Goal: Information Seeking & Learning: Learn about a topic

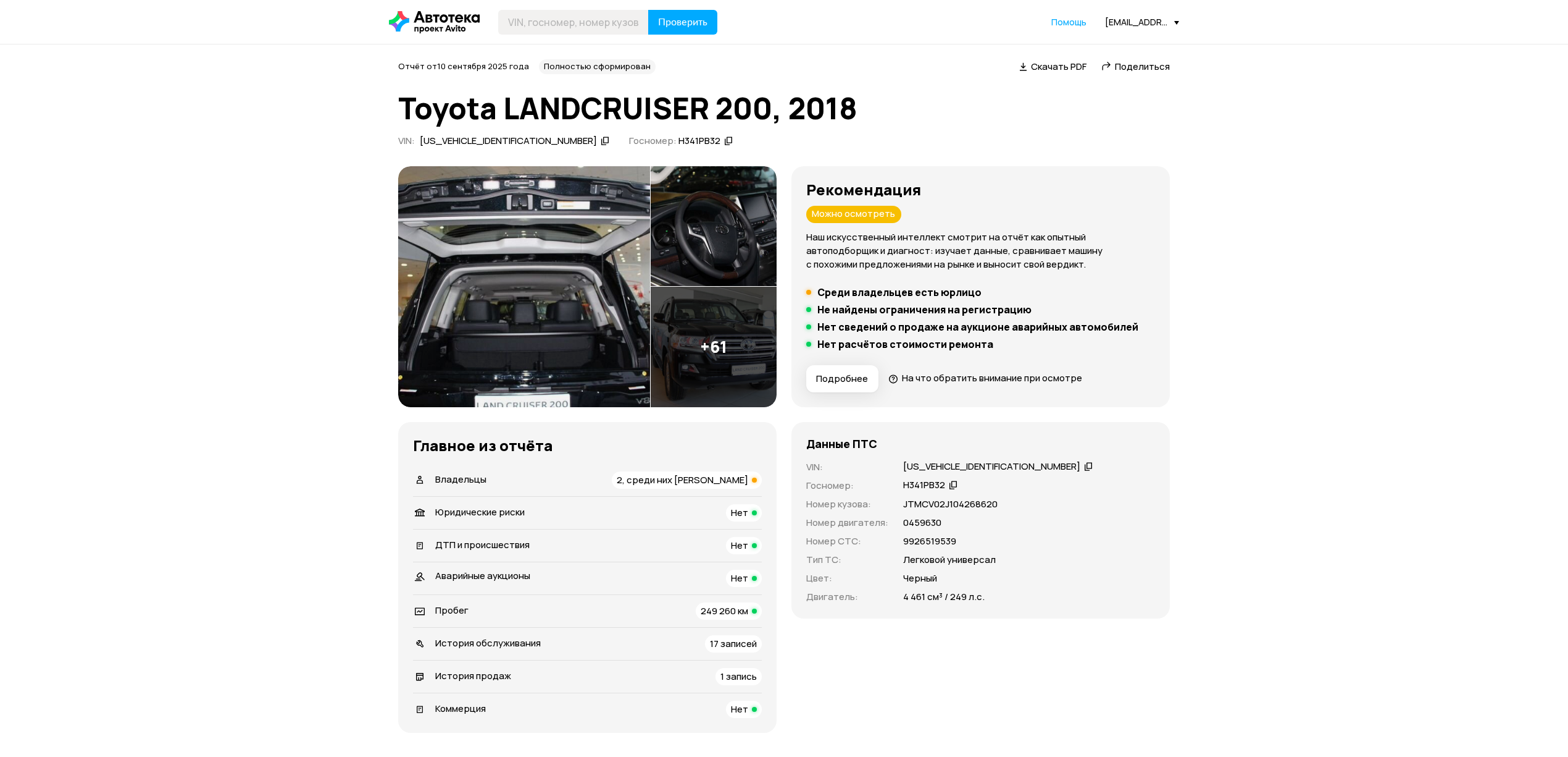
click at [474, 483] on span "Владельцы" at bounding box center [460, 479] width 51 height 13
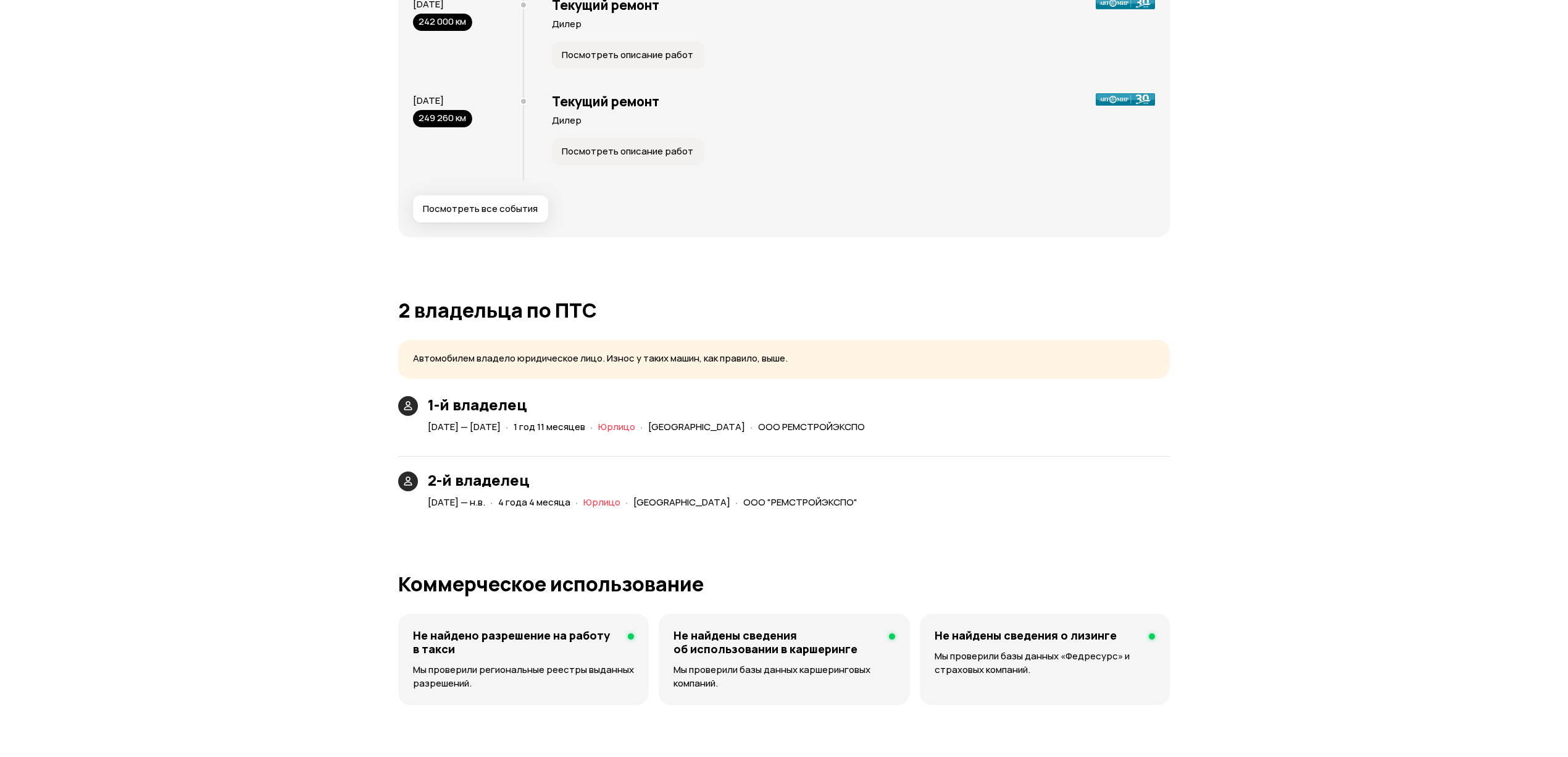
scroll to position [2765, 0]
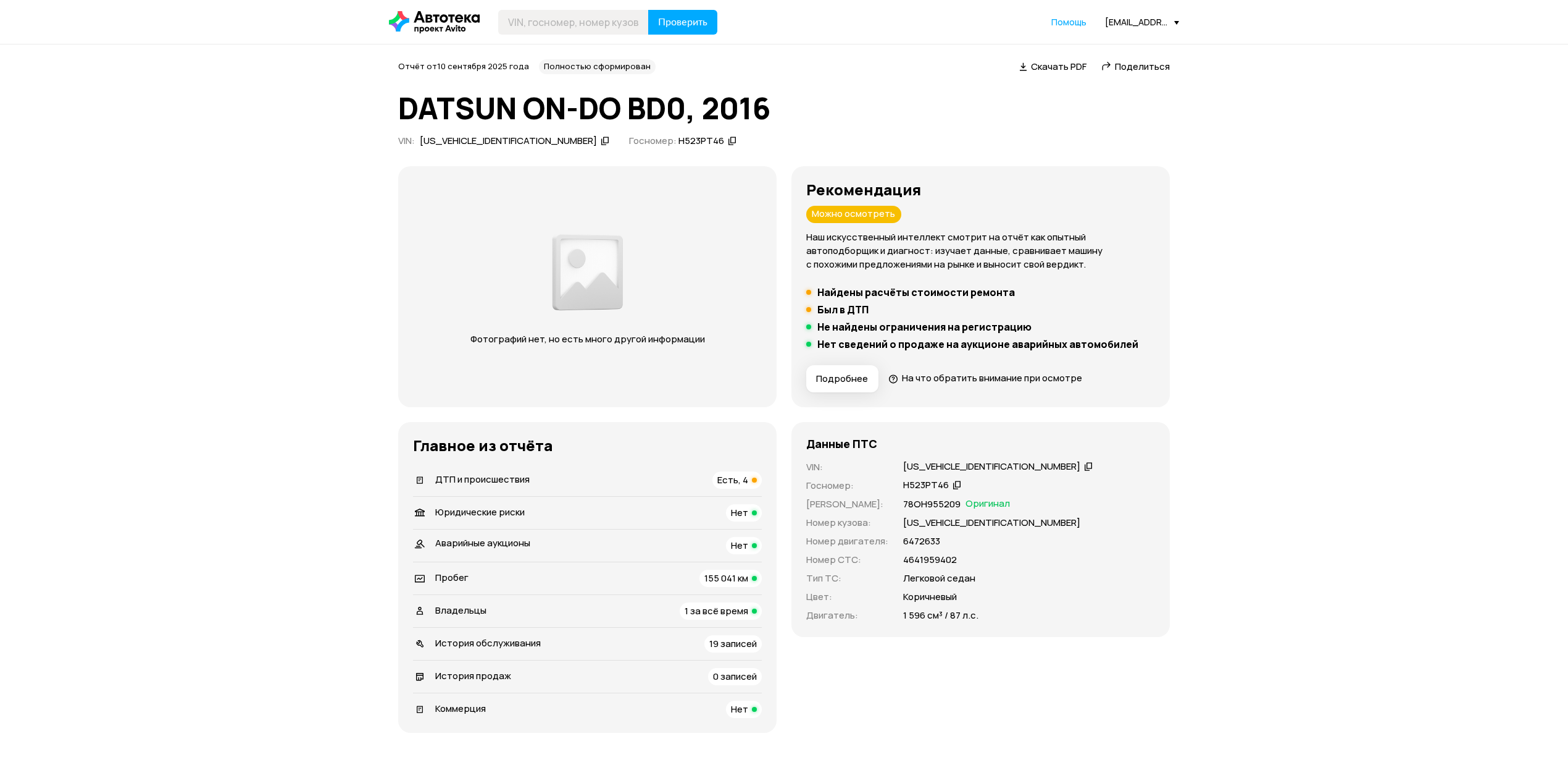
click at [484, 480] on span "ДТП и происшествия" at bounding box center [482, 479] width 94 height 13
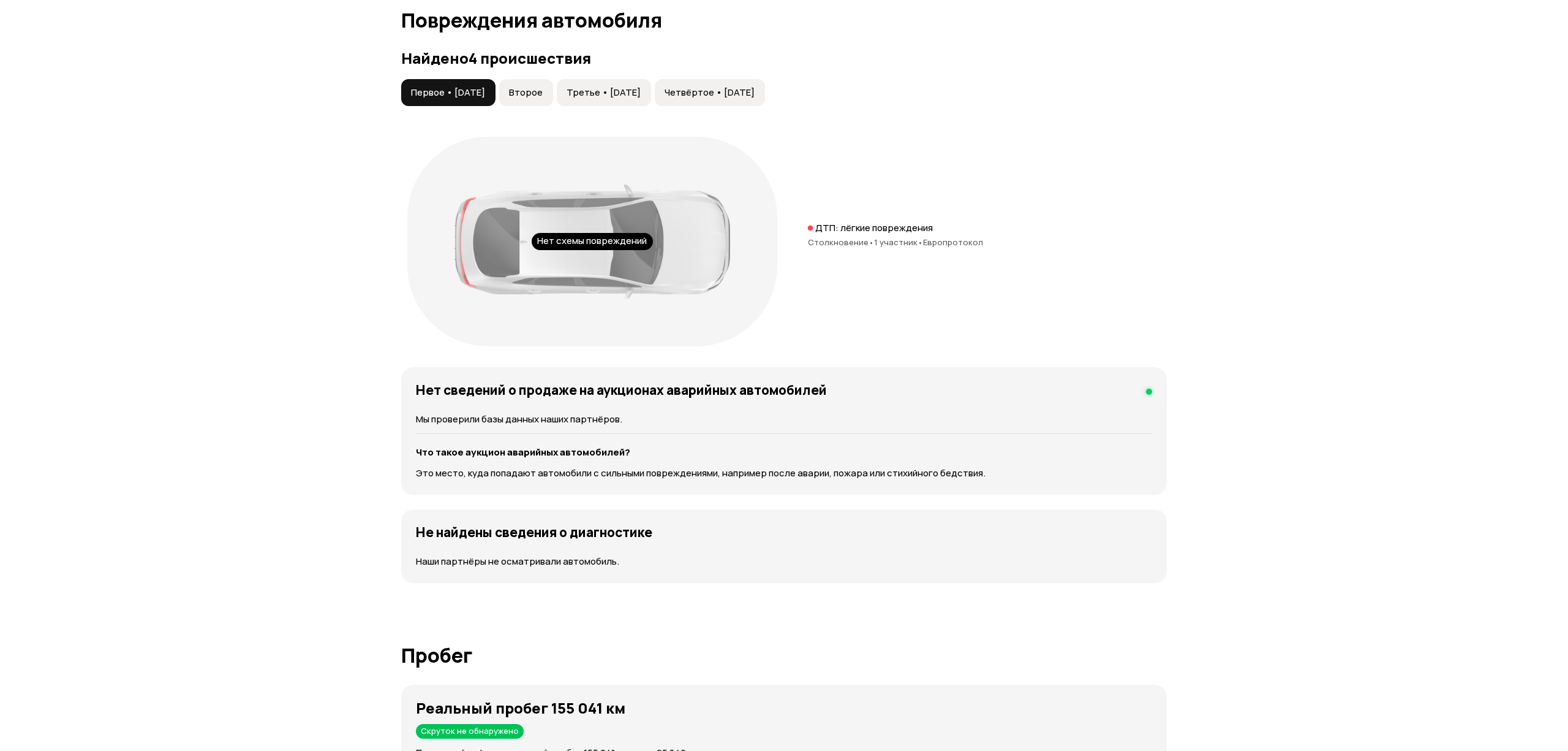
scroll to position [1271, 0]
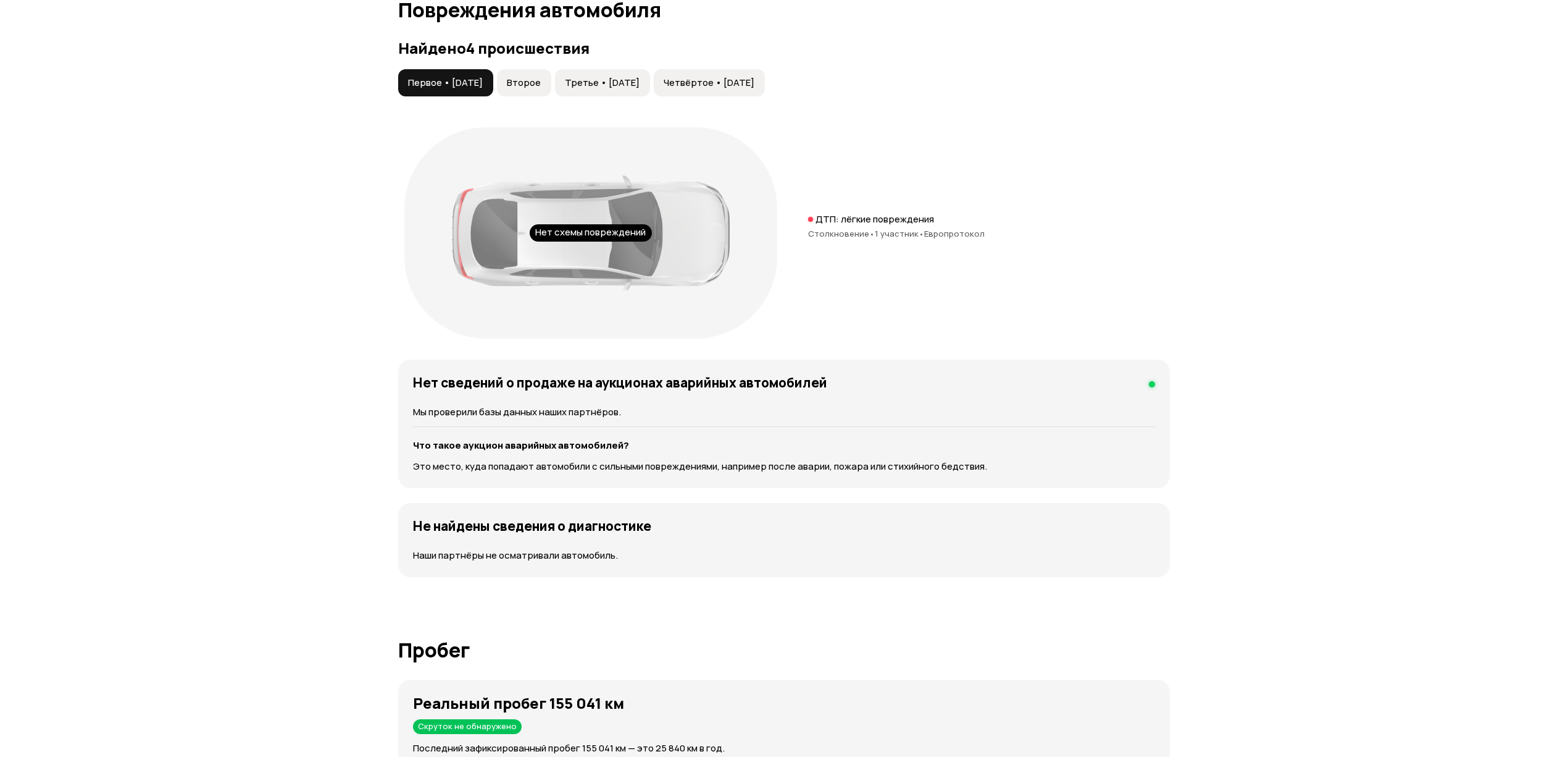
click at [947, 213] on div "Нет схемы повреждений ДТП: лёгкие повреждения Столкновение • 1 участник • Европ…" at bounding box center [784, 233] width 771 height 223
click at [924, 238] on span "Европротокол" at bounding box center [954, 233] width 60 height 11
click at [552, 90] on button "Второе" at bounding box center [524, 82] width 54 height 27
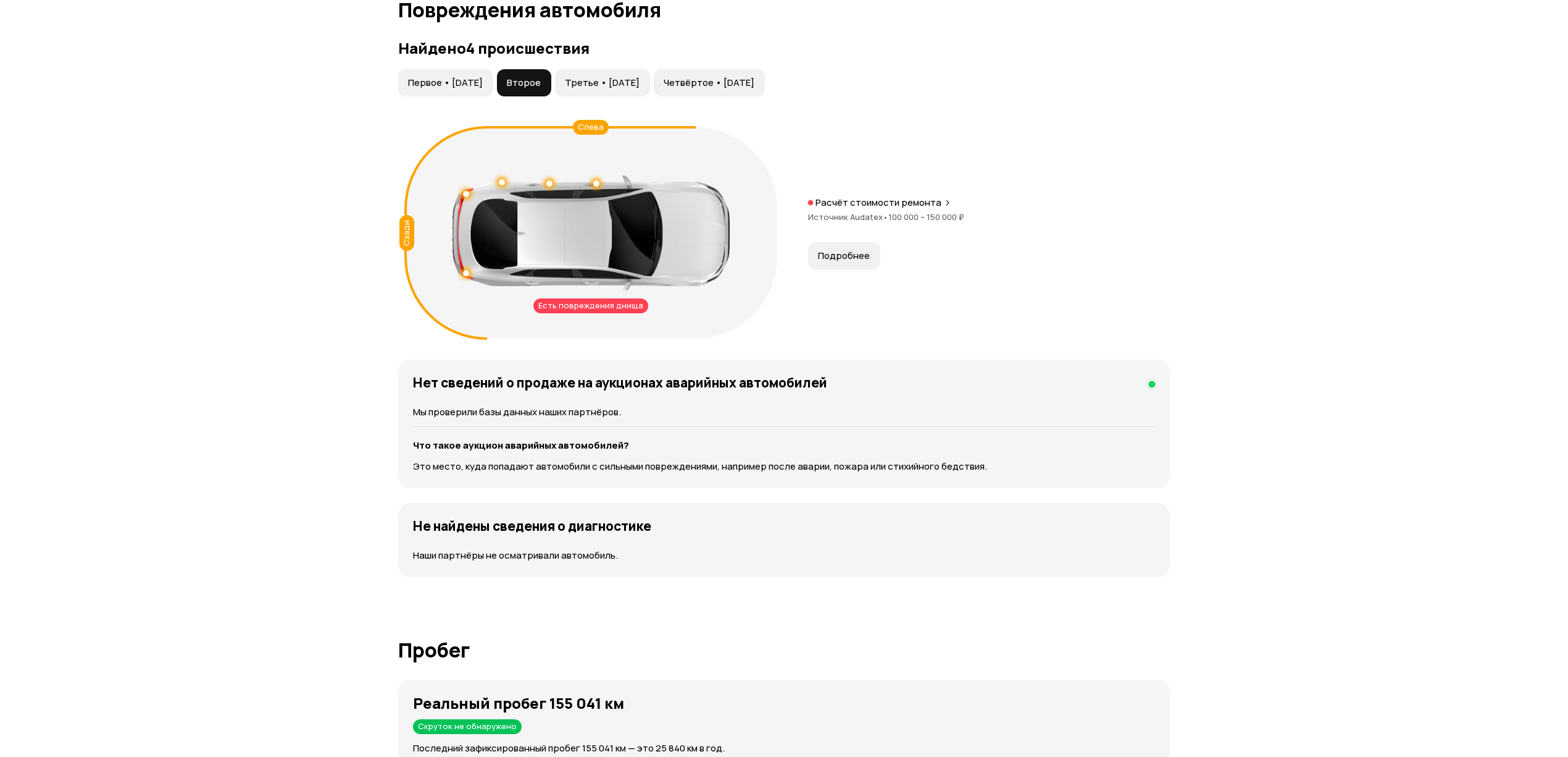
click at [838, 256] on span "Подробнее" at bounding box center [844, 256] width 51 height 12
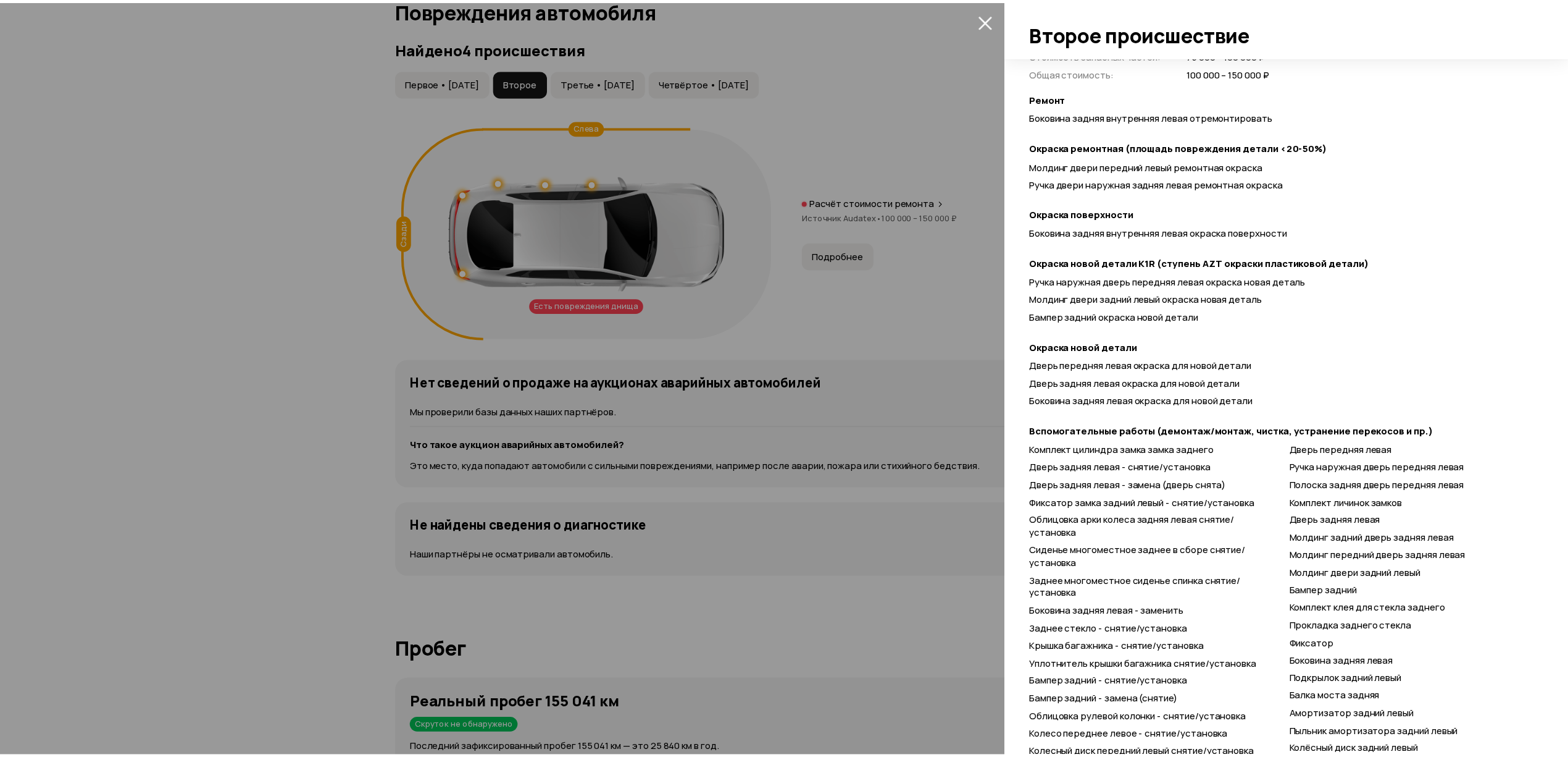
scroll to position [596, 0]
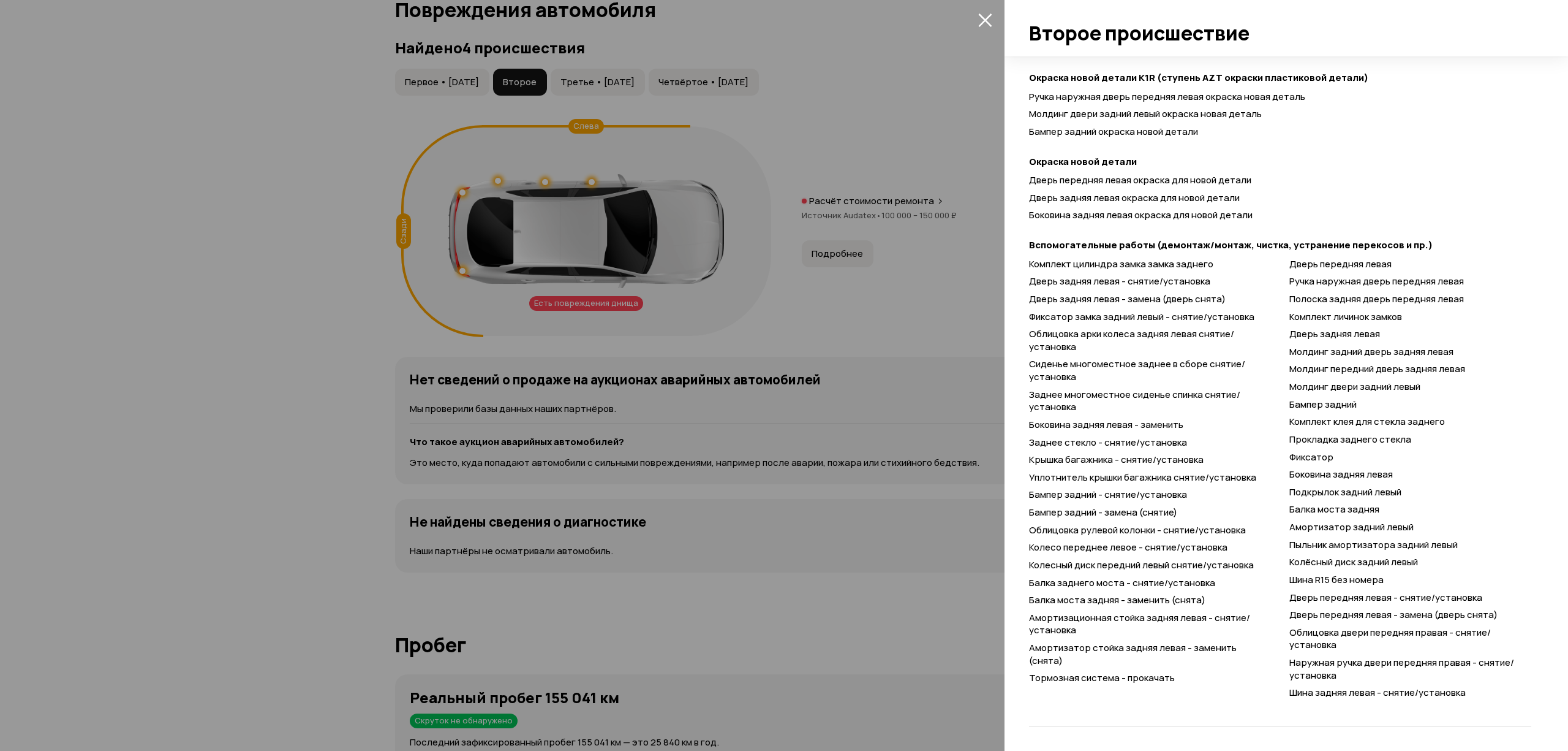
click at [436, 268] on div at bounding box center [784, 376] width 1568 height 751
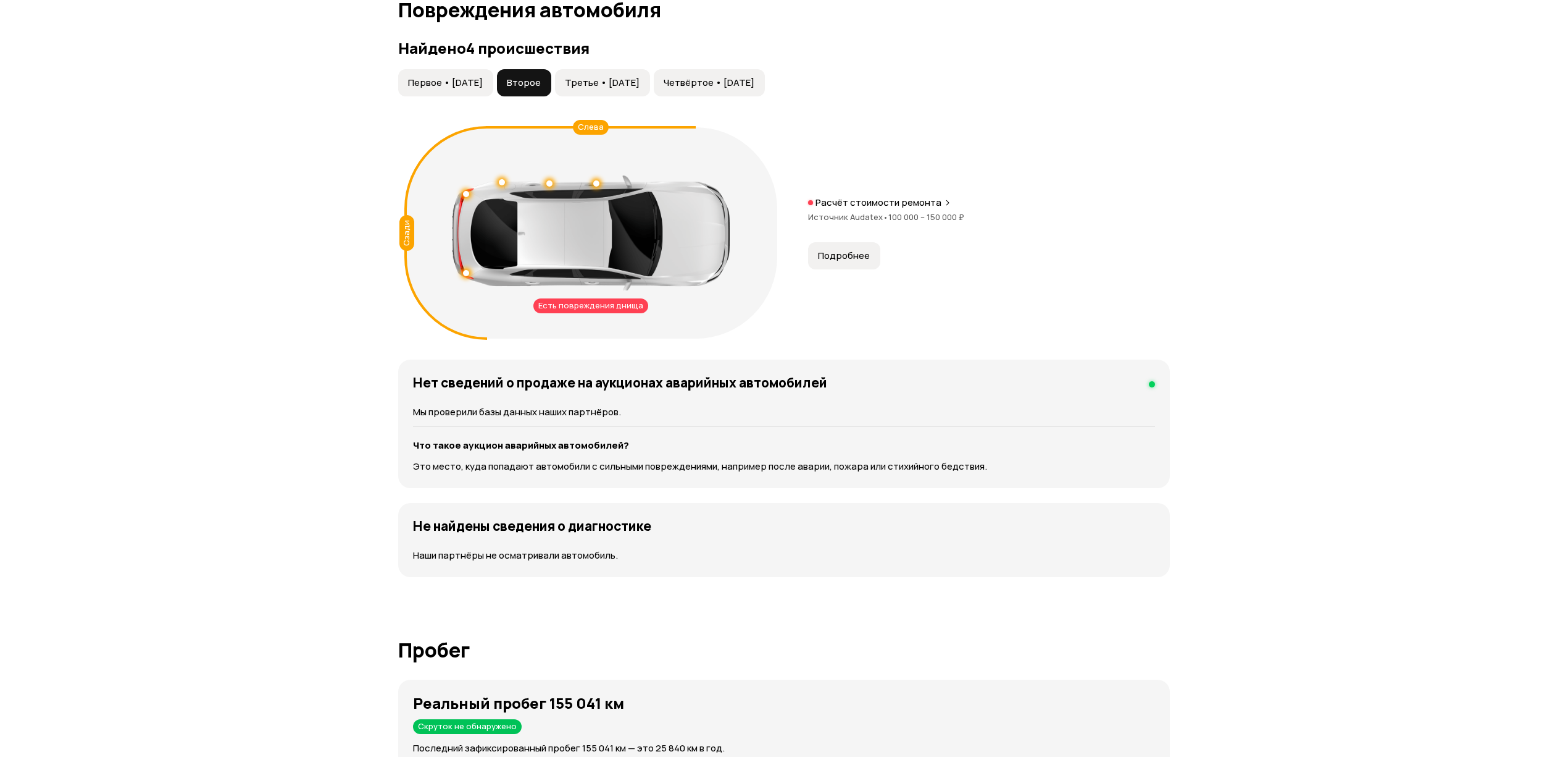
click at [615, 86] on span "Третье • 23 сен 2024" at bounding box center [602, 83] width 75 height 12
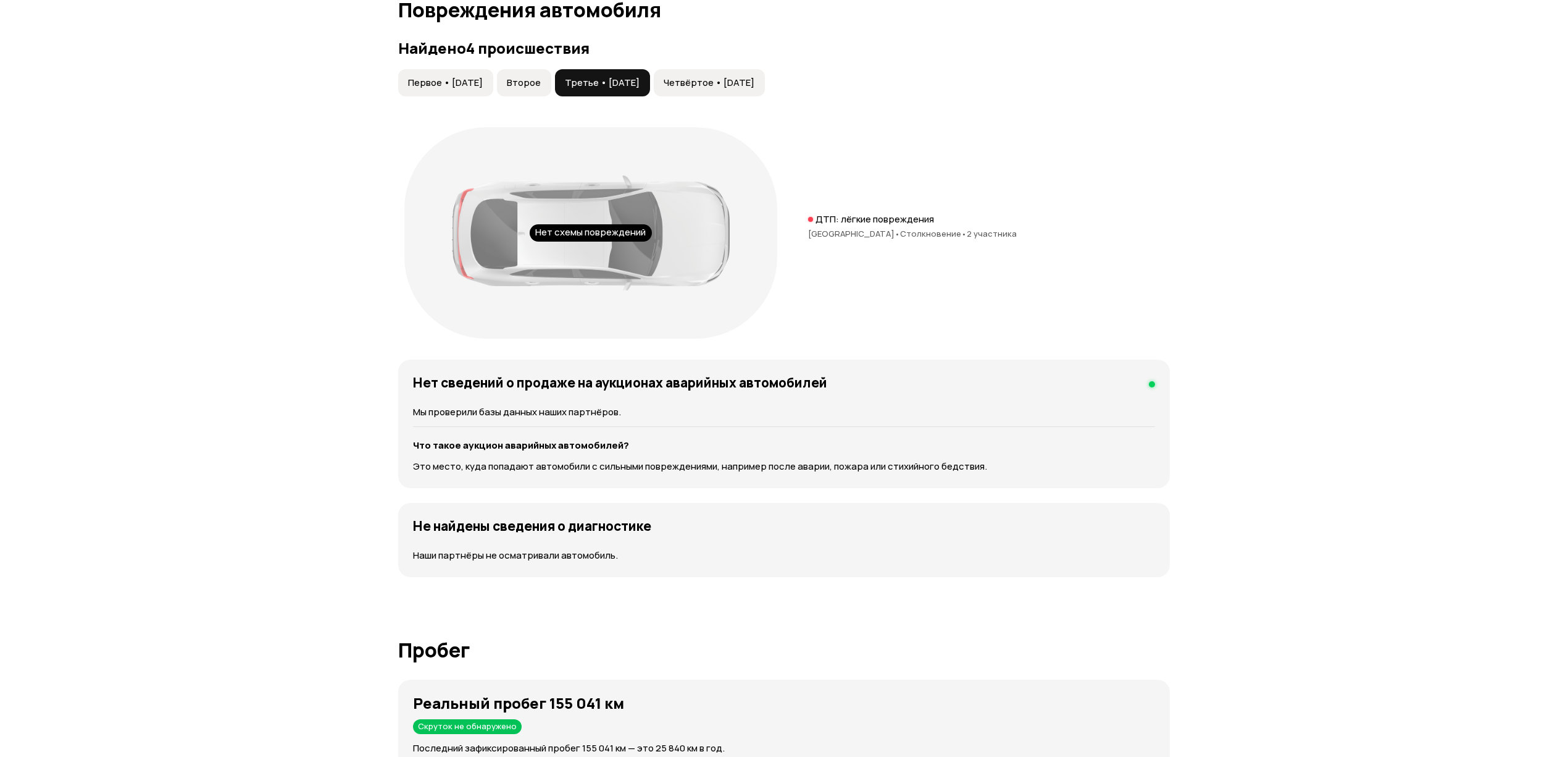
click at [706, 73] on button "Четвёртое • 11 окт 2024" at bounding box center [709, 82] width 111 height 27
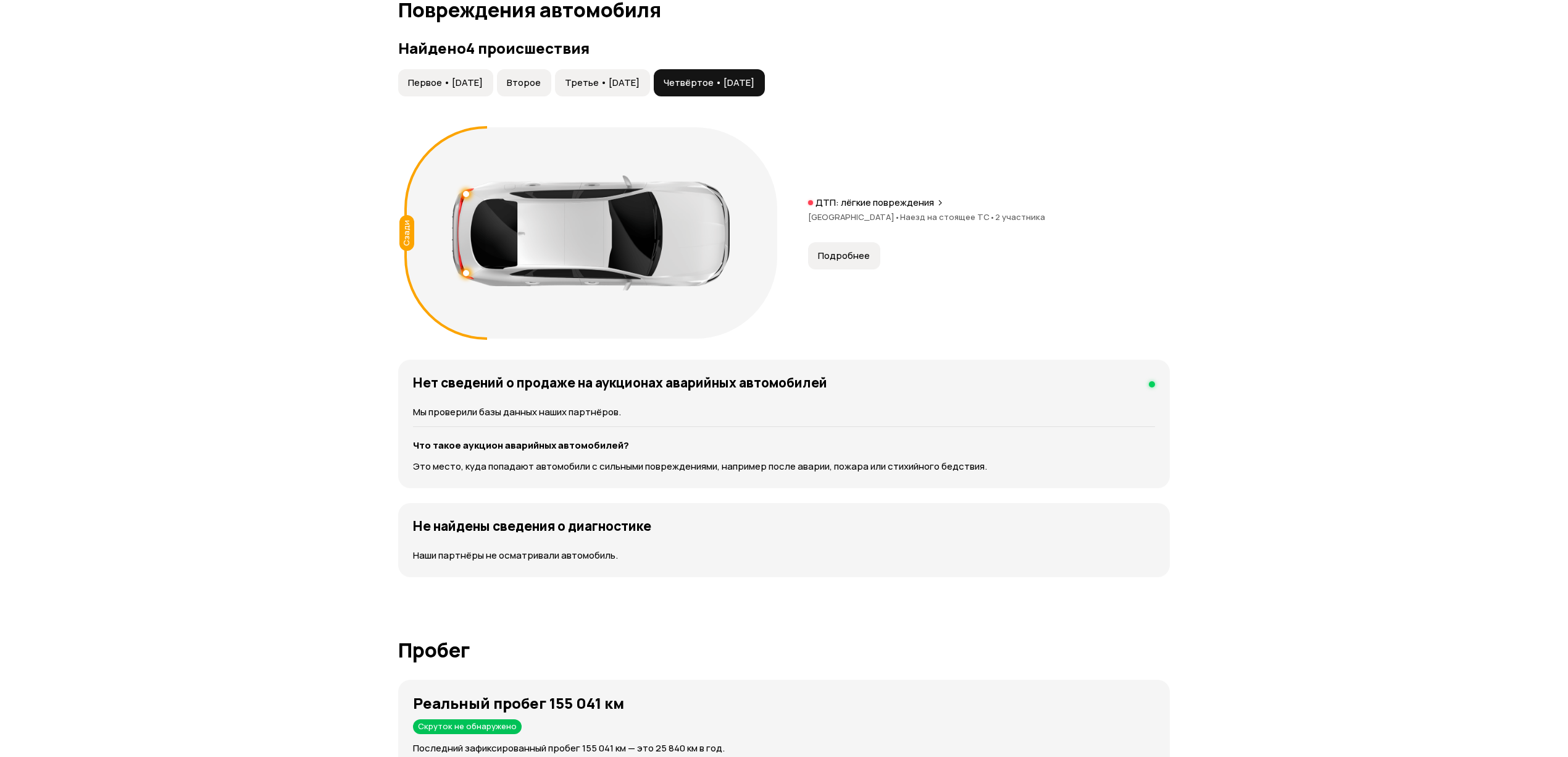
click at [821, 251] on span "Подробнее" at bounding box center [844, 256] width 51 height 12
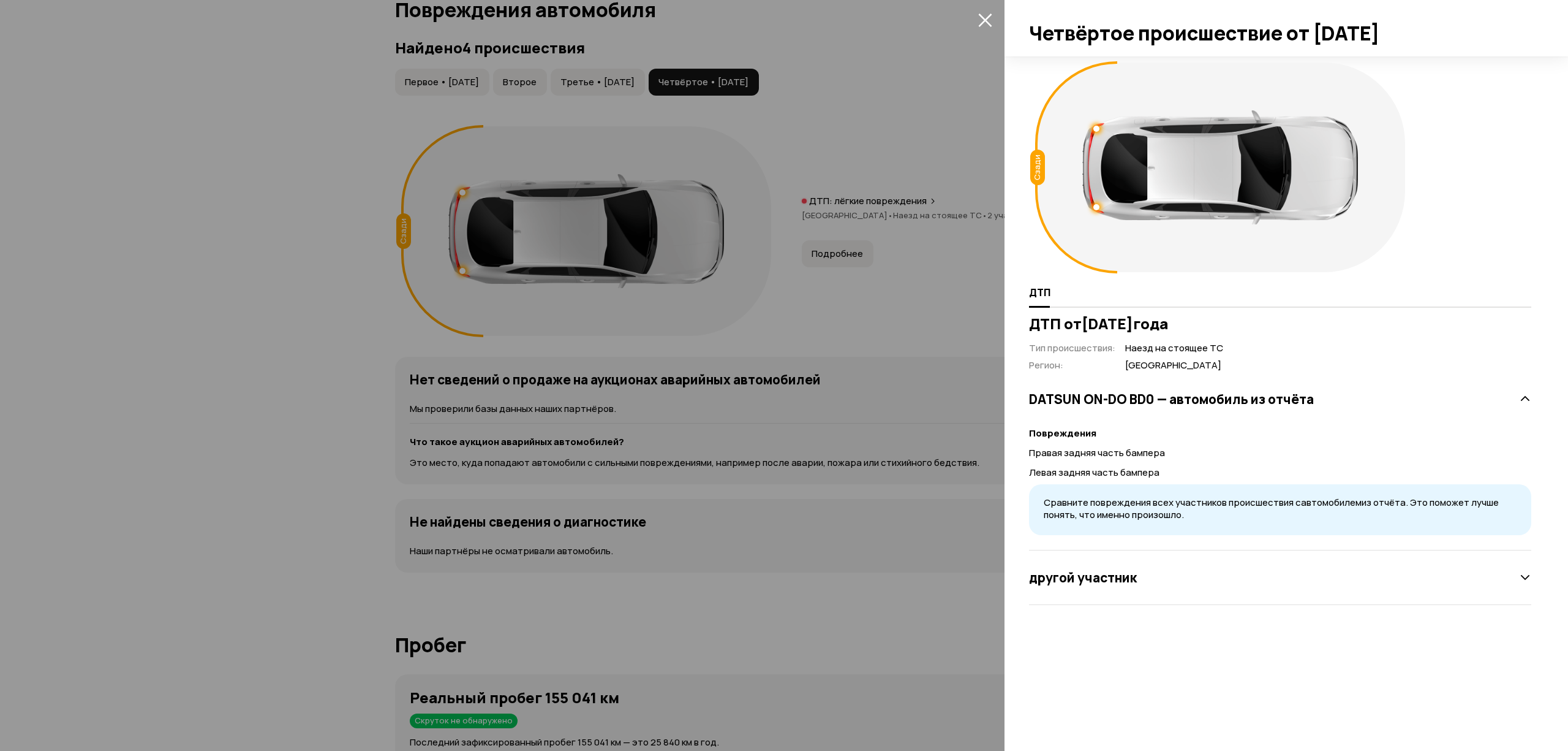
click at [664, 319] on div at bounding box center [784, 376] width 1568 height 751
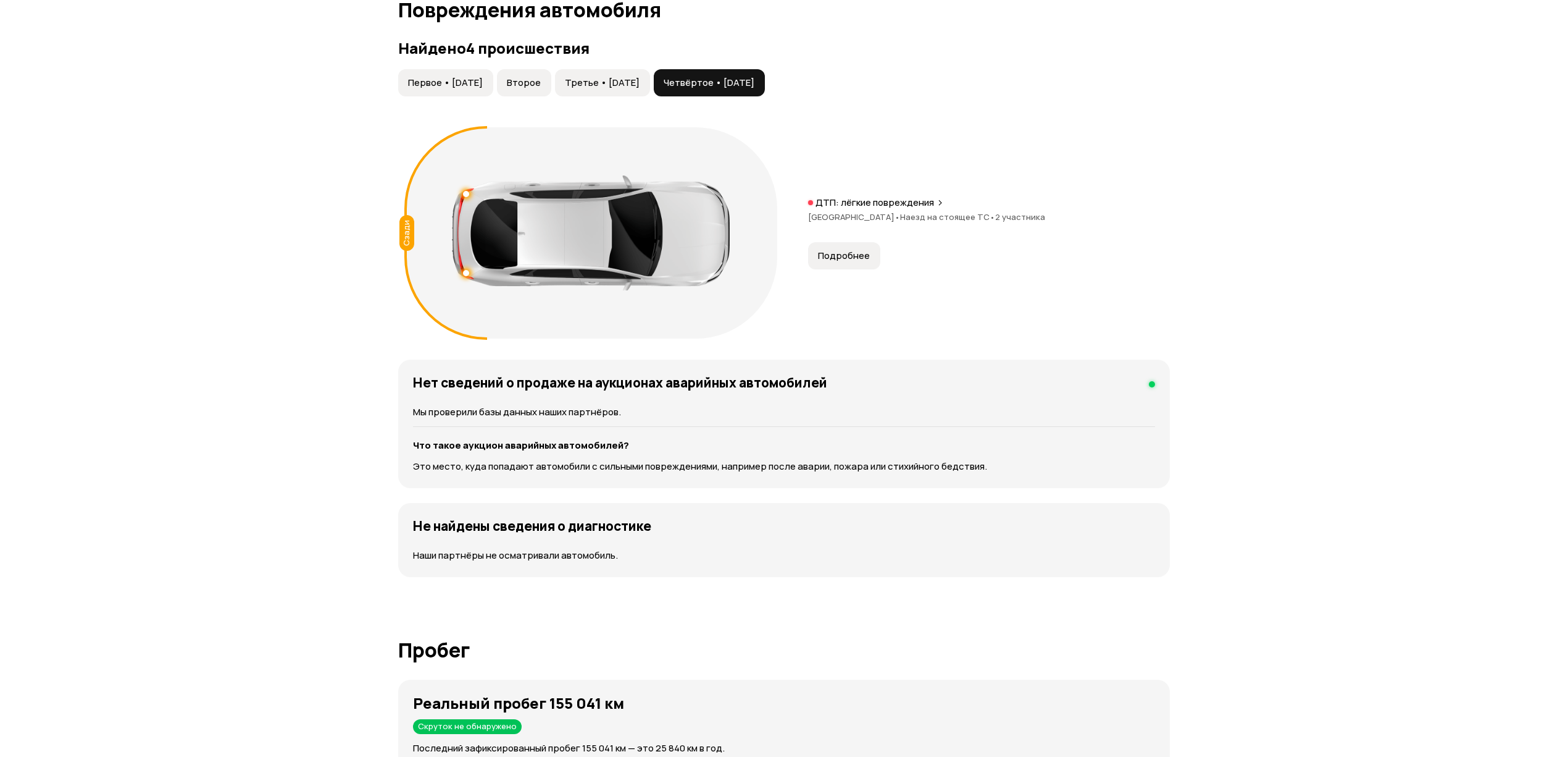
click at [398, 234] on div "Сзади" at bounding box center [591, 233] width 385 height 223
click at [905, 204] on p "ДТП: лёгкие повреждения" at bounding box center [875, 202] width 119 height 12
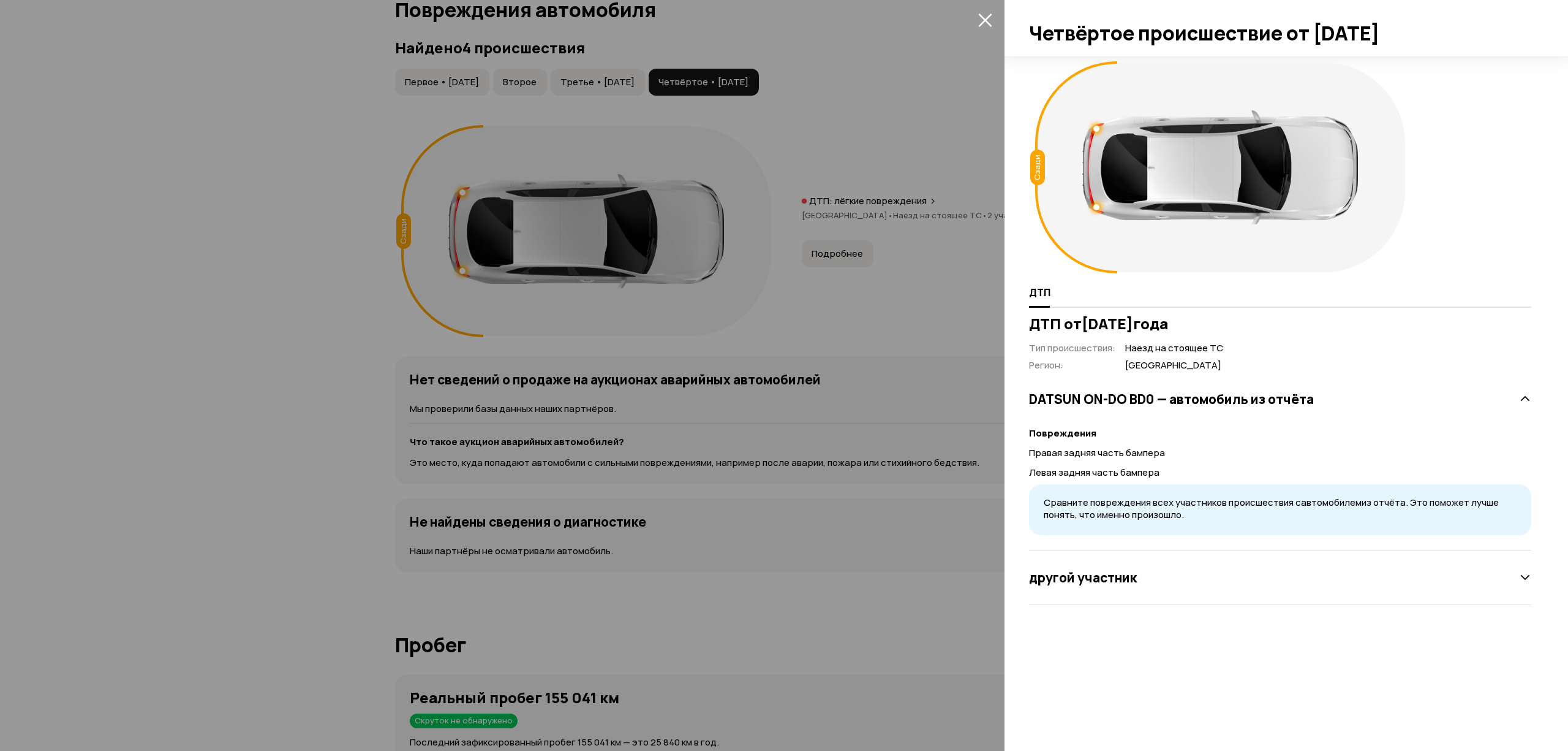
click at [680, 363] on div at bounding box center [784, 376] width 1568 height 751
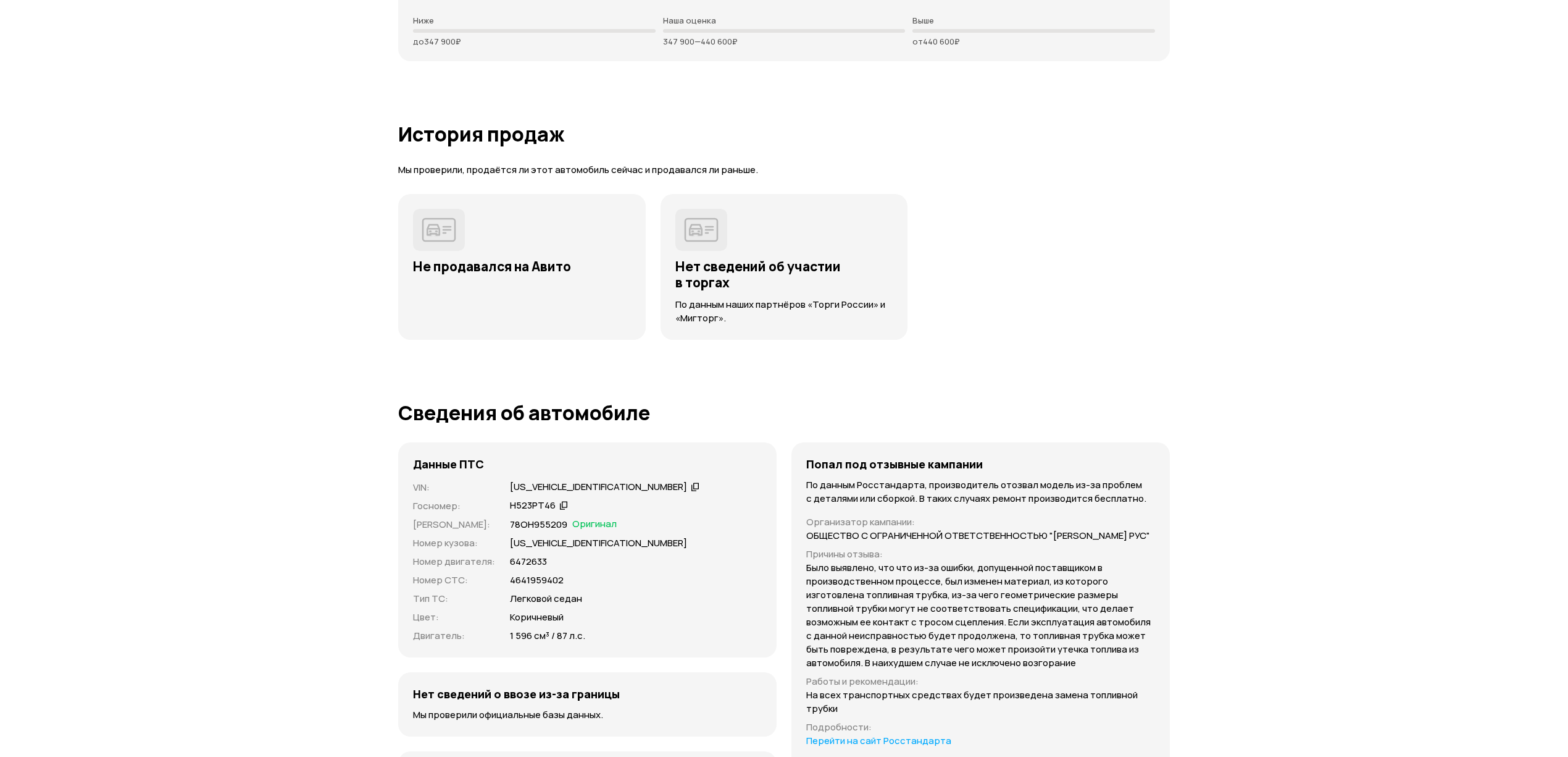
scroll to position [3258, 0]
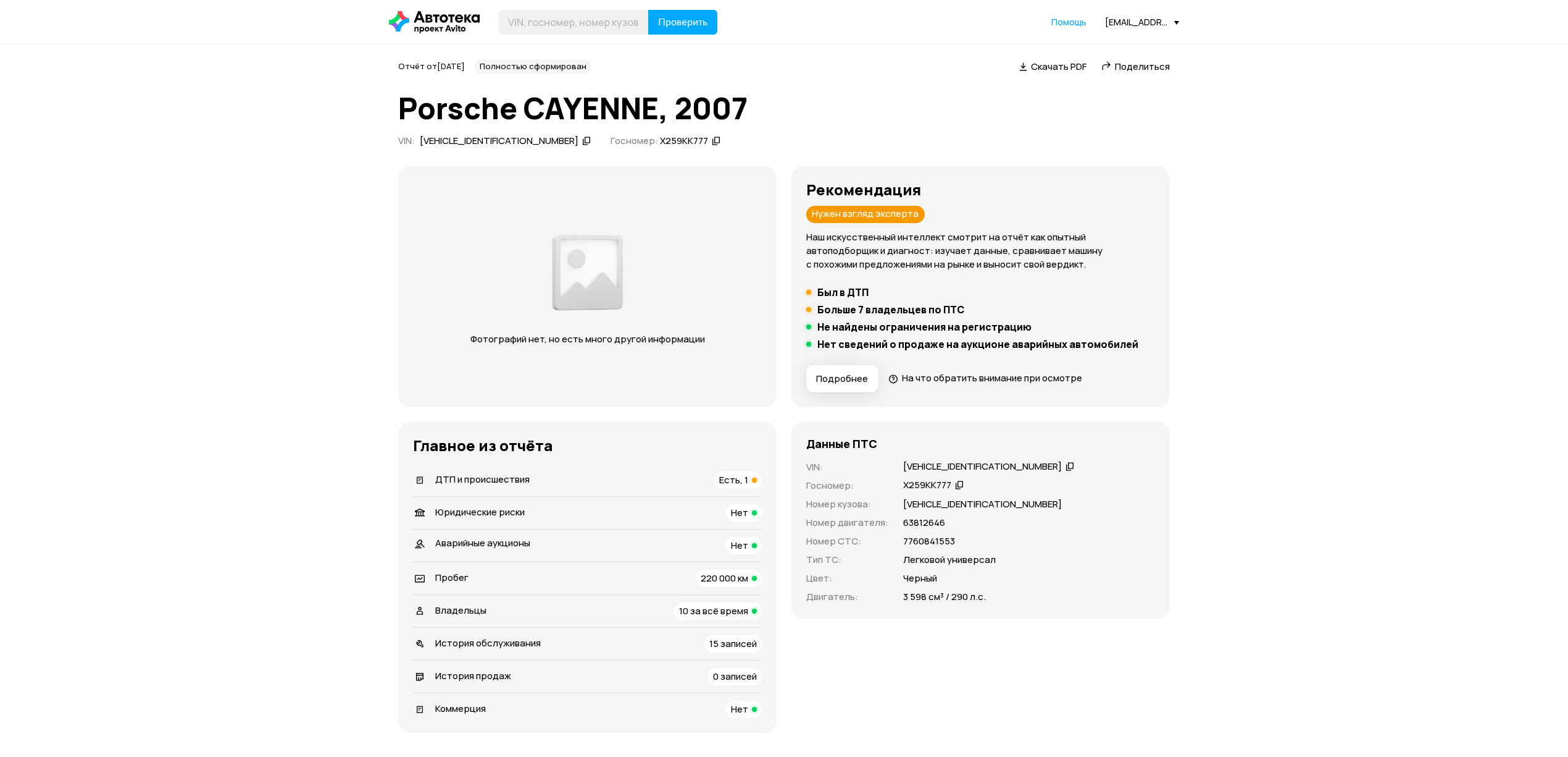
click at [473, 149] on div "VIN : WP1ZZZ9PZ8LA13584" at bounding box center [494, 142] width 193 height 17
click at [473, 147] on div "WP1ZZZ9PZ8LA13584" at bounding box center [499, 140] width 159 height 13
drag, startPoint x: 549, startPoint y: 26, endPoint x: 564, endPoint y: 22, distance: 15.5
click at [549, 26] on input "text" at bounding box center [574, 22] width 151 height 24
paste input "WP1ZZZ9PZ8LA13584"
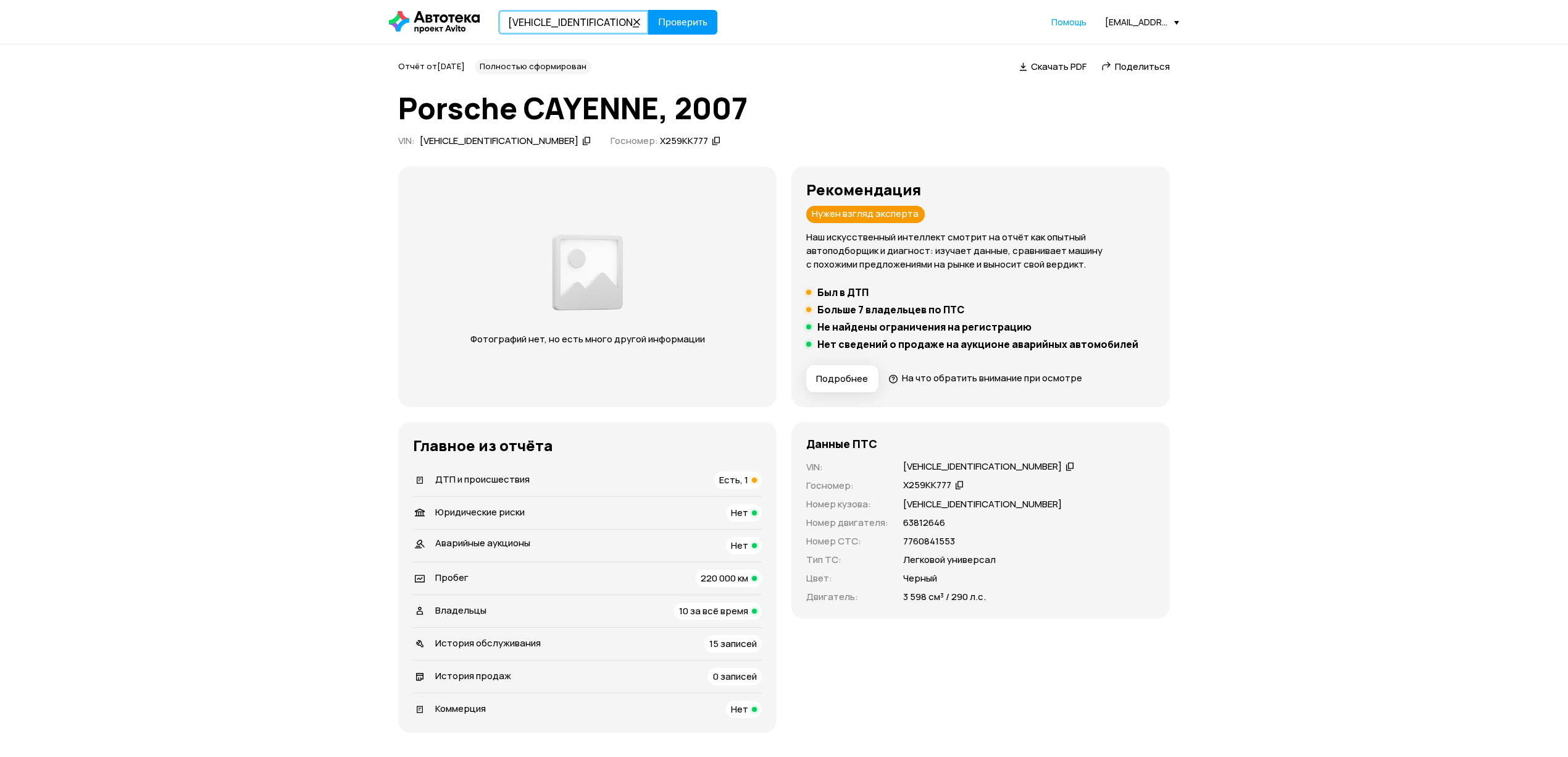
type input "WP1ZZZ9PZ8LA13584"
click at [688, 17] on span "Проверить" at bounding box center [682, 22] width 50 height 10
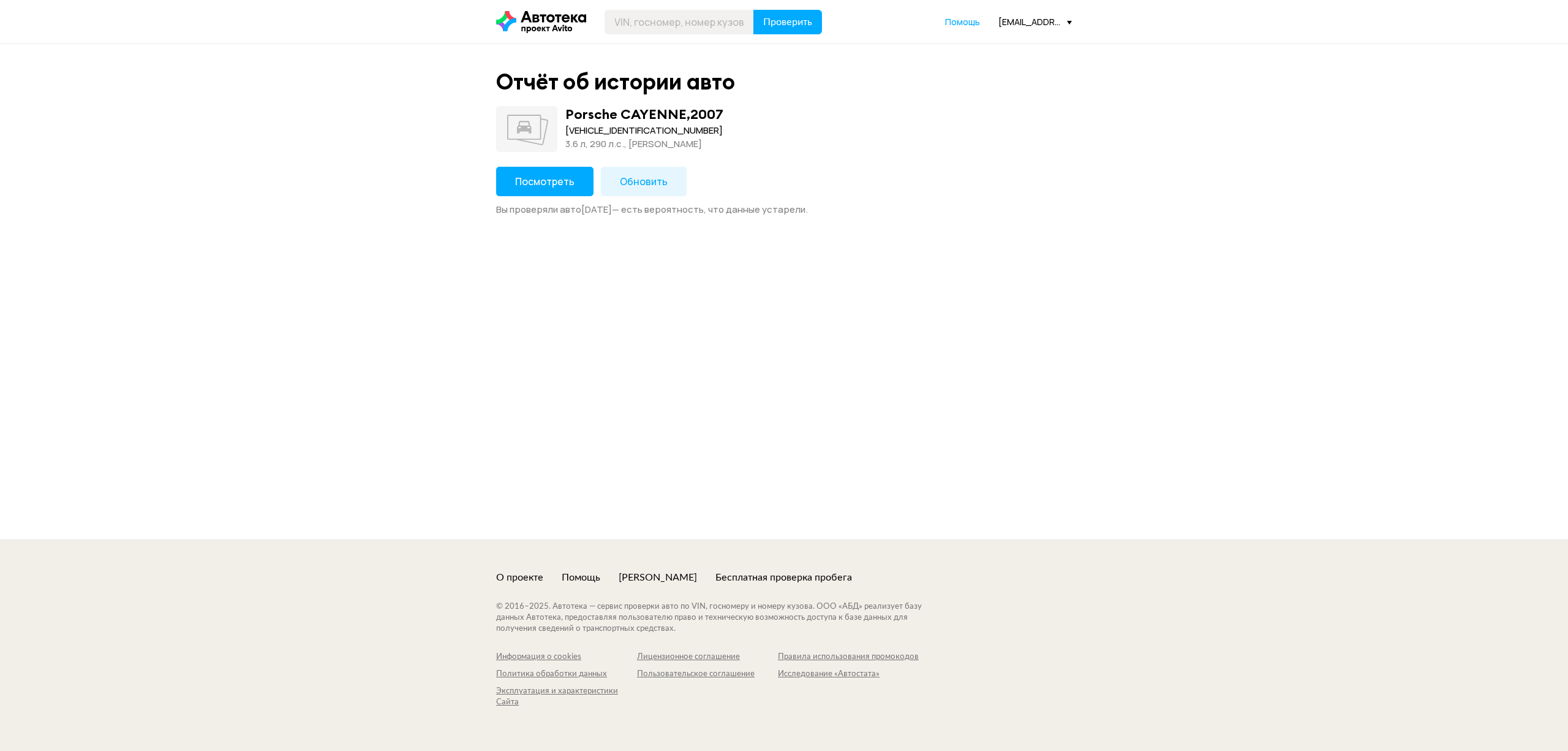
click at [662, 182] on span "Обновить" at bounding box center [643, 182] width 48 height 14
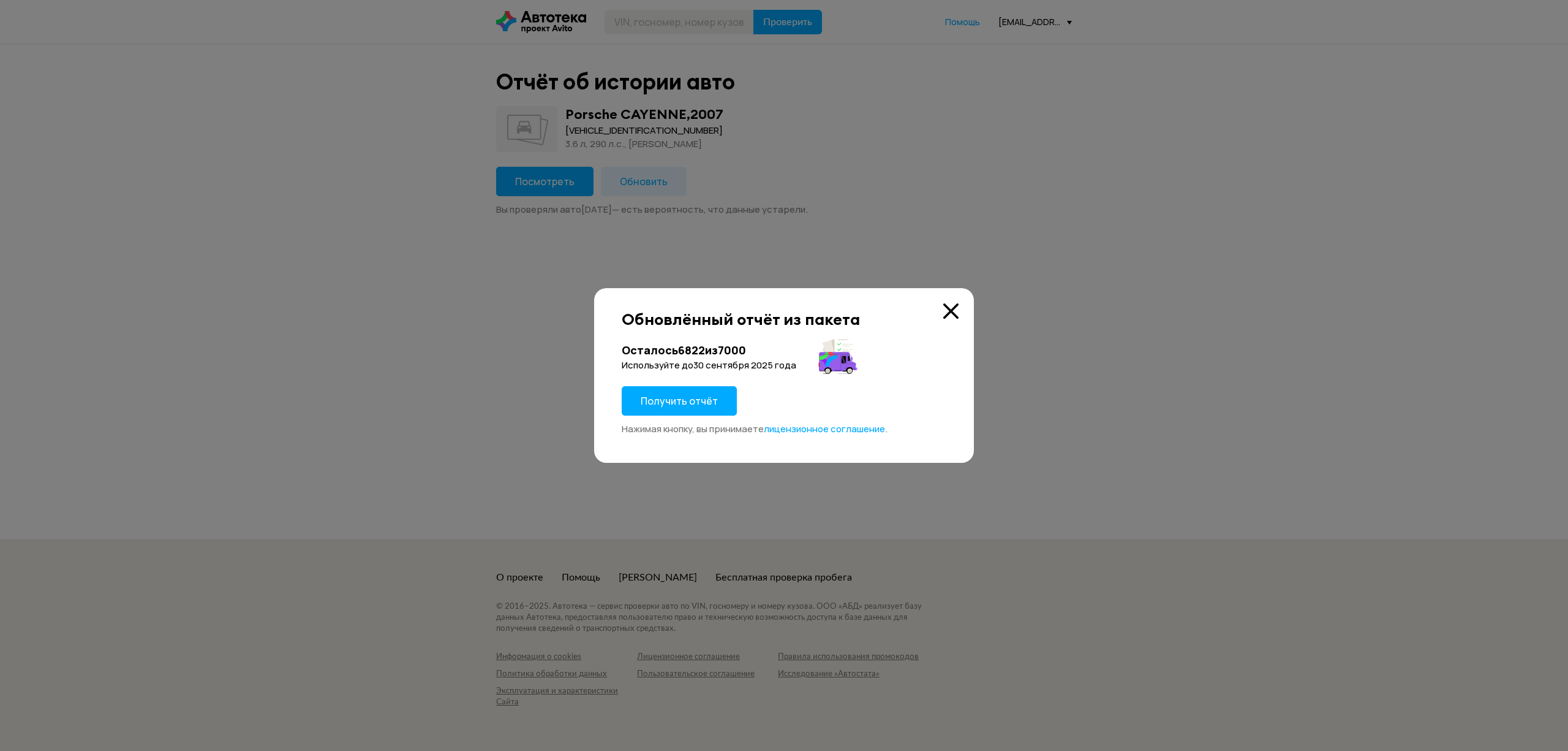
click at [667, 418] on div "Получить отчёт" at bounding box center [679, 404] width 115 height 36
click at [669, 397] on span "Получить отчёт" at bounding box center [679, 401] width 77 height 14
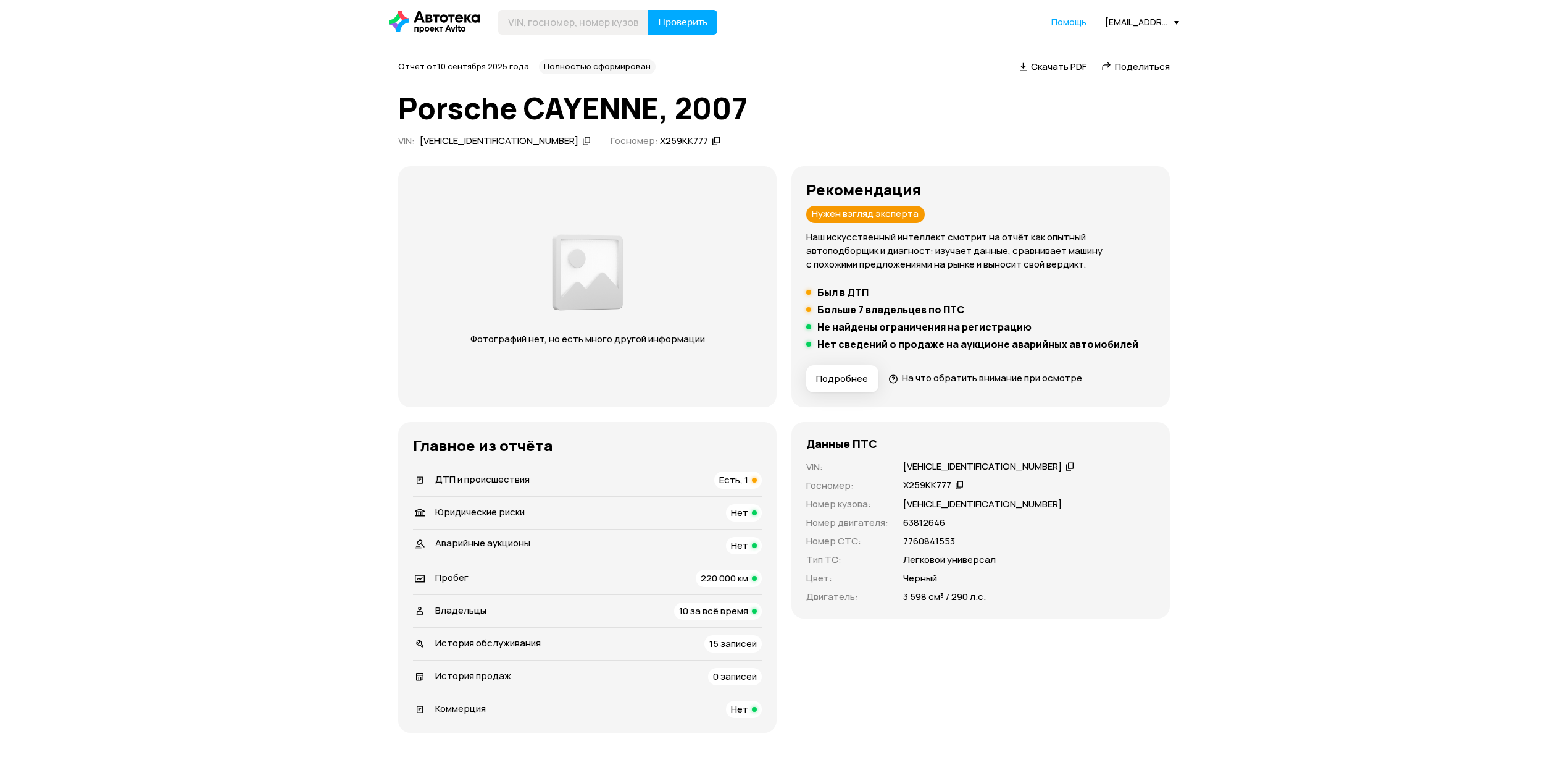
click at [1137, 72] on span "Поделиться" at bounding box center [1142, 66] width 55 height 13
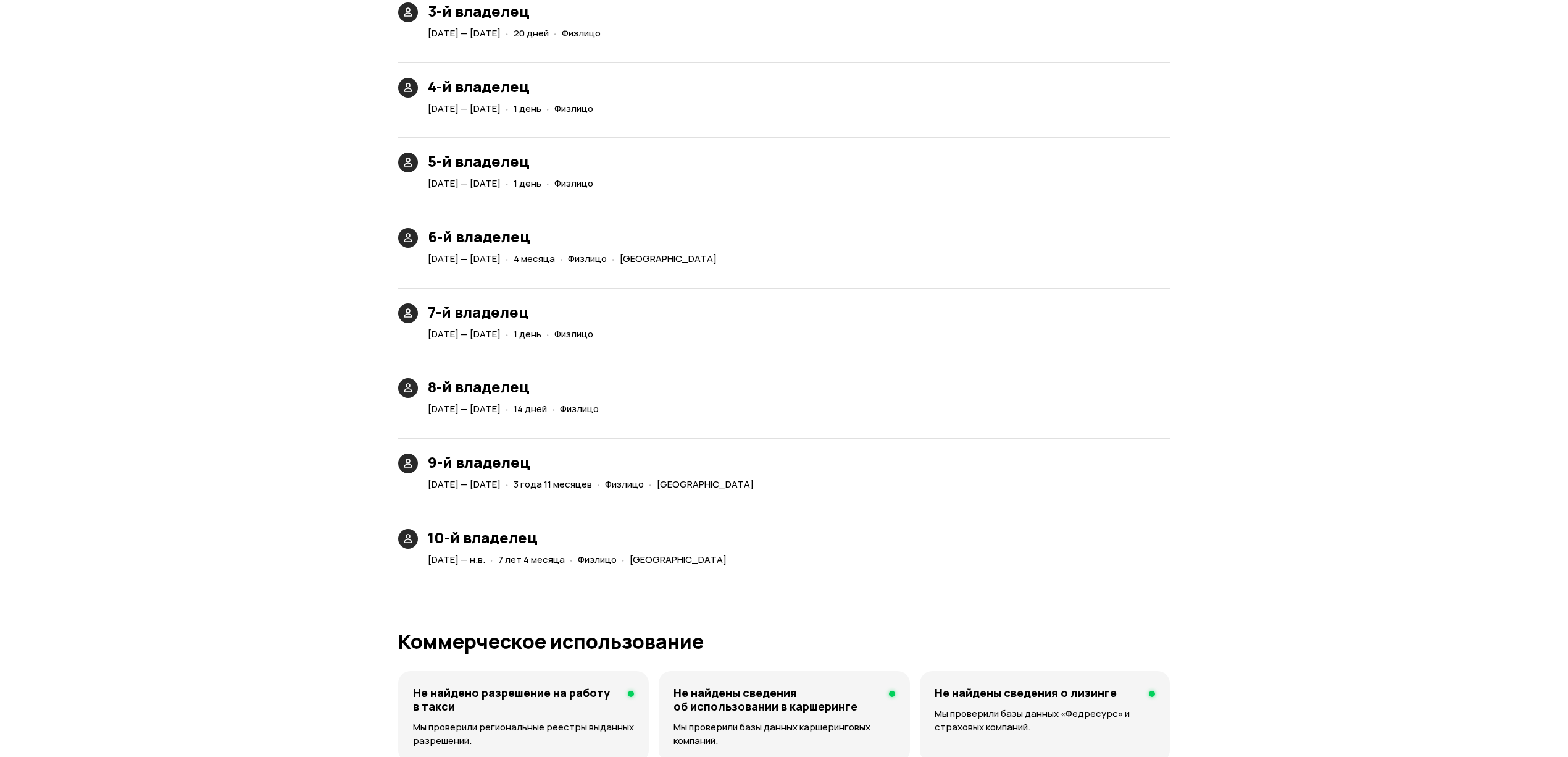
scroll to position [3294, 0]
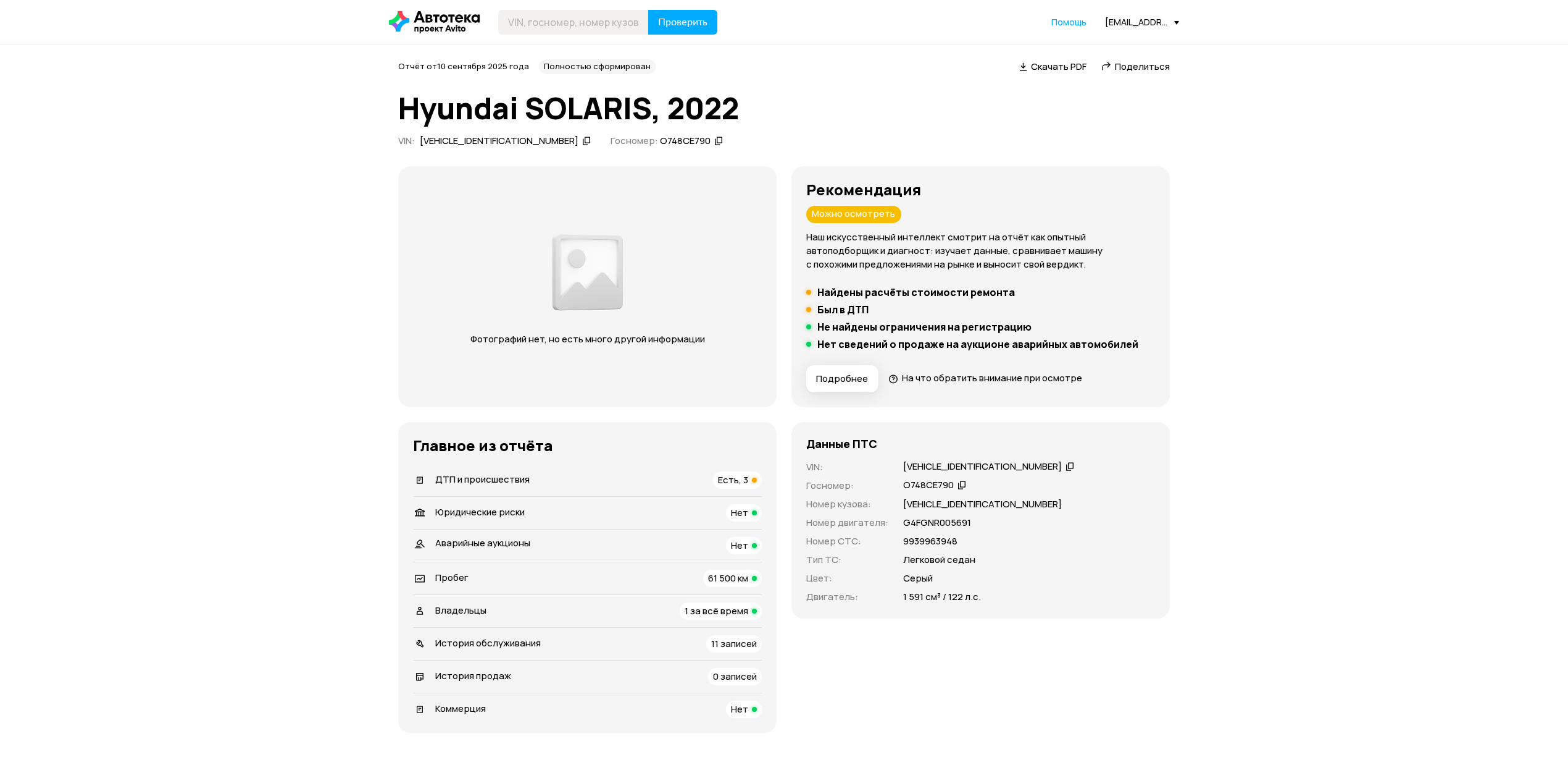
click at [519, 483] on span "ДТП и происшествия" at bounding box center [482, 479] width 94 height 13
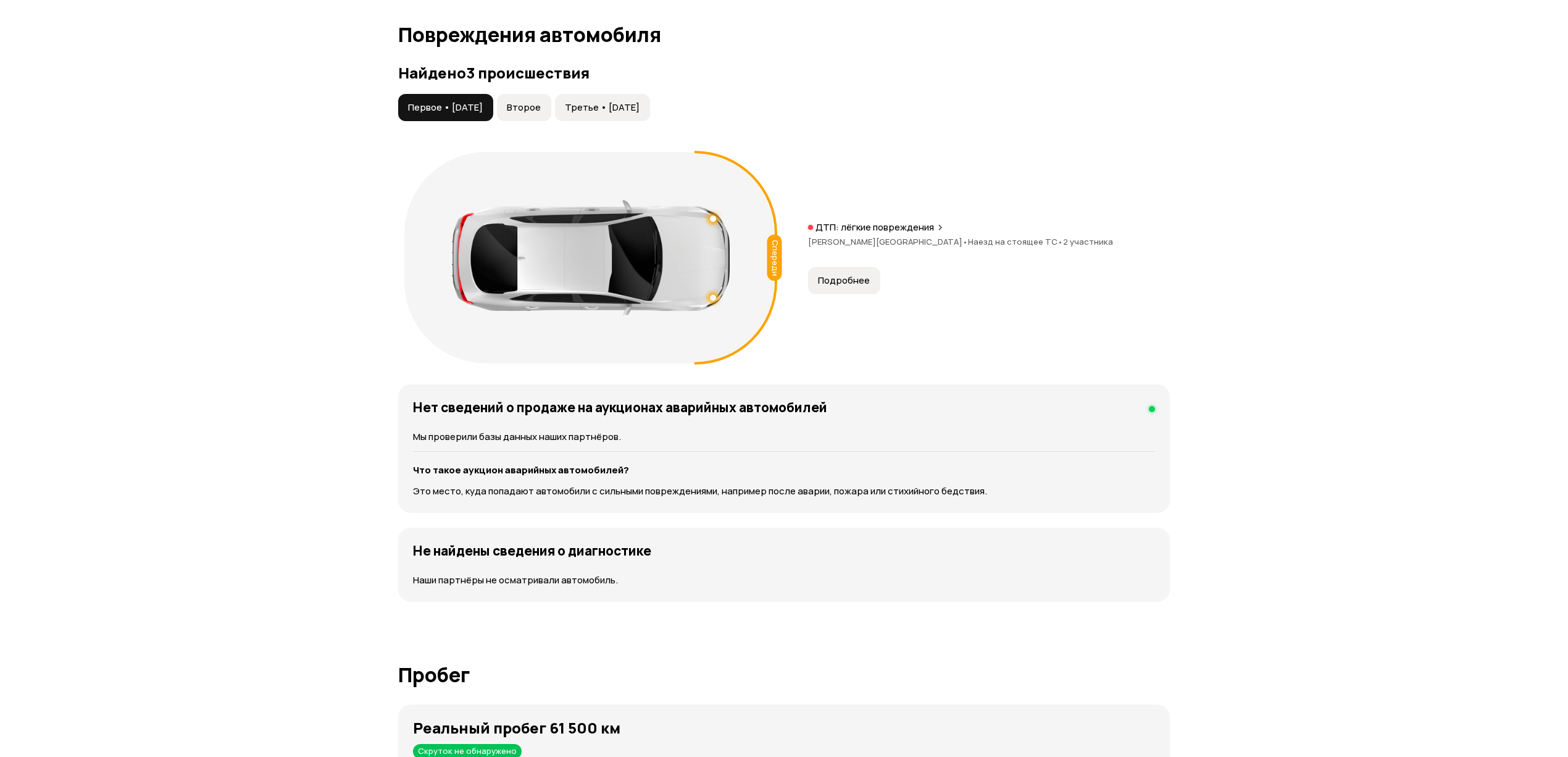
scroll to position [1281, 0]
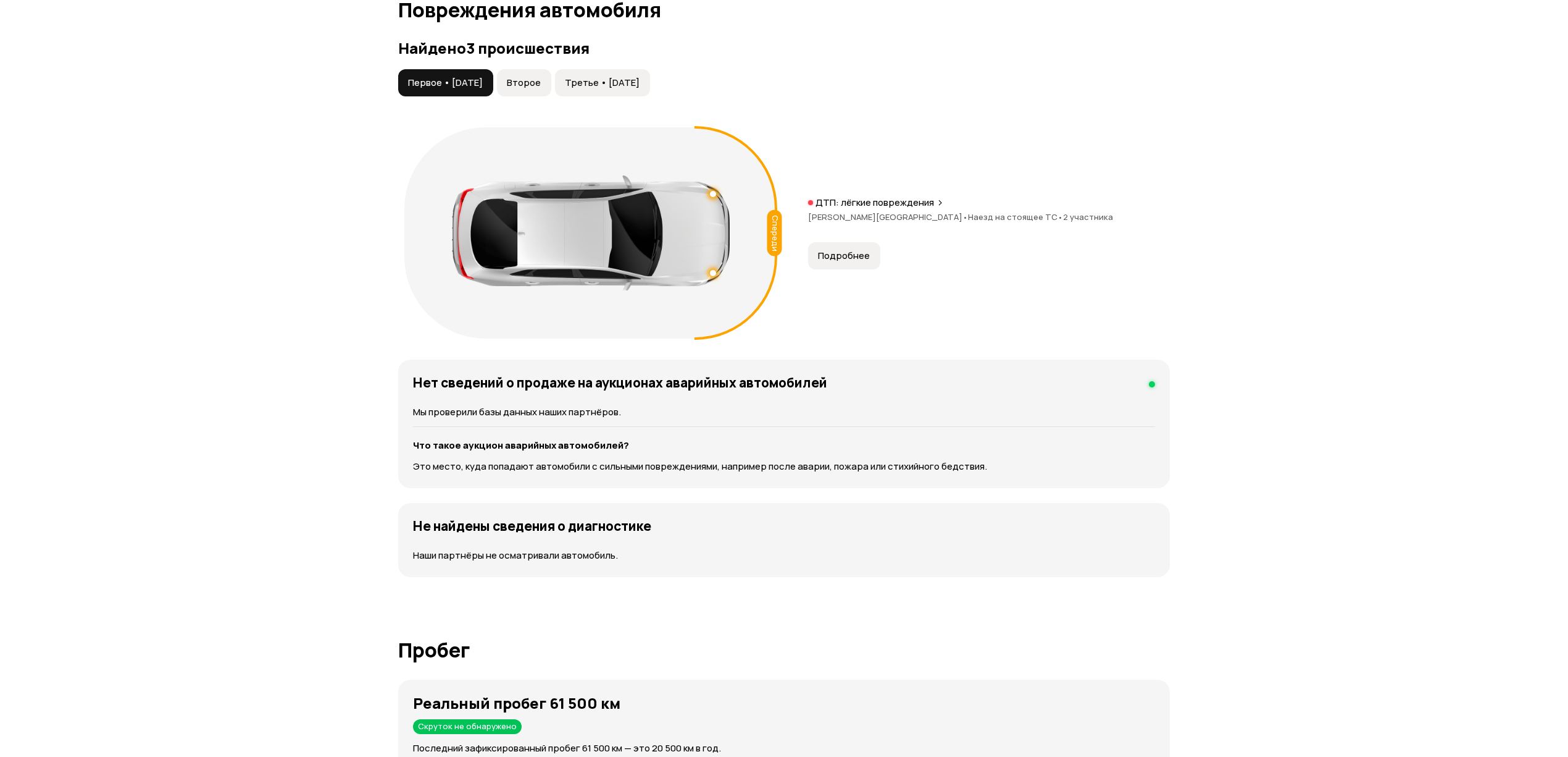
click at [847, 253] on span "Подробнее" at bounding box center [844, 256] width 51 height 12
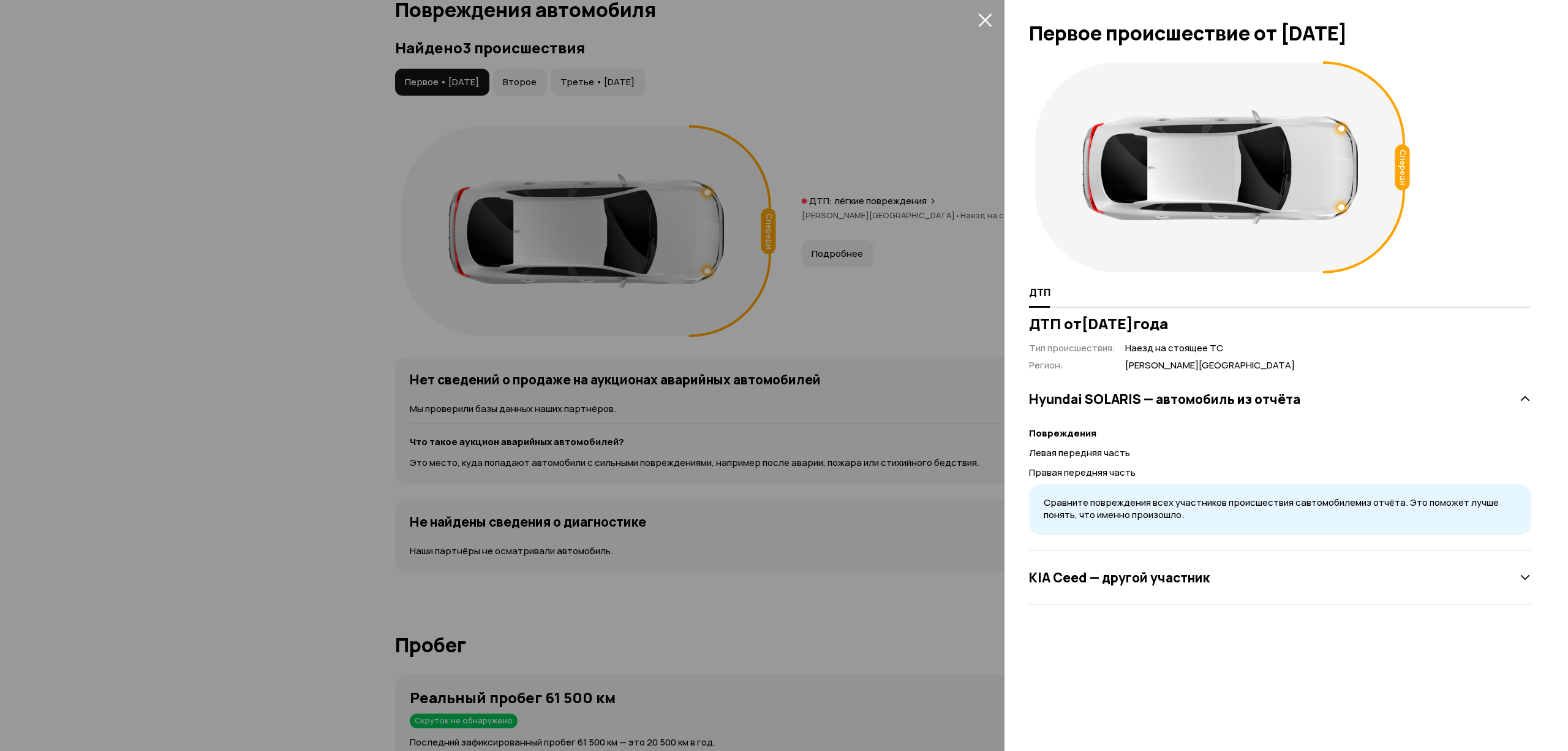
click at [750, 417] on div at bounding box center [784, 376] width 1568 height 751
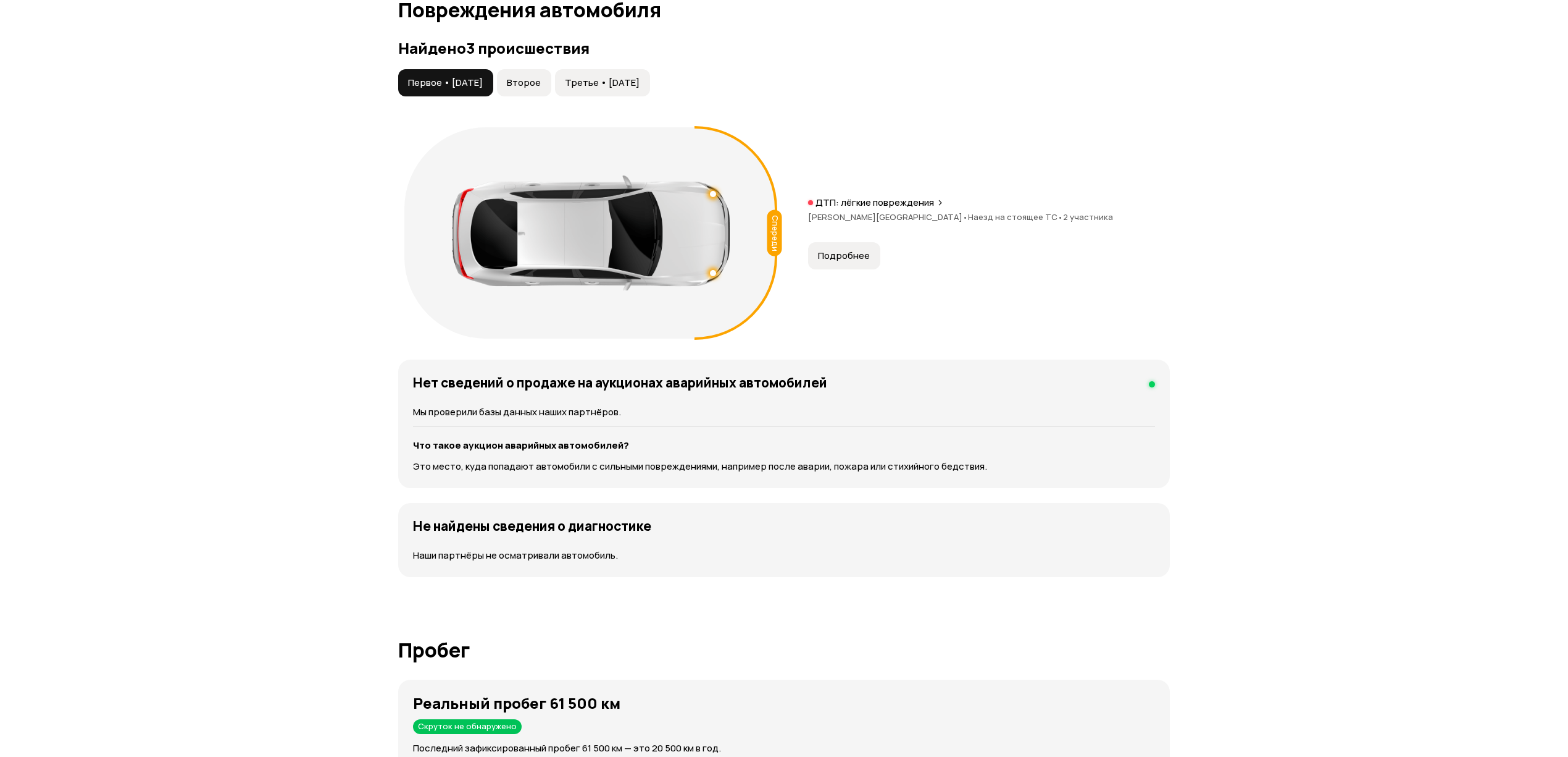
click at [540, 82] on span "Второе" at bounding box center [524, 83] width 34 height 12
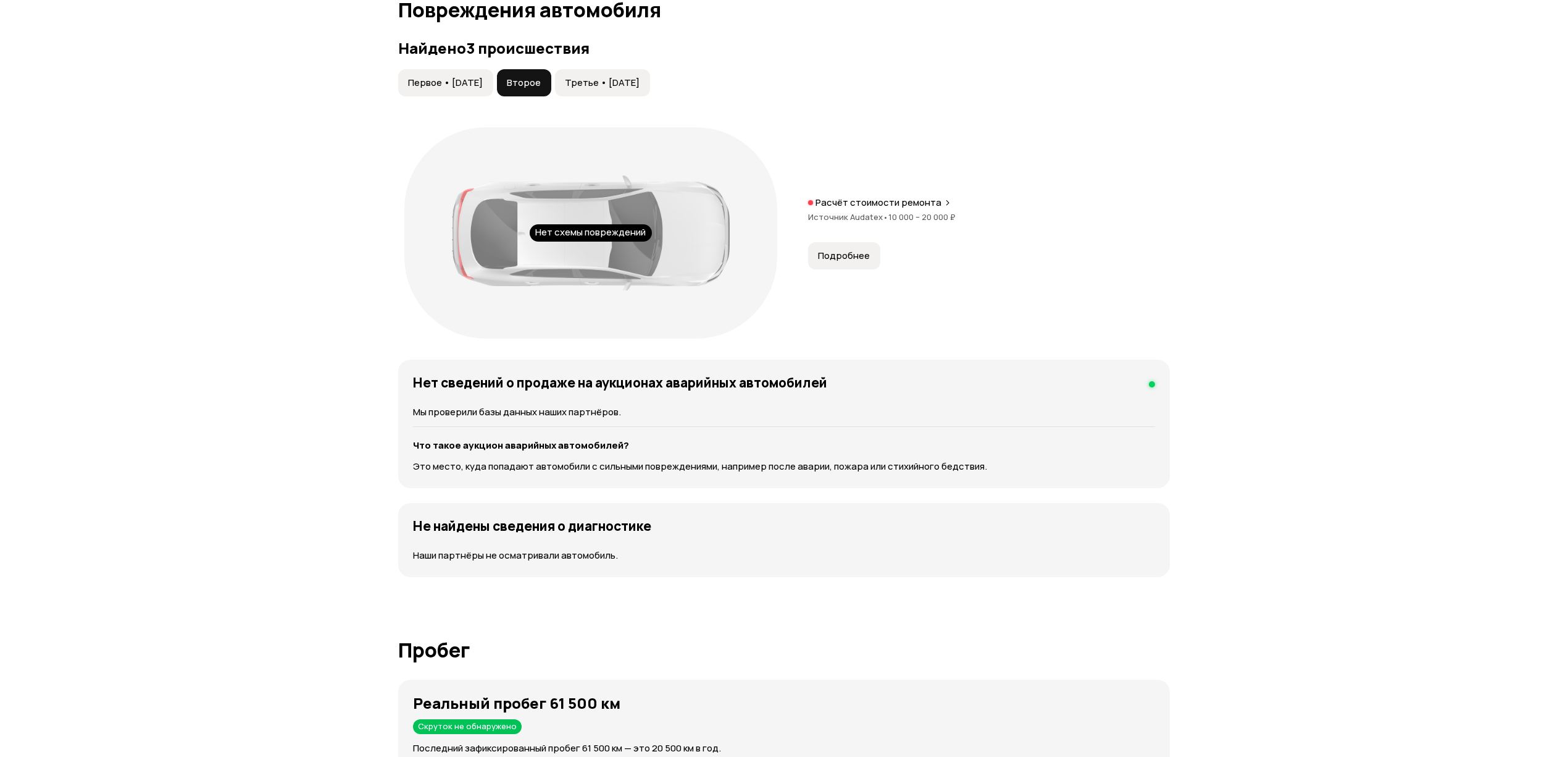
click at [453, 87] on span "Первое • [DATE]" at bounding box center [445, 83] width 75 height 12
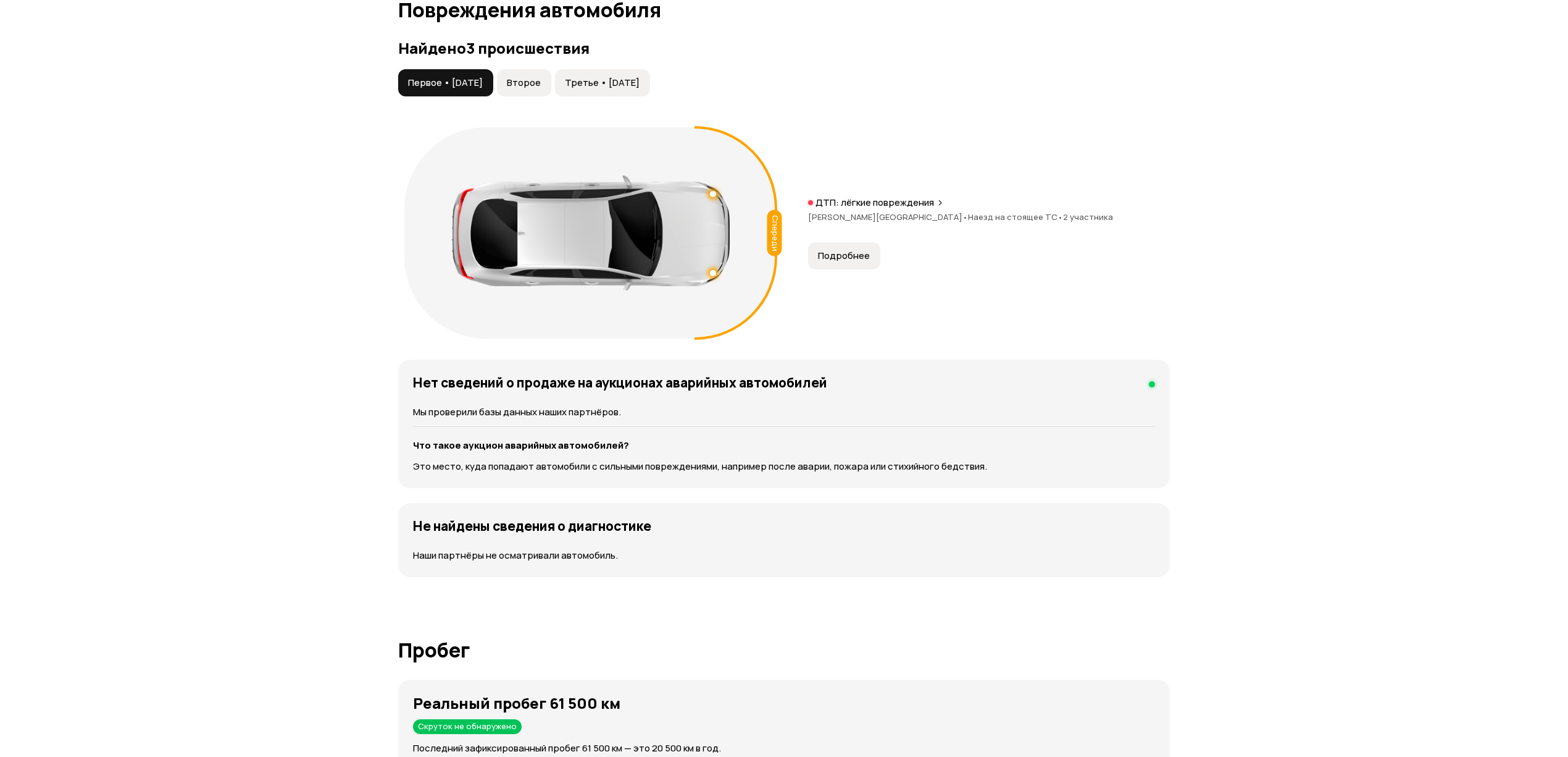
click at [598, 86] on span "Третье • [DATE]" at bounding box center [602, 83] width 75 height 12
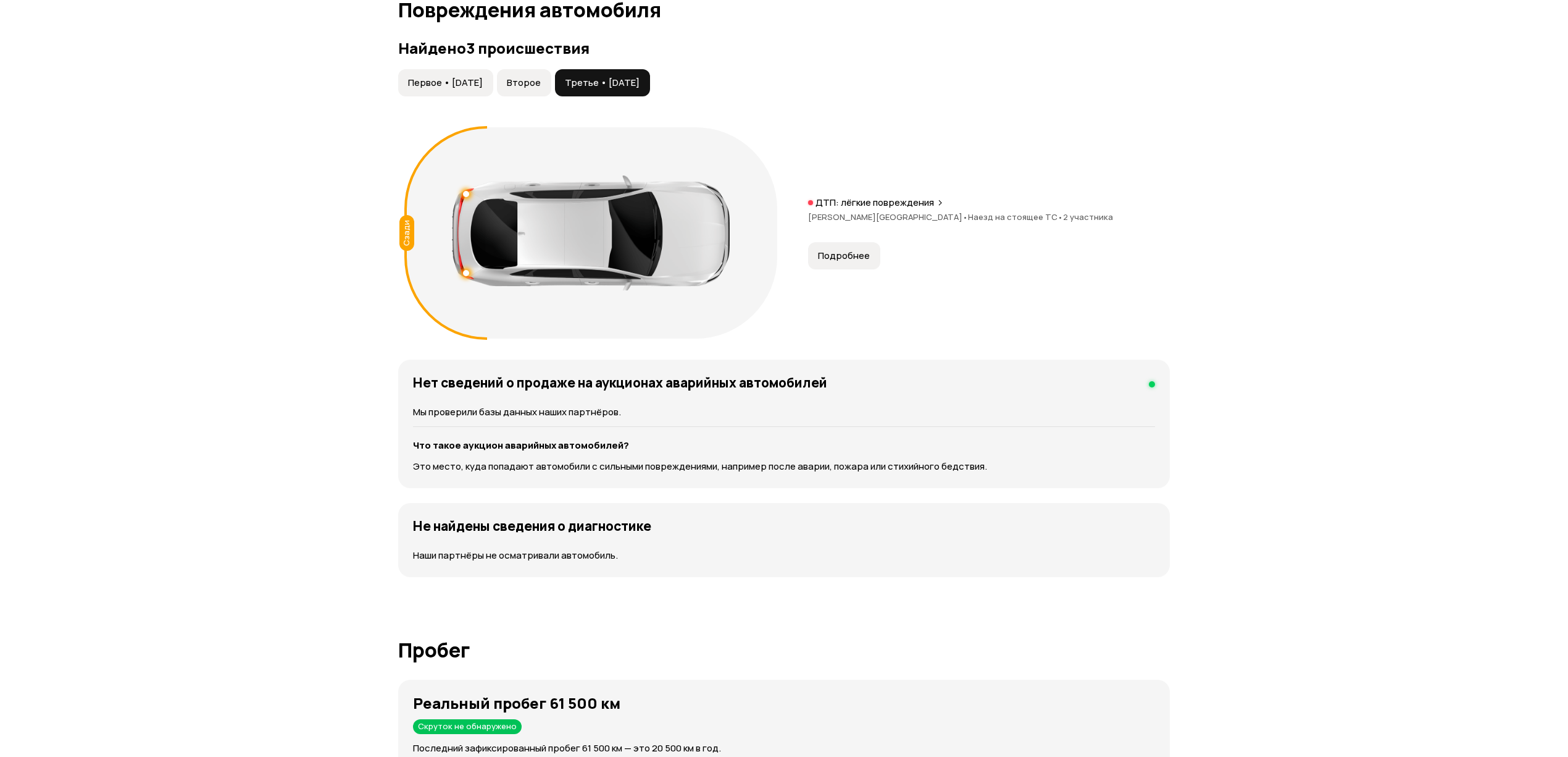
click at [824, 232] on div "ДТП: лёгкие повреждения [PERSON_NAME][GEOGRAPHIC_DATA] • Наезд на стоящее ТС • …" at bounding box center [988, 215] width 362 height 39
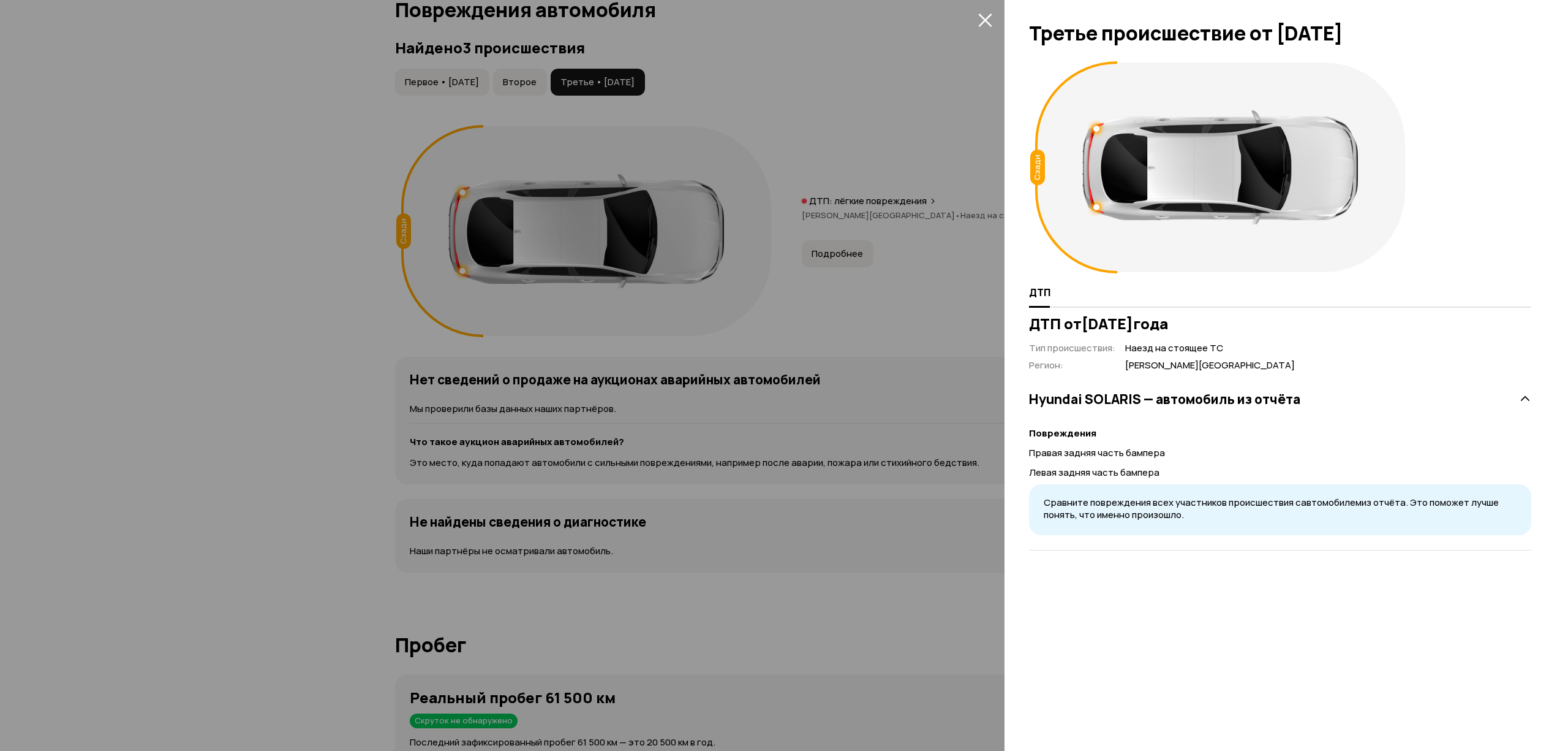
click at [824, 250] on div at bounding box center [784, 376] width 1568 height 751
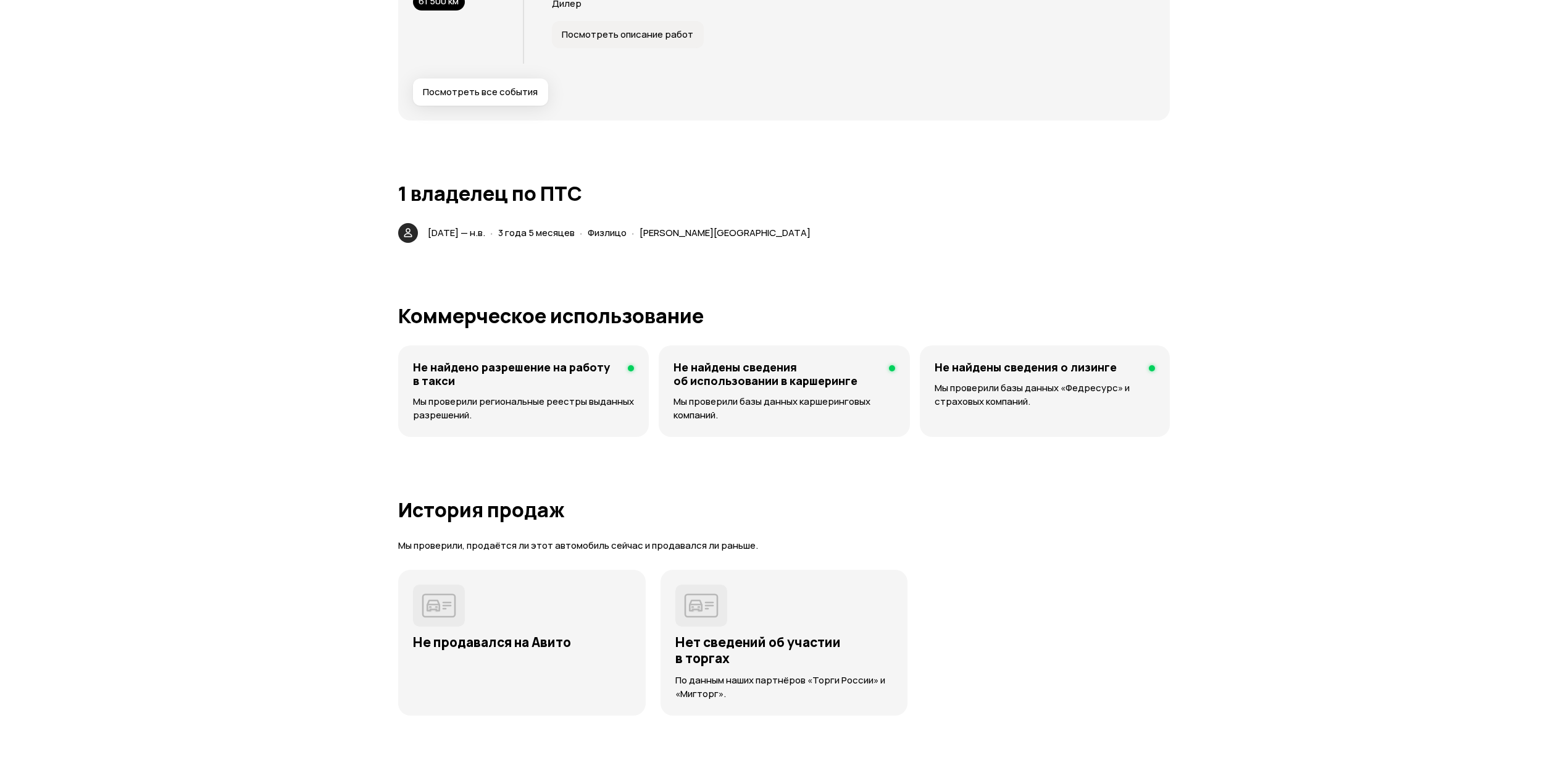
scroll to position [0, 0]
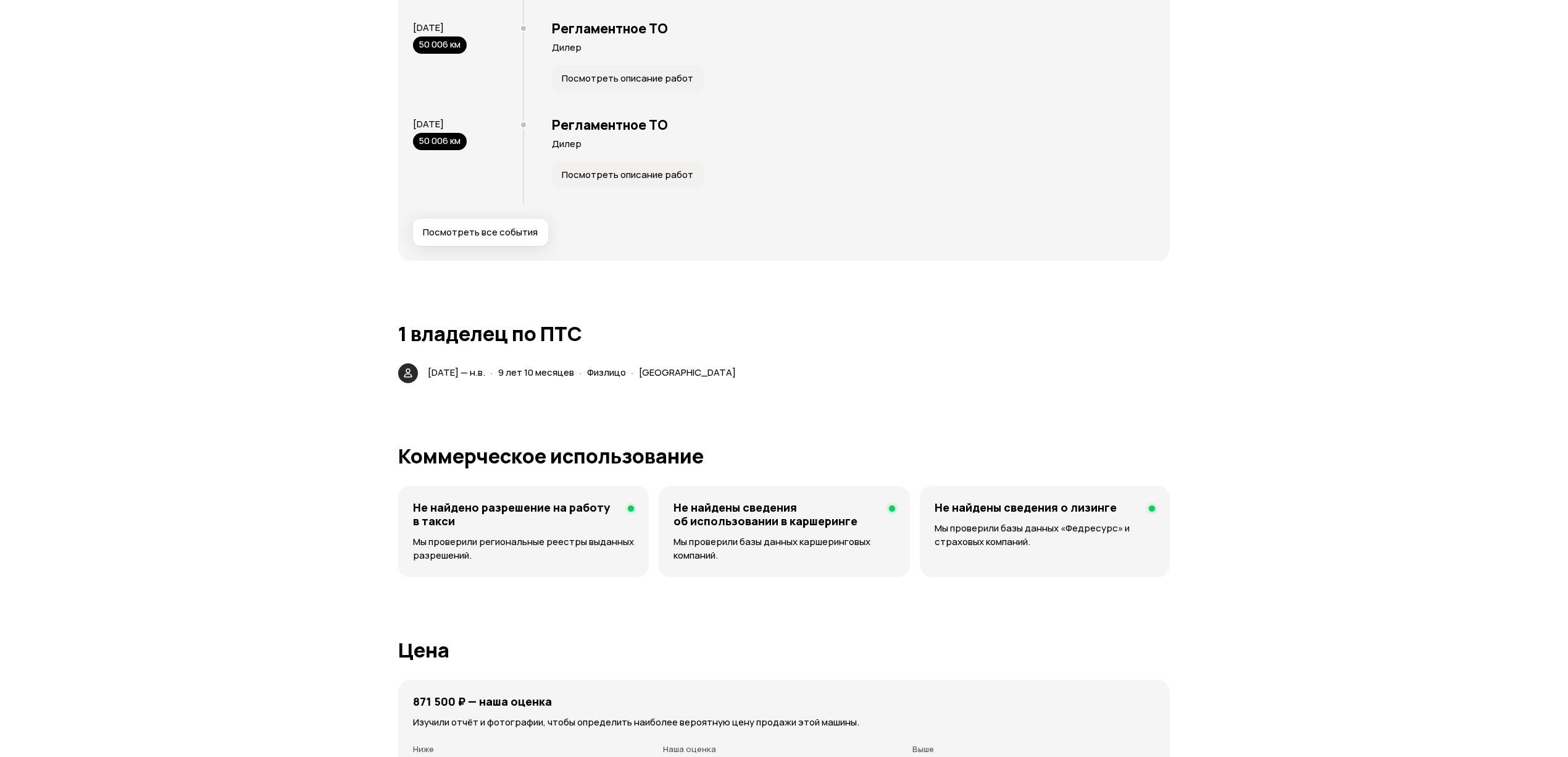
scroll to position [1647, 0]
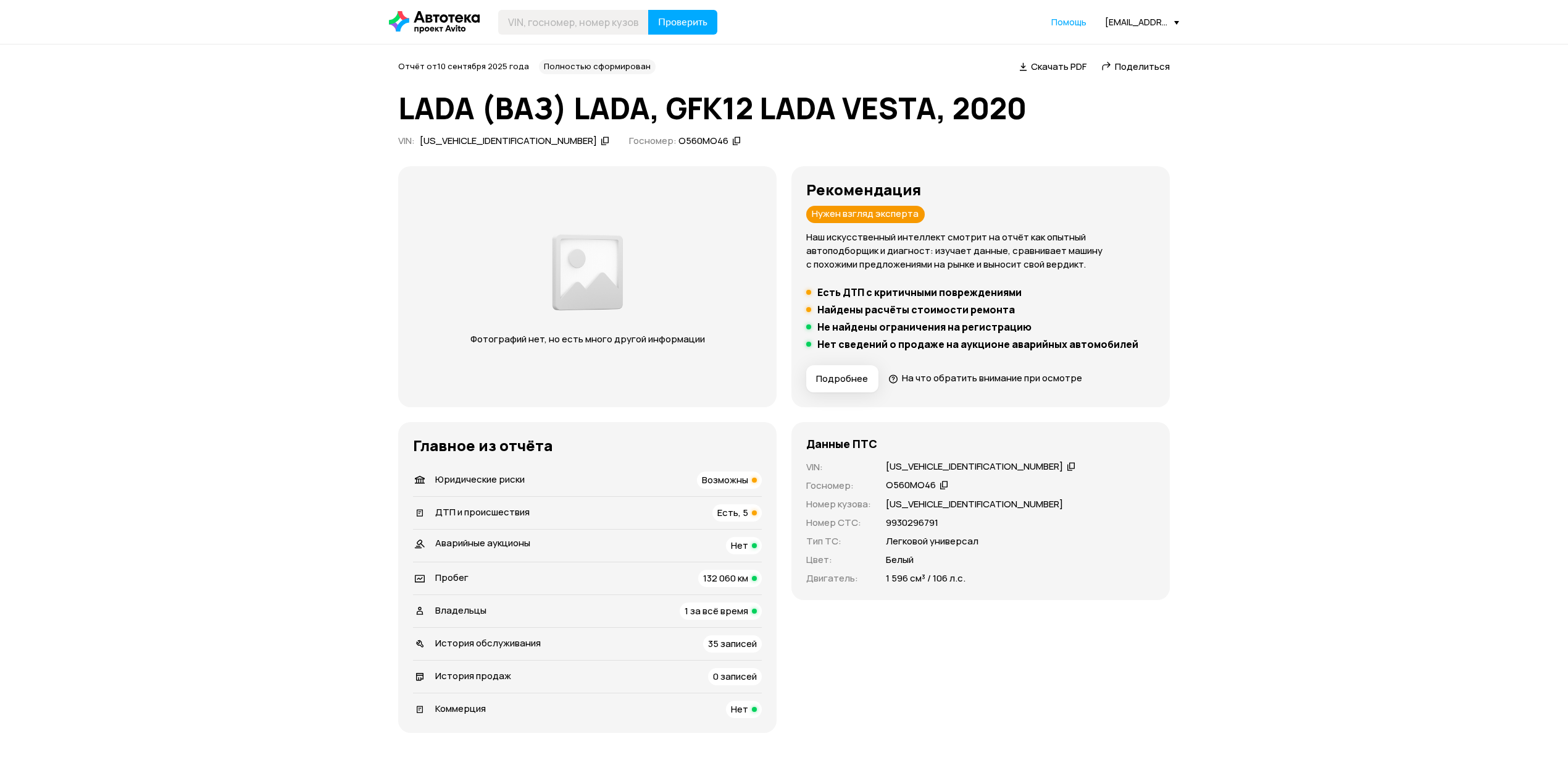
click at [525, 470] on li "Юридические риски Возможны" at bounding box center [587, 480] width 349 height 32
click at [511, 478] on span "Юридические риски" at bounding box center [479, 479] width 90 height 13
click at [472, 514] on span "ДТП и происшествия" at bounding box center [482, 511] width 94 height 13
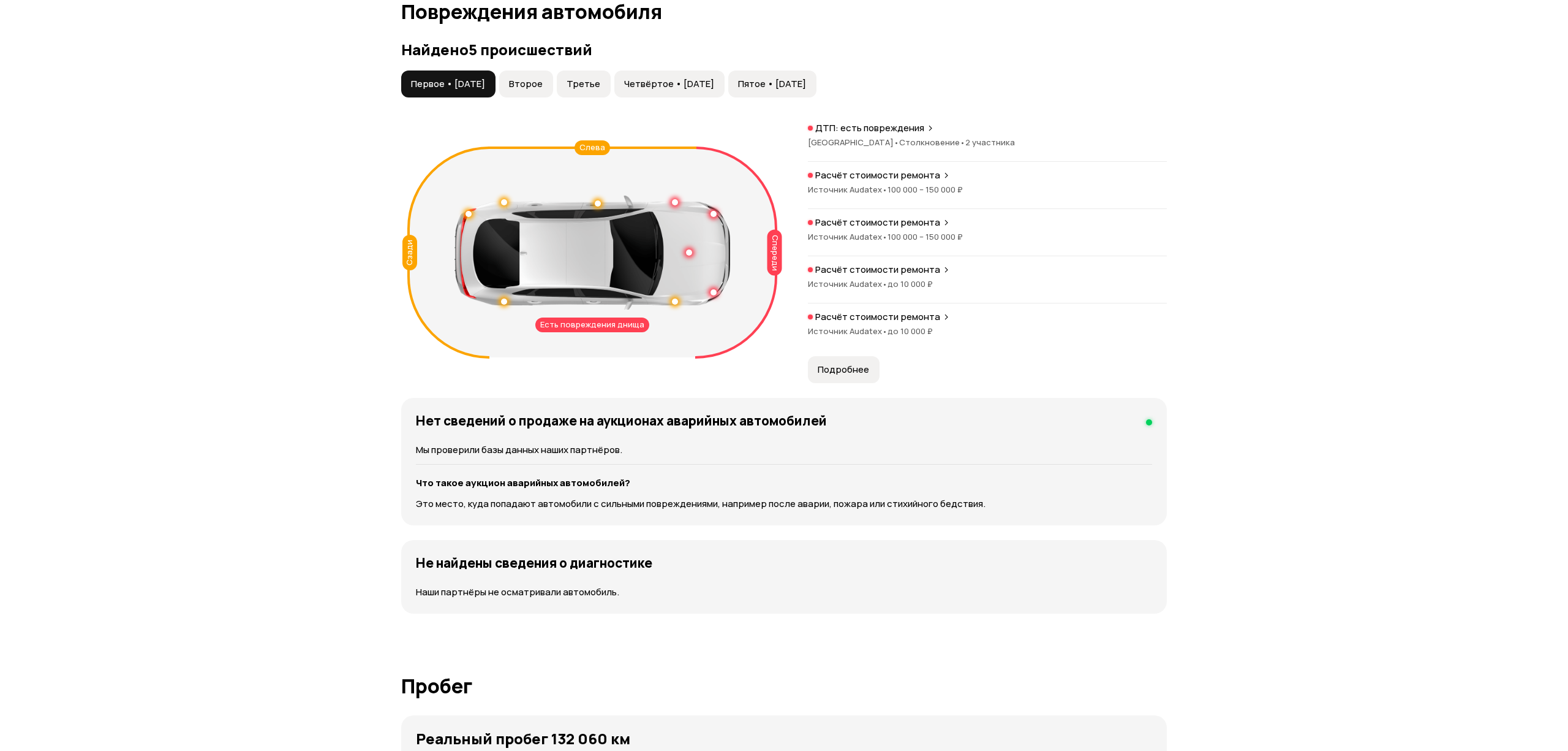
scroll to position [1271, 0]
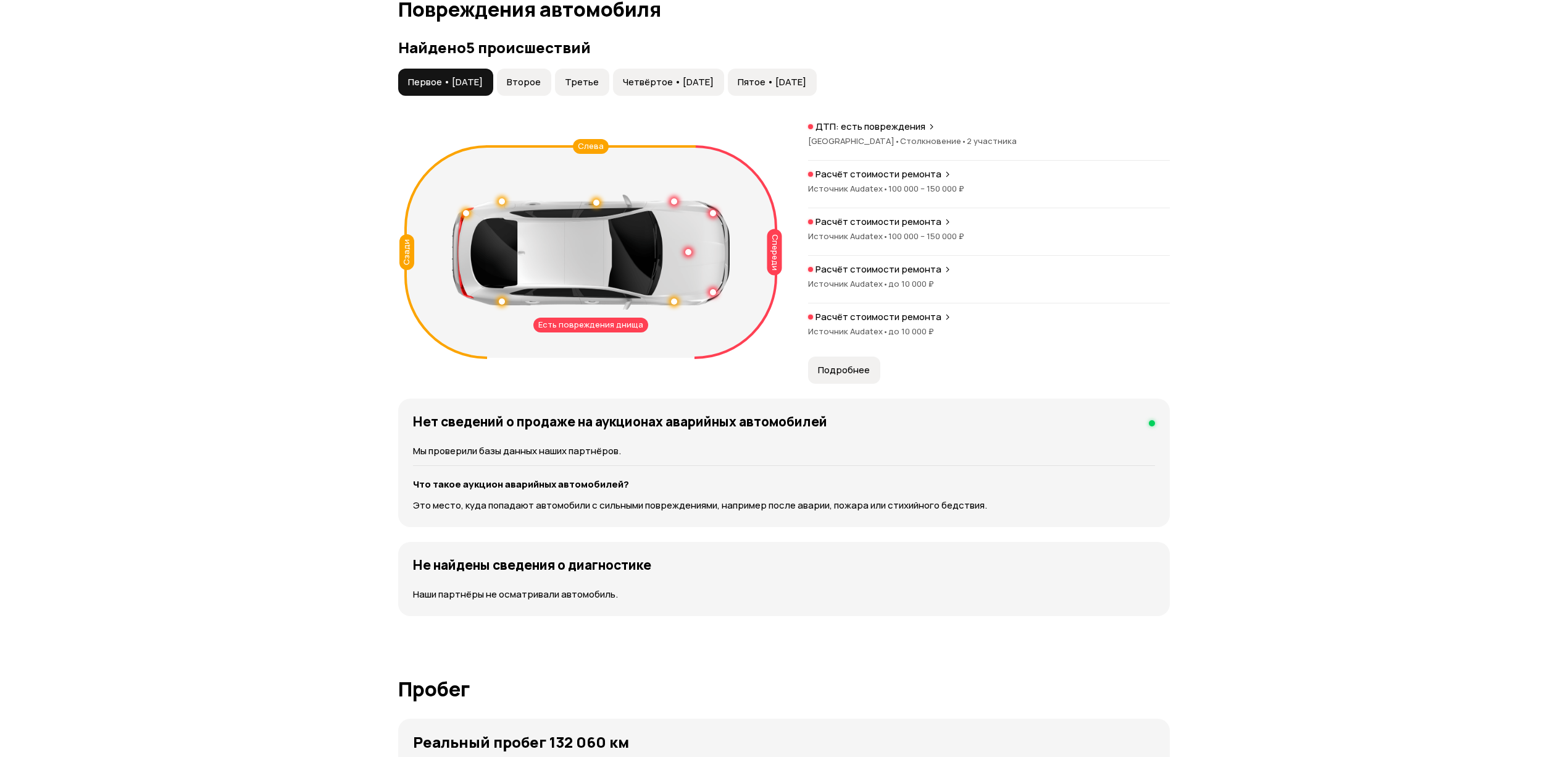
click at [857, 368] on span "Подробнее" at bounding box center [844, 370] width 51 height 12
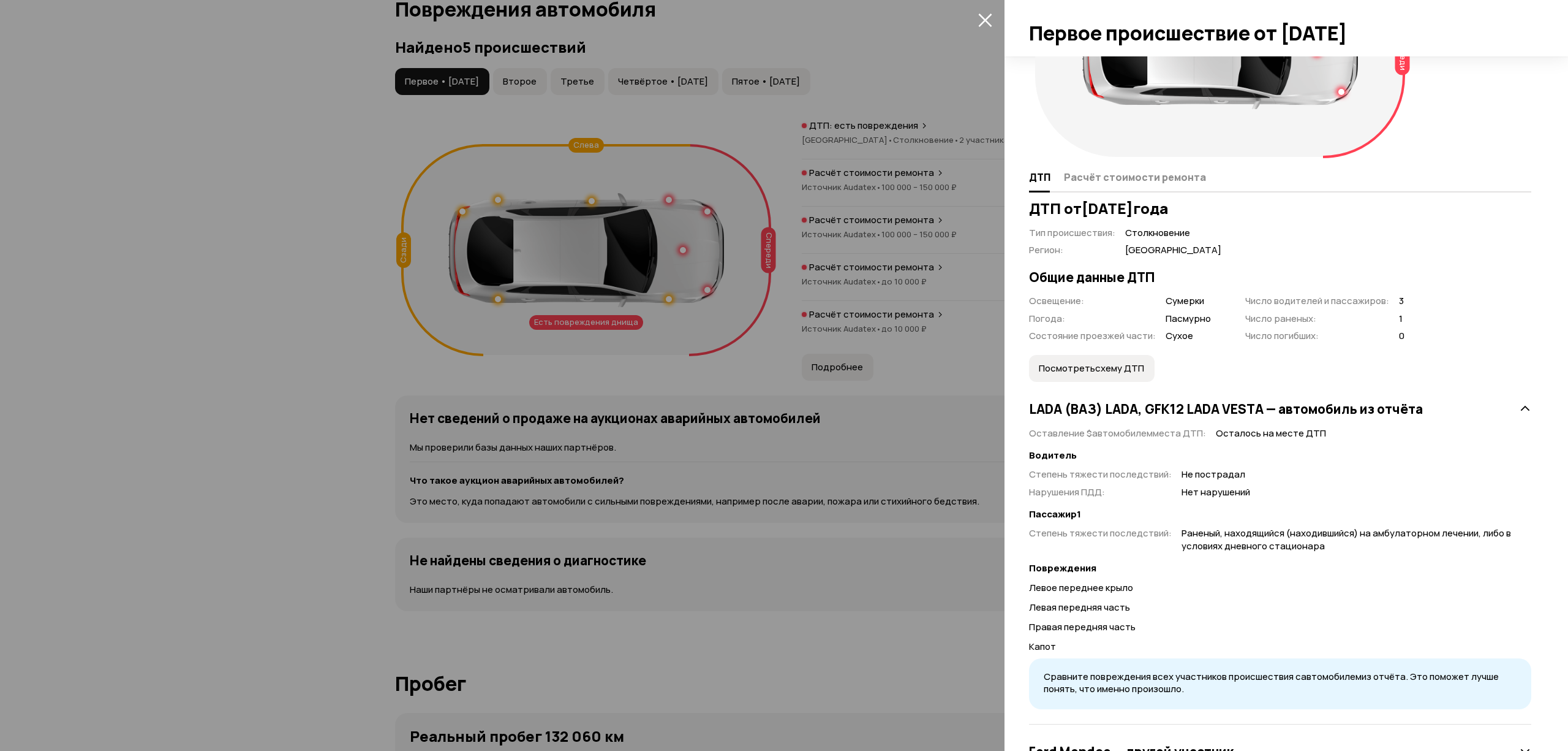
scroll to position [86, 0]
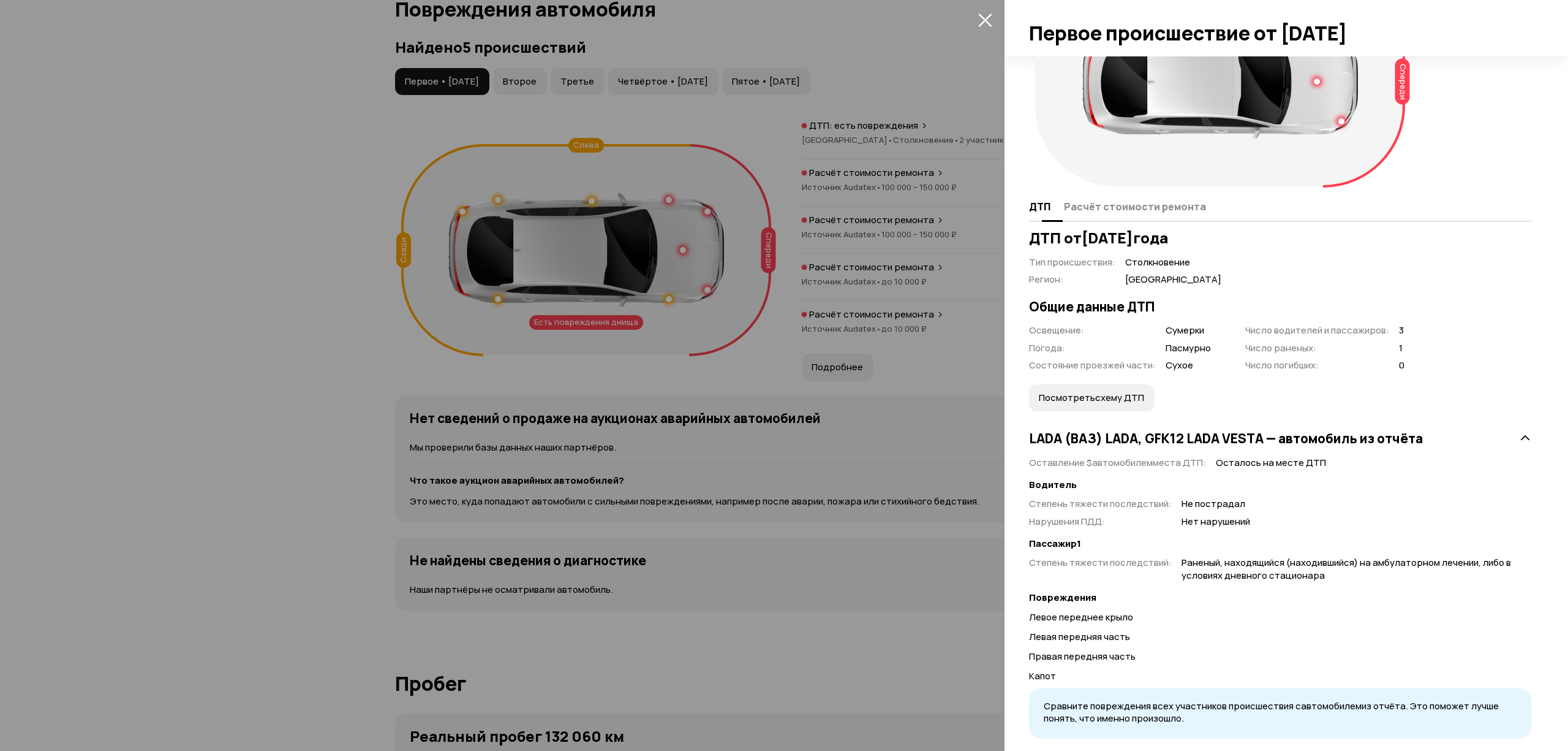
click at [1137, 207] on span "Расчёт стоимости ремонта" at bounding box center [1135, 207] width 142 height 12
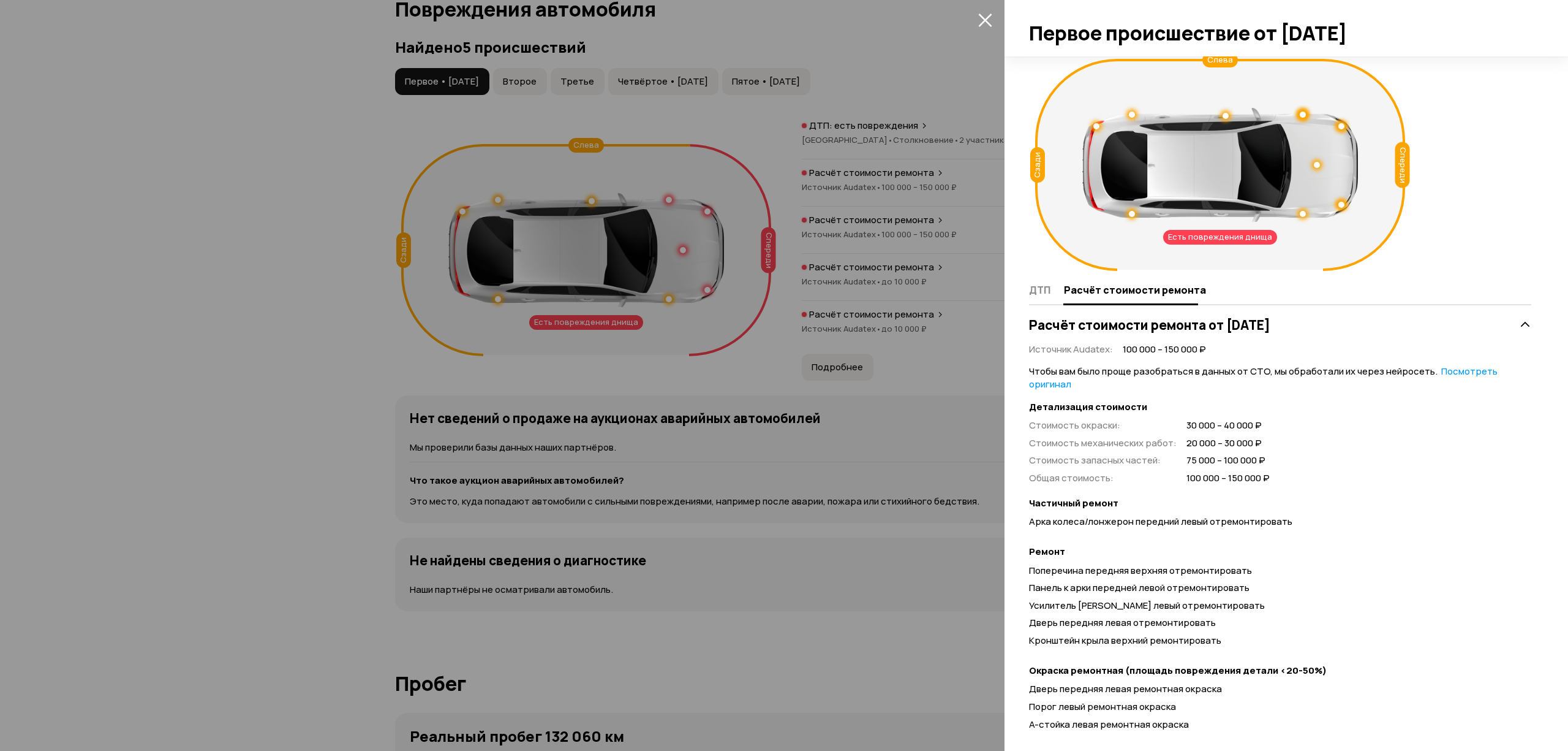
scroll to position [0, 0]
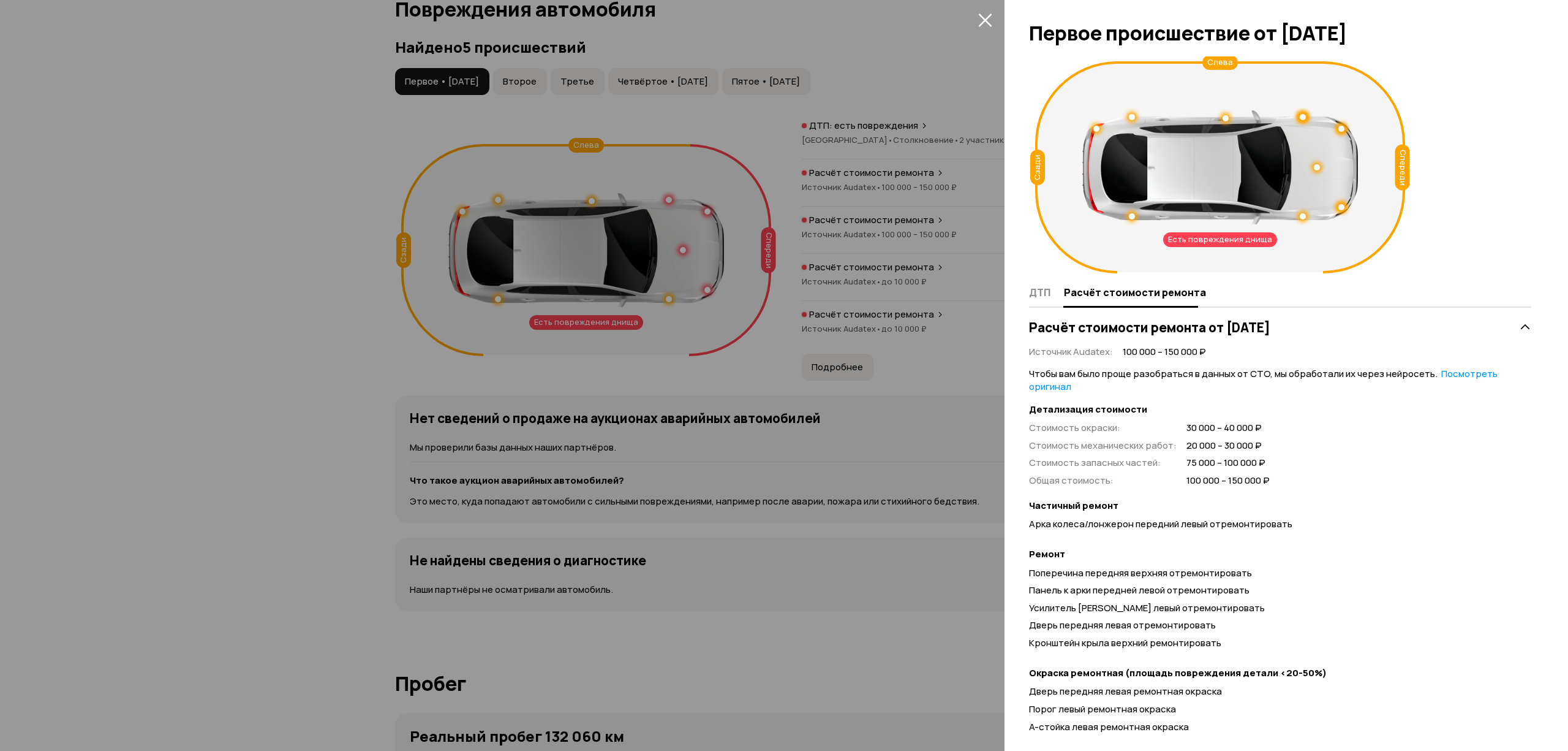
click at [1130, 213] on div at bounding box center [1131, 215] width 6 height 6
click at [1232, 422] on span "30 000 – 40 000 ₽" at bounding box center [1228, 427] width 83 height 13
click at [1240, 241] on div "Есть повреждения днища" at bounding box center [1220, 239] width 114 height 15
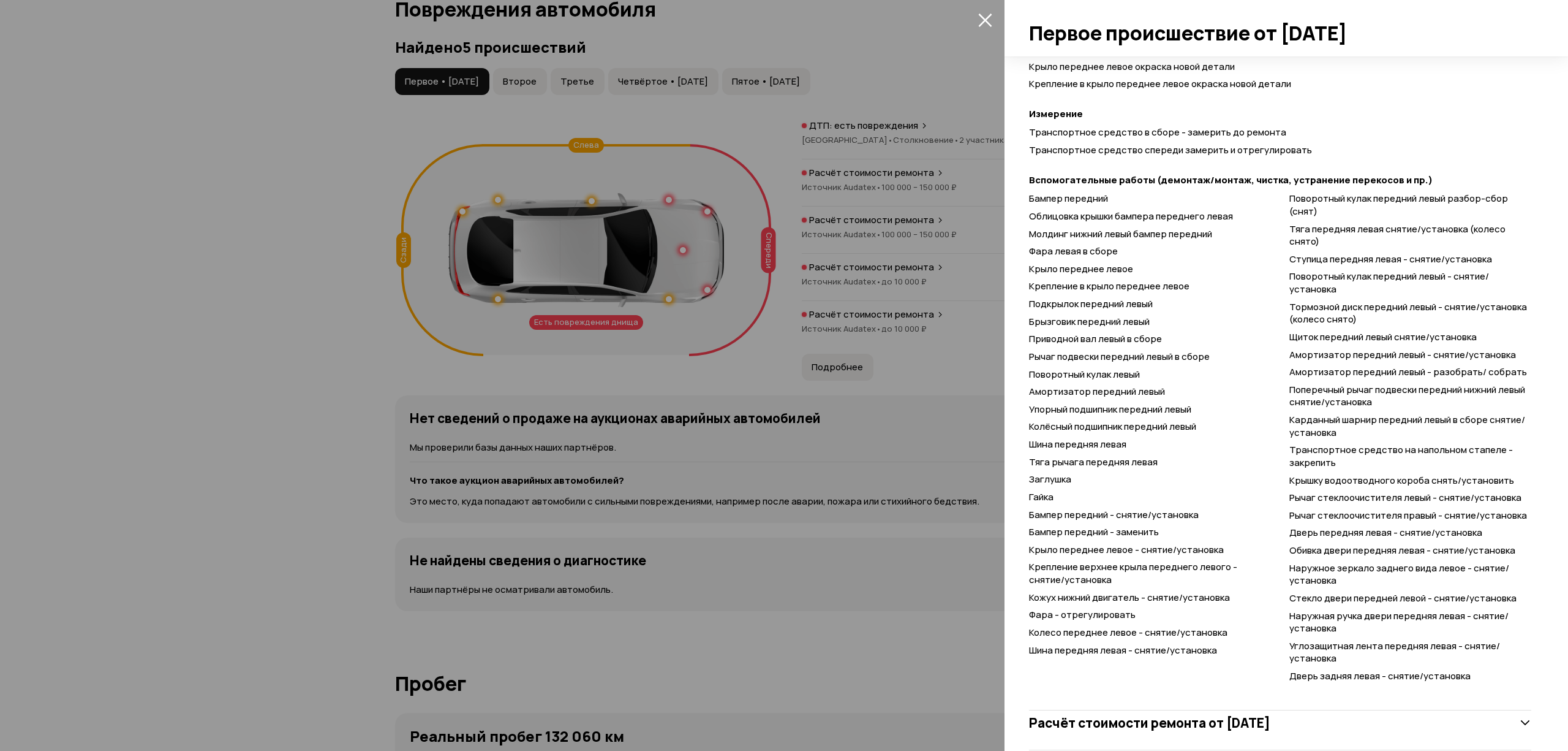
scroll to position [926, 0]
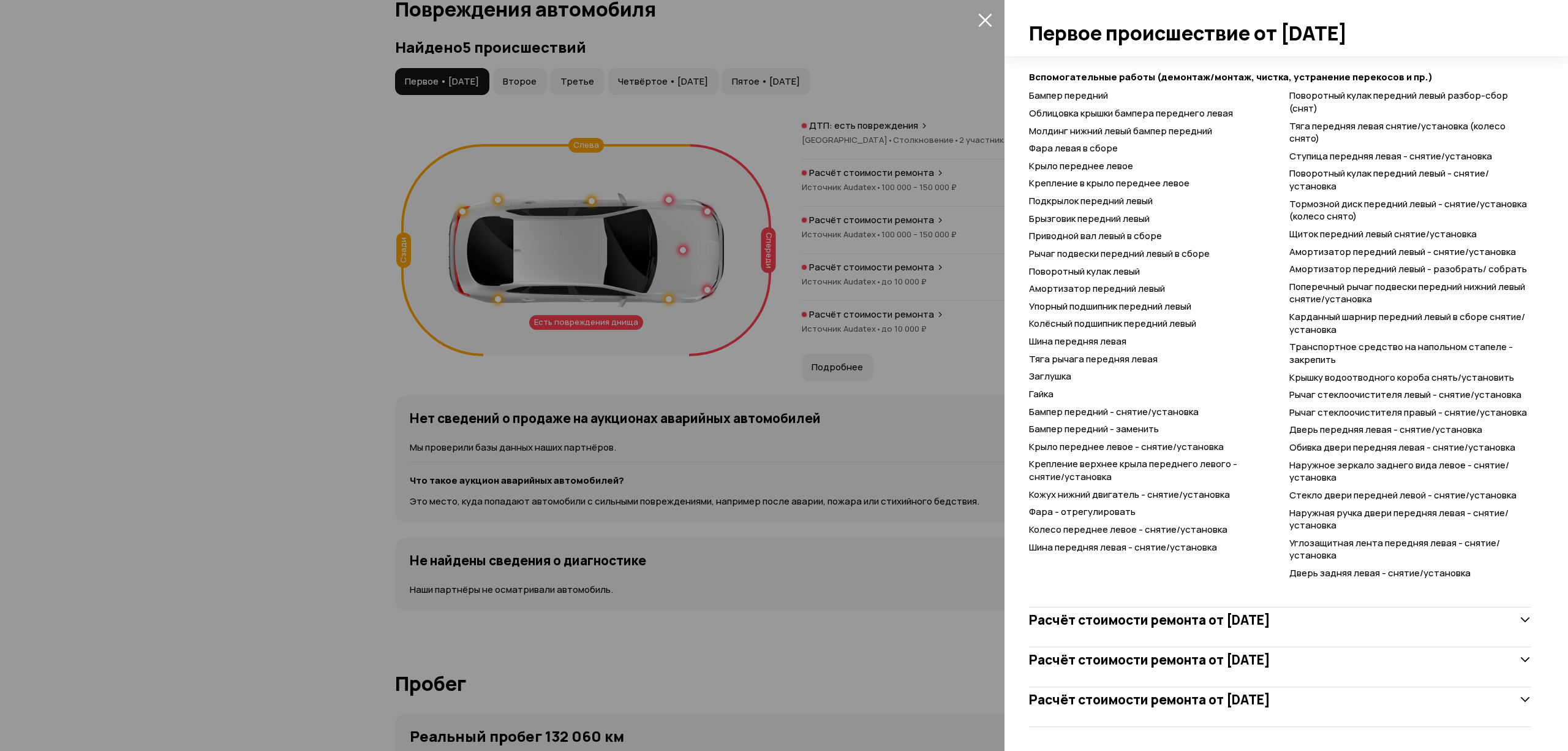
click at [1201, 623] on h3 "Расчёт стоимости ремонта от 17 декабря 2021 года" at bounding box center [1149, 619] width 241 height 16
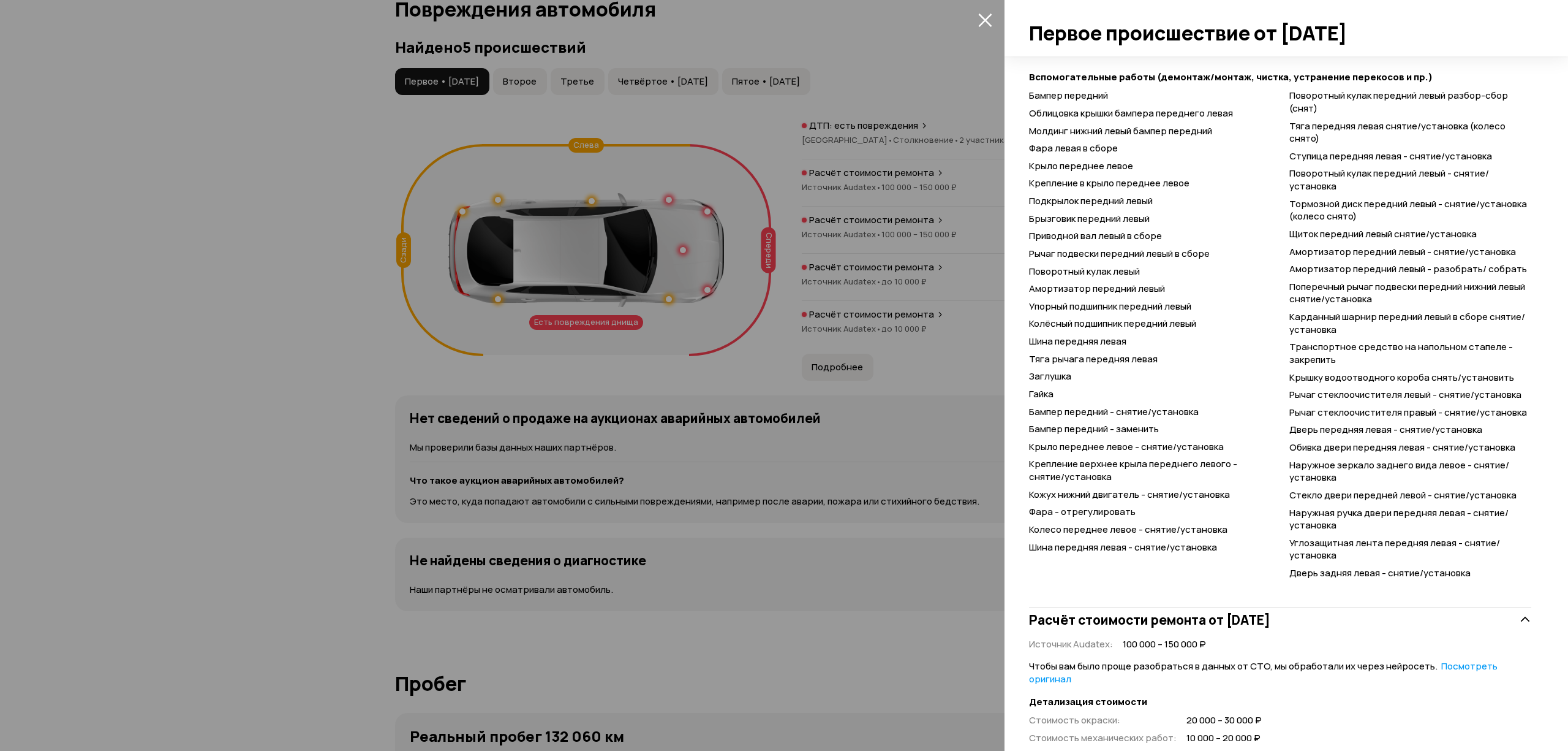
scroll to position [1338, 0]
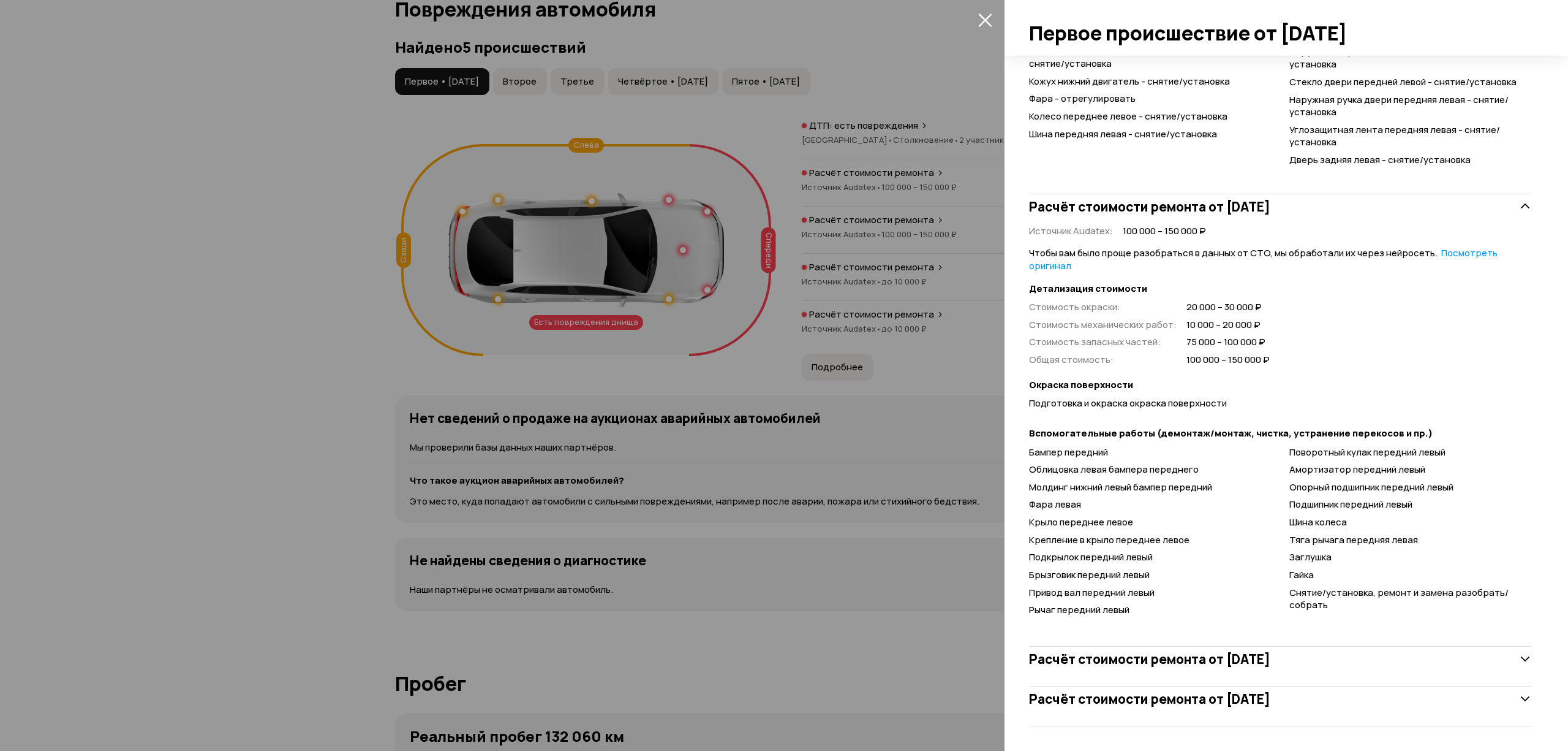
click at [1185, 665] on h3 "Расчёт стоимости ремонта от 11 марта 2022 года" at bounding box center [1149, 658] width 241 height 16
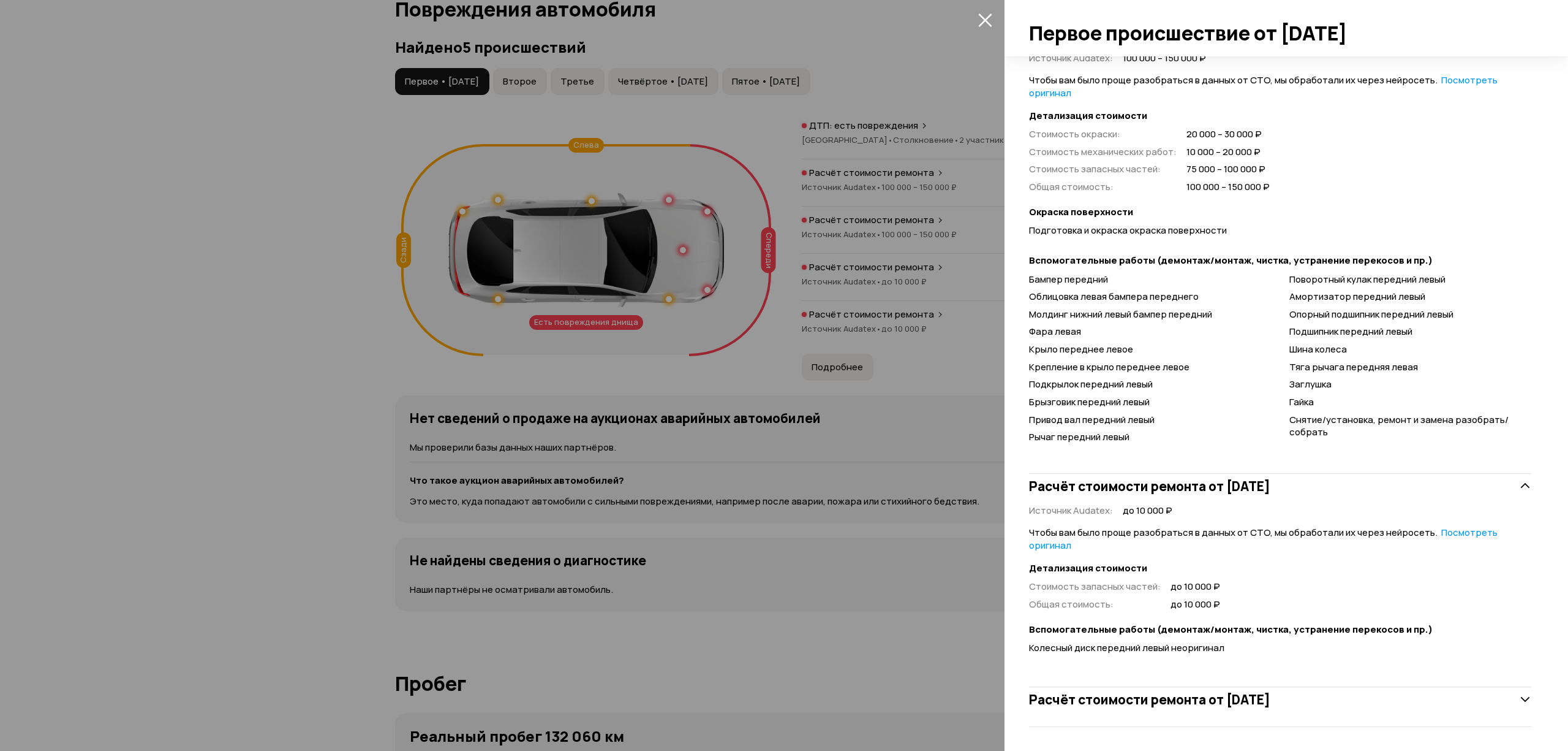
click at [1187, 692] on h3 "Расчёт стоимости ремонта от 22 марта 2022 года" at bounding box center [1149, 699] width 241 height 16
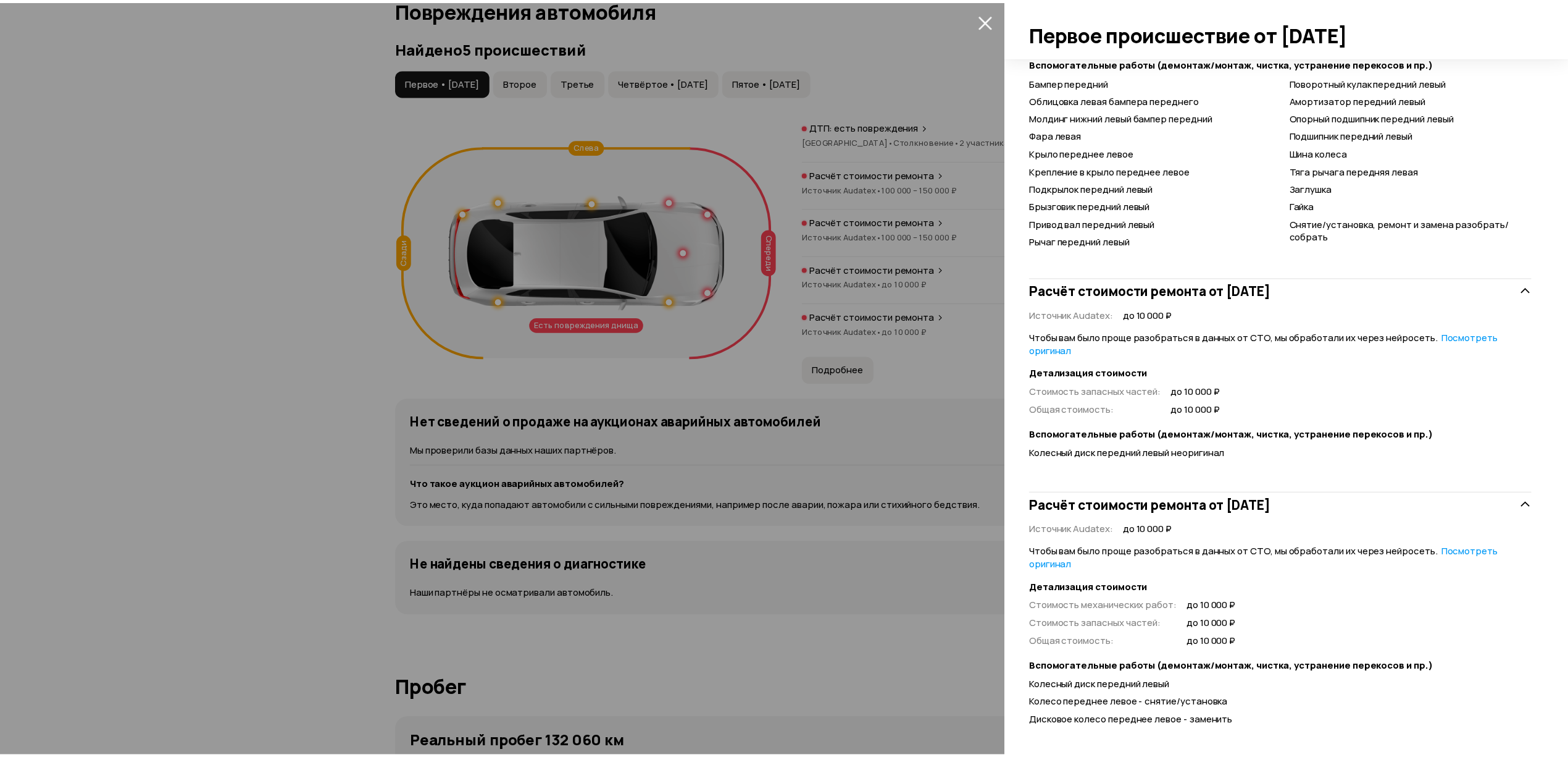
scroll to position [1752, 0]
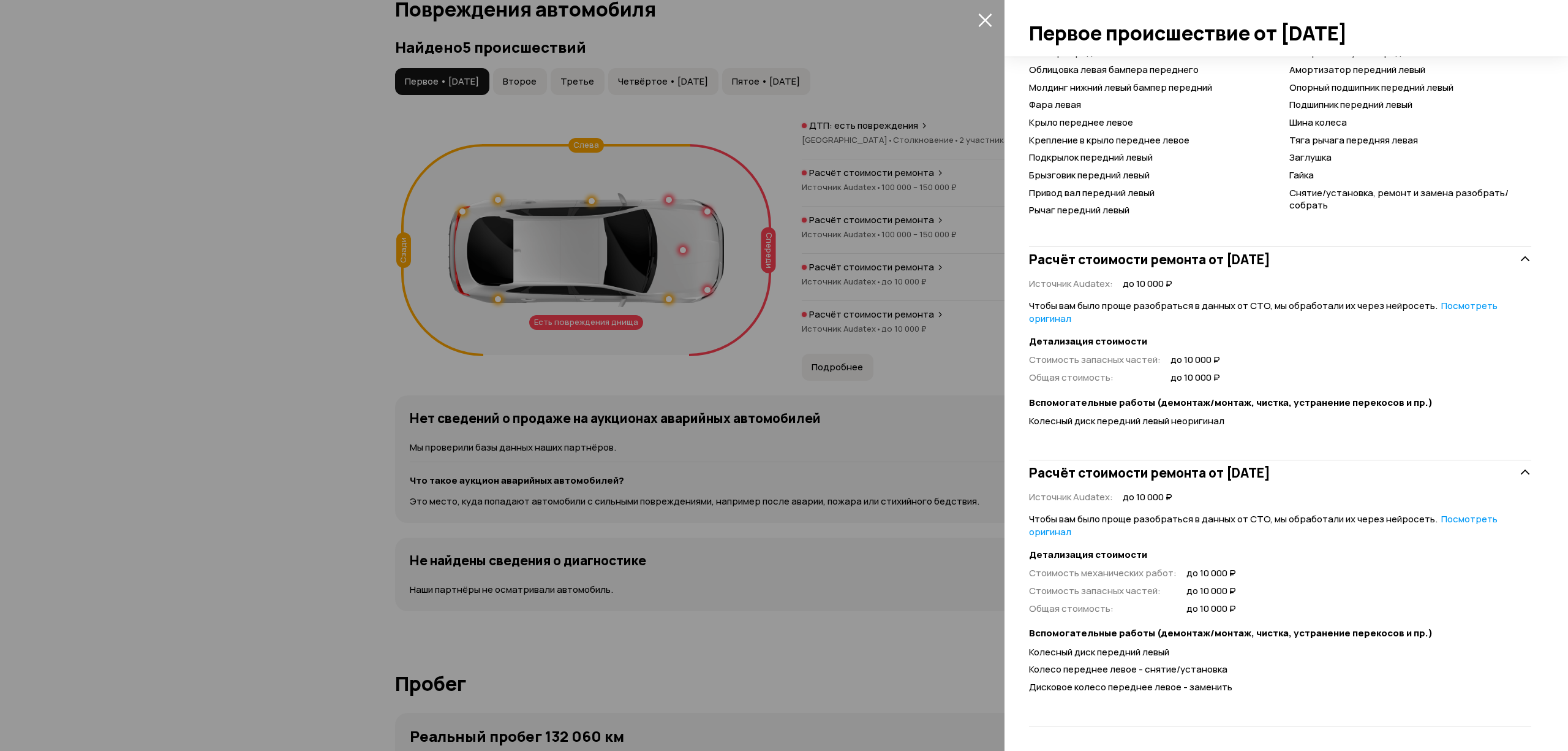
click at [523, 444] on div at bounding box center [784, 376] width 1568 height 751
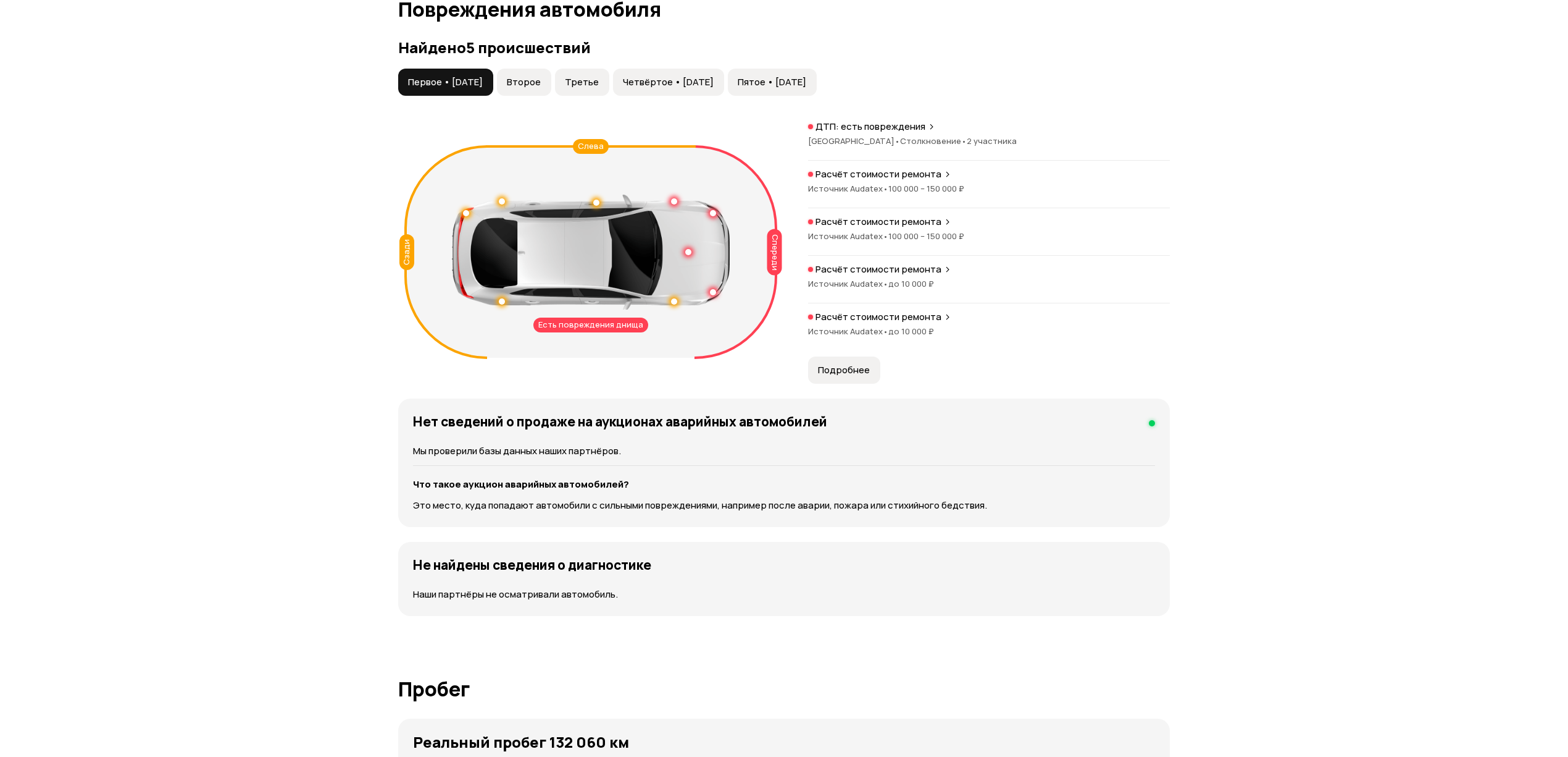
click at [552, 87] on button "Второе" at bounding box center [524, 82] width 54 height 27
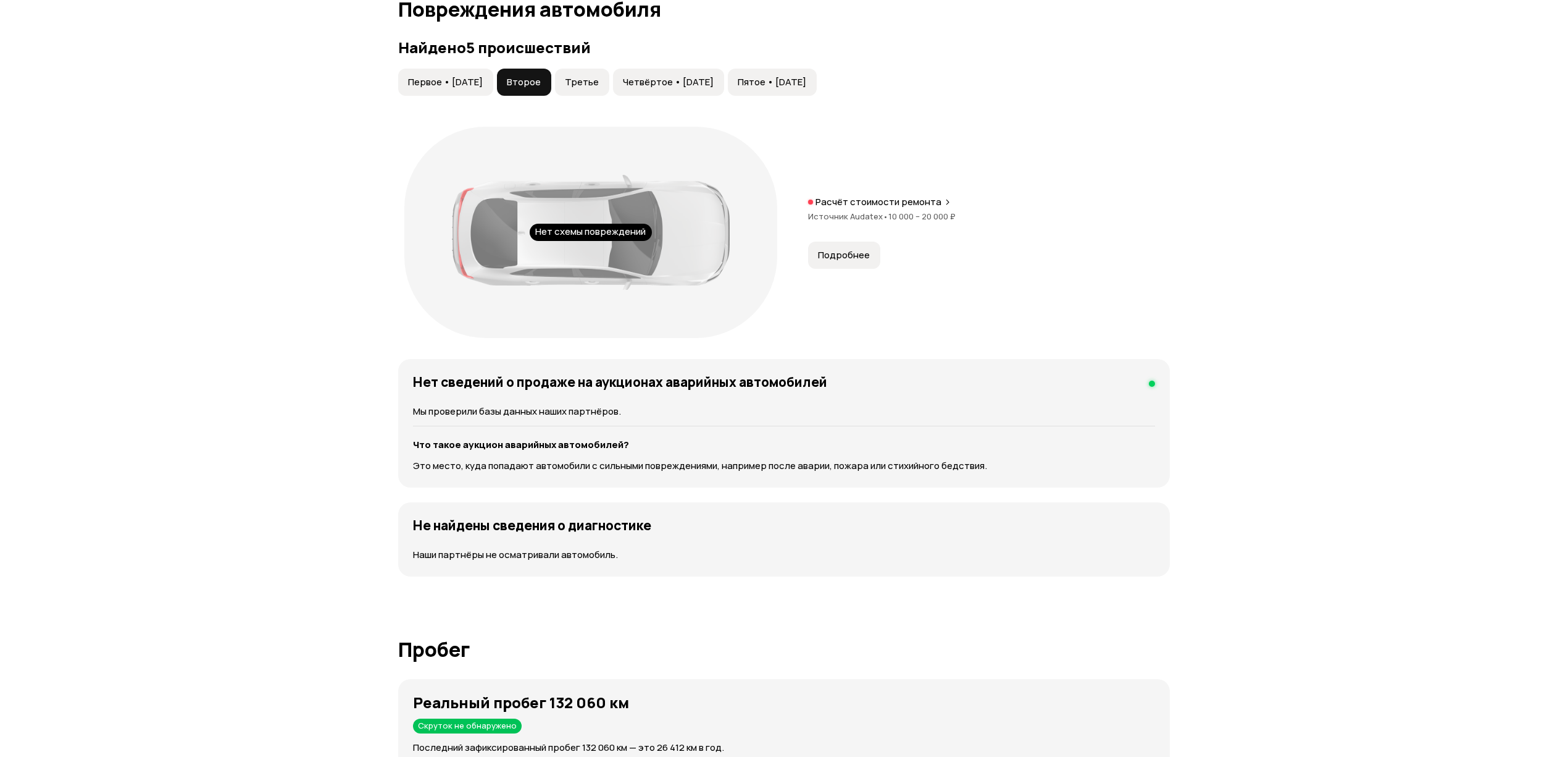
click at [857, 270] on div "Нет схемы повреждений Расчёт стоимости ремонта Источник Audatex • 10 000 – 20 0…" at bounding box center [784, 232] width 771 height 223
click at [848, 258] on span "Подробнее" at bounding box center [844, 255] width 51 height 12
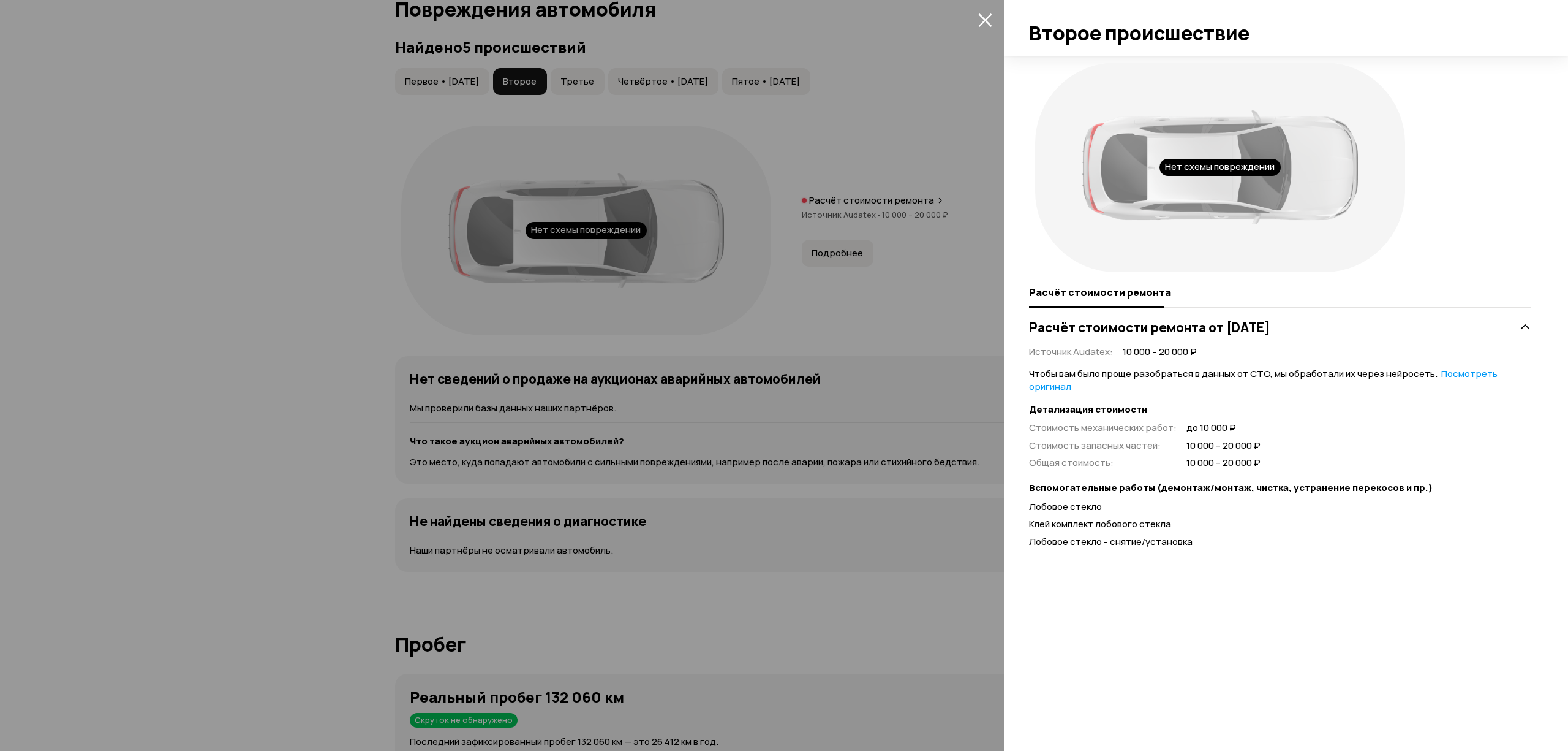
click at [652, 274] on div at bounding box center [784, 376] width 1568 height 751
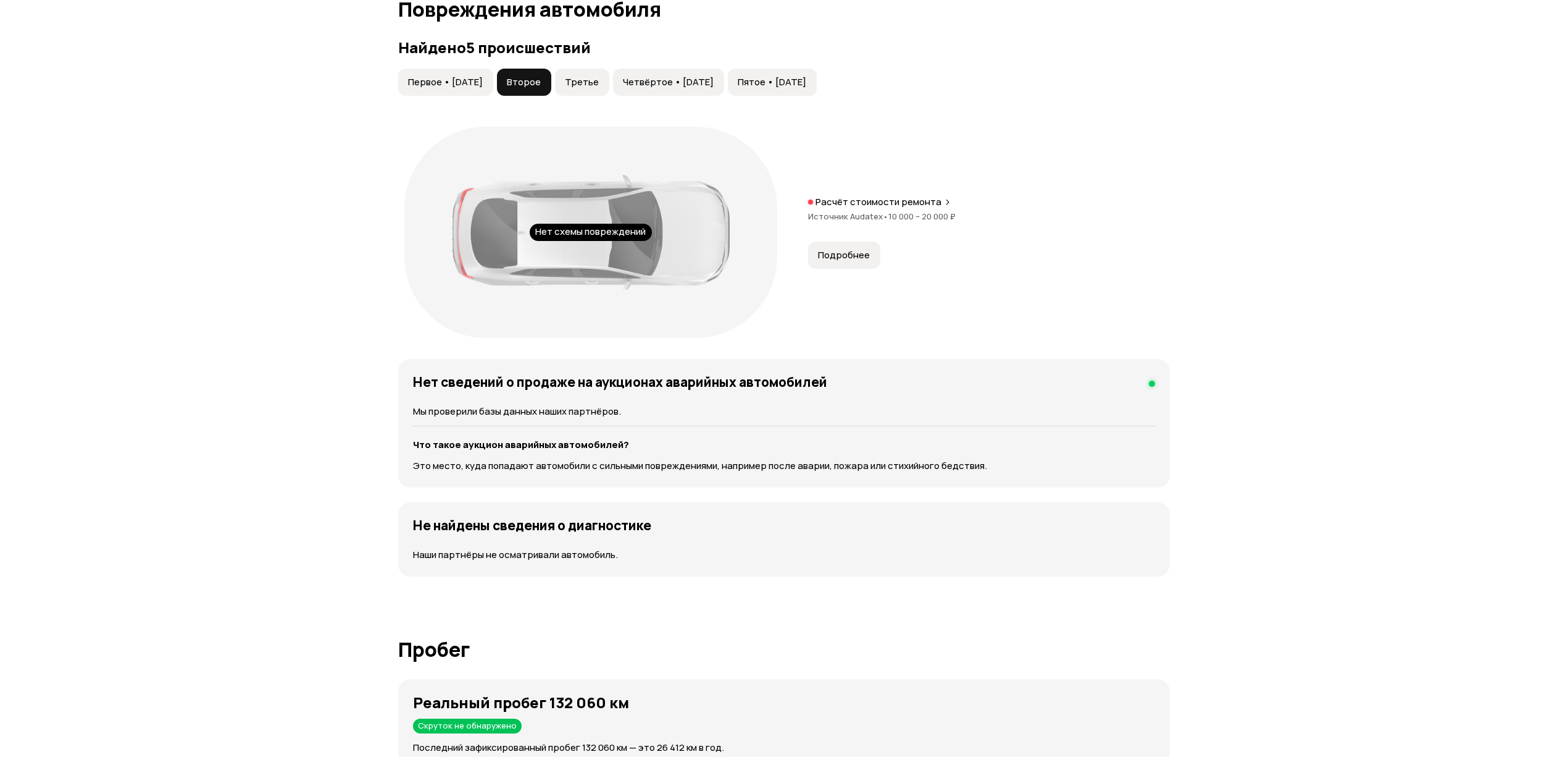
click at [585, 82] on span "Третье" at bounding box center [581, 82] width 34 height 12
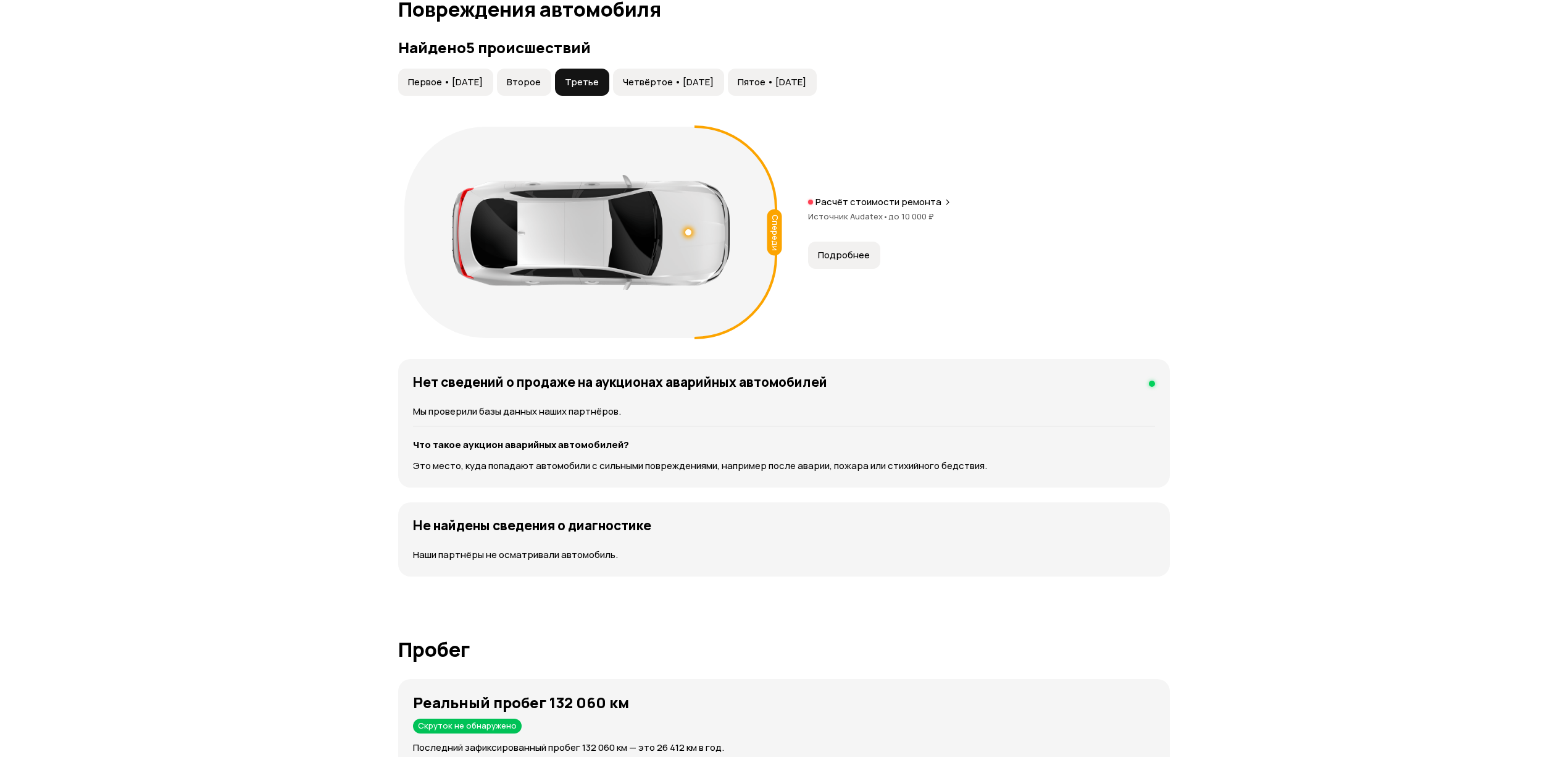
click at [840, 245] on button "Подробнее" at bounding box center [844, 255] width 72 height 27
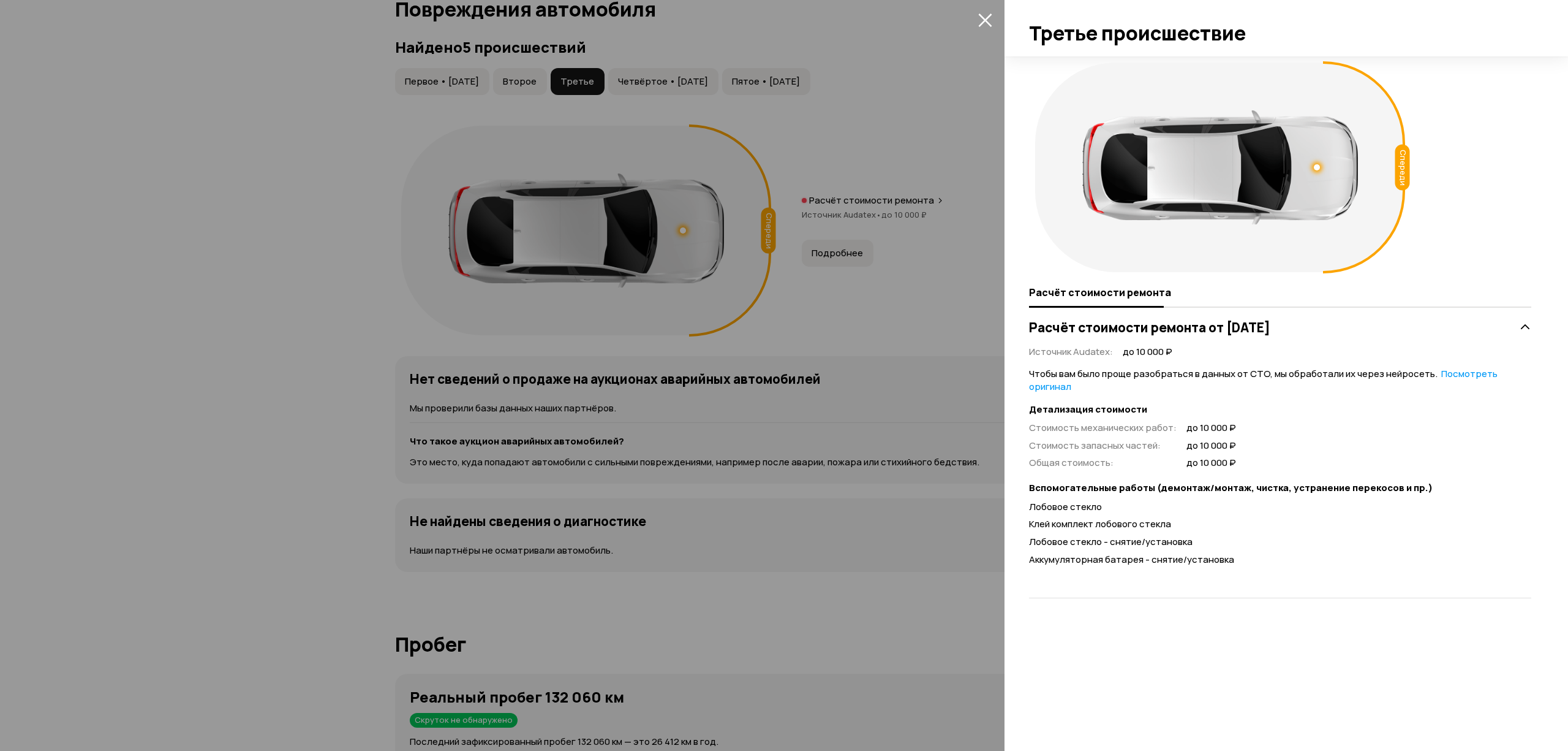
click at [477, 250] on div at bounding box center [784, 376] width 1568 height 751
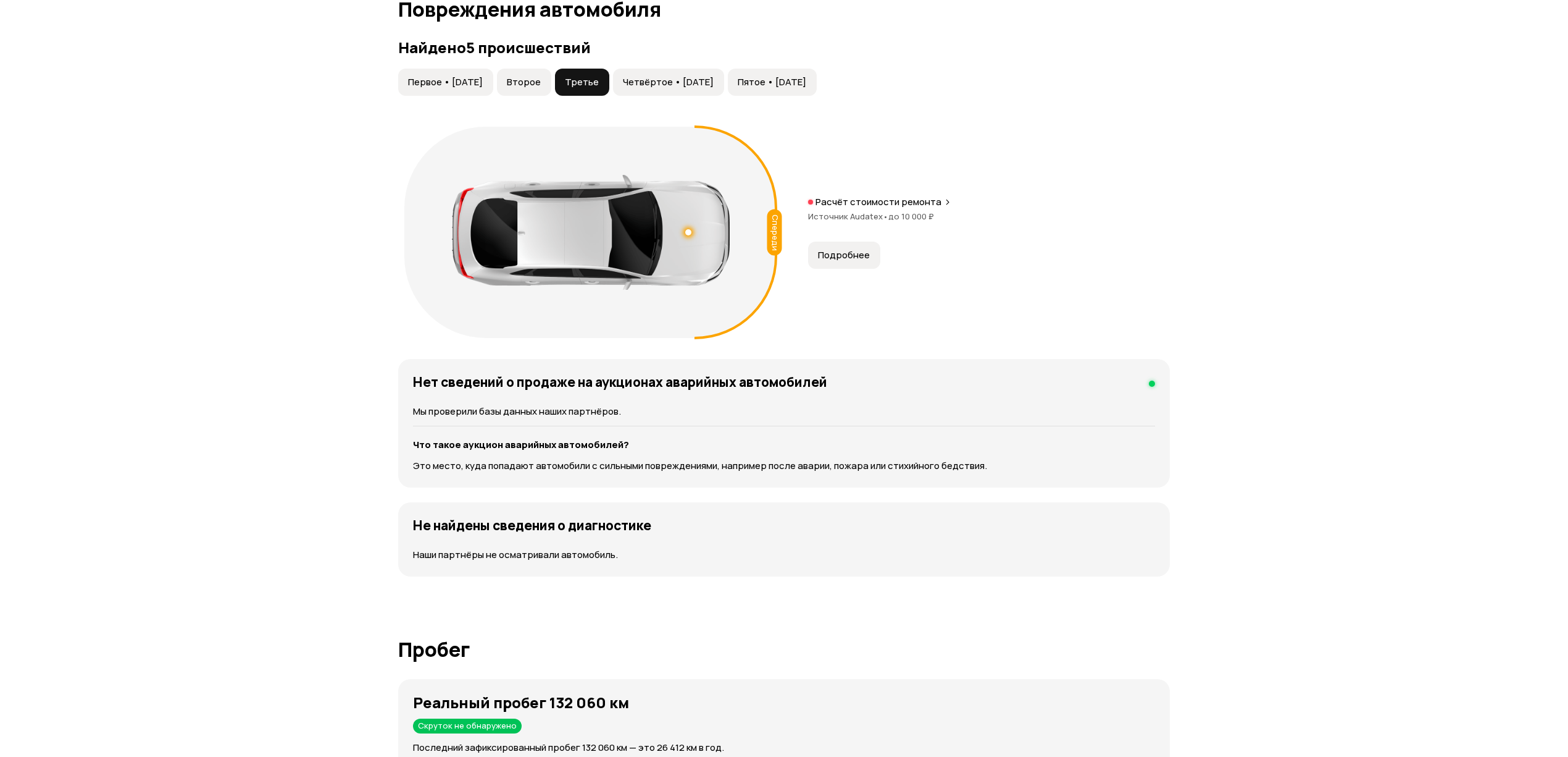
click at [682, 71] on button "Четвёртое • [DATE]" at bounding box center [668, 82] width 111 height 27
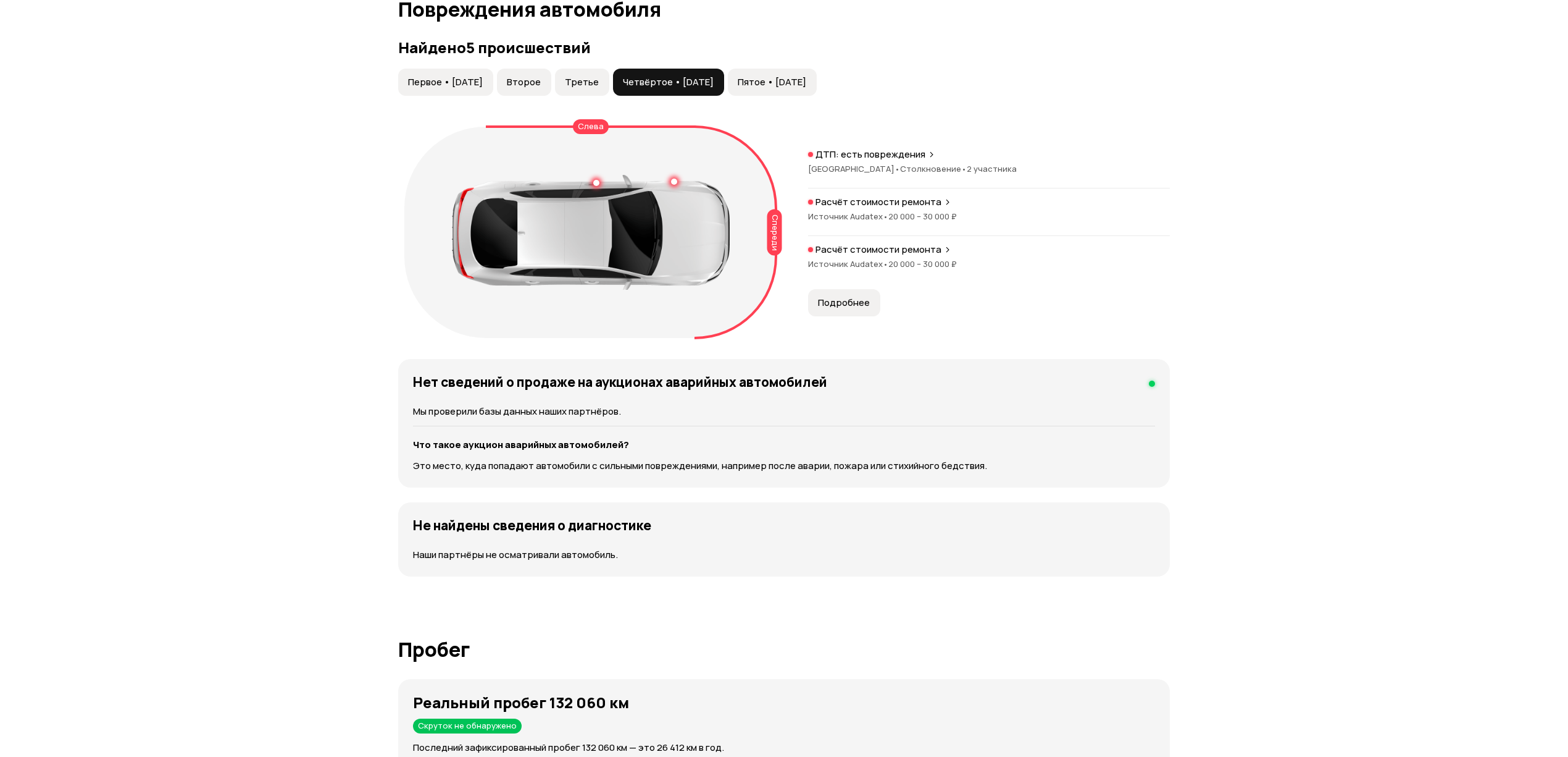
click at [825, 303] on span "Подробнее" at bounding box center [844, 303] width 51 height 12
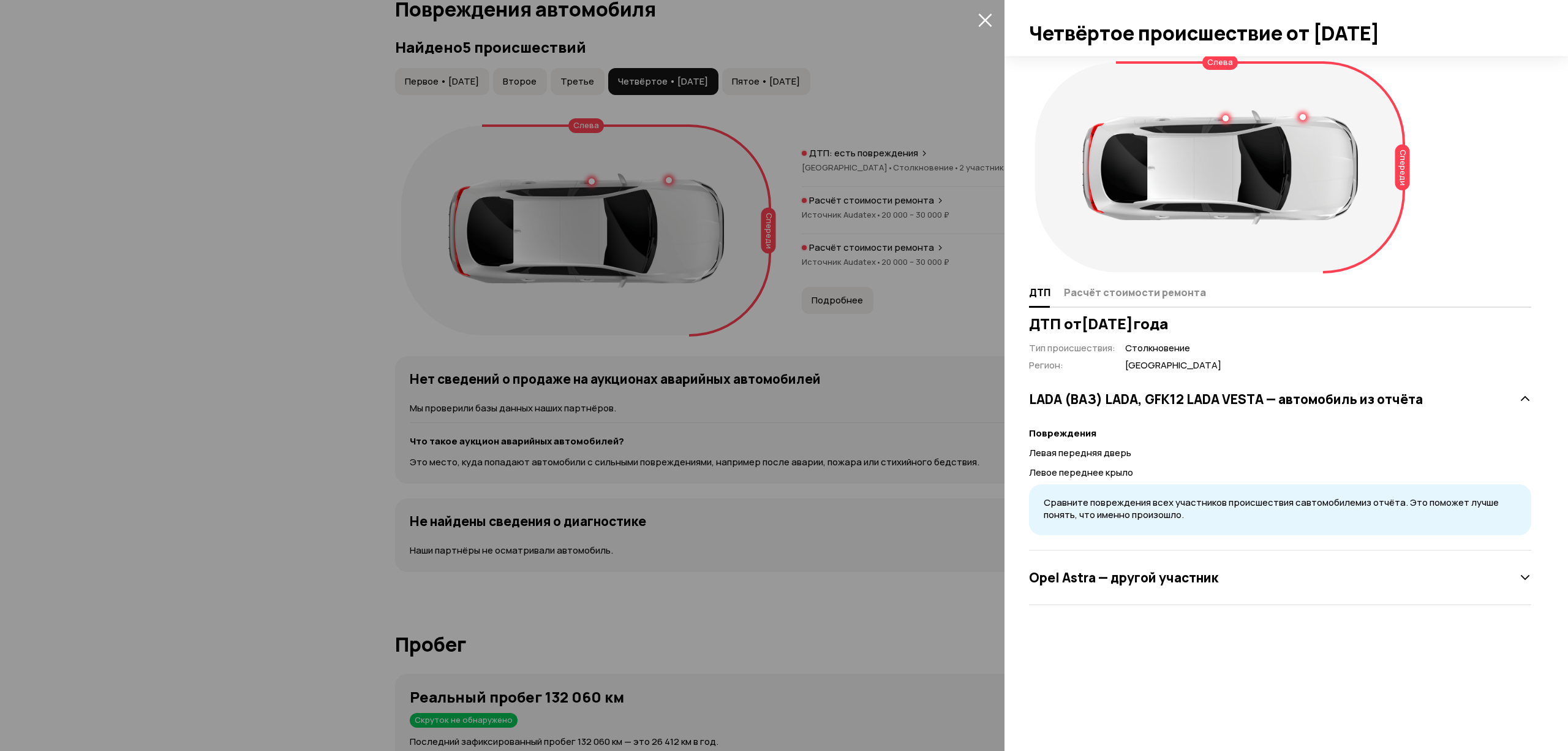
click at [593, 319] on div at bounding box center [784, 376] width 1568 height 751
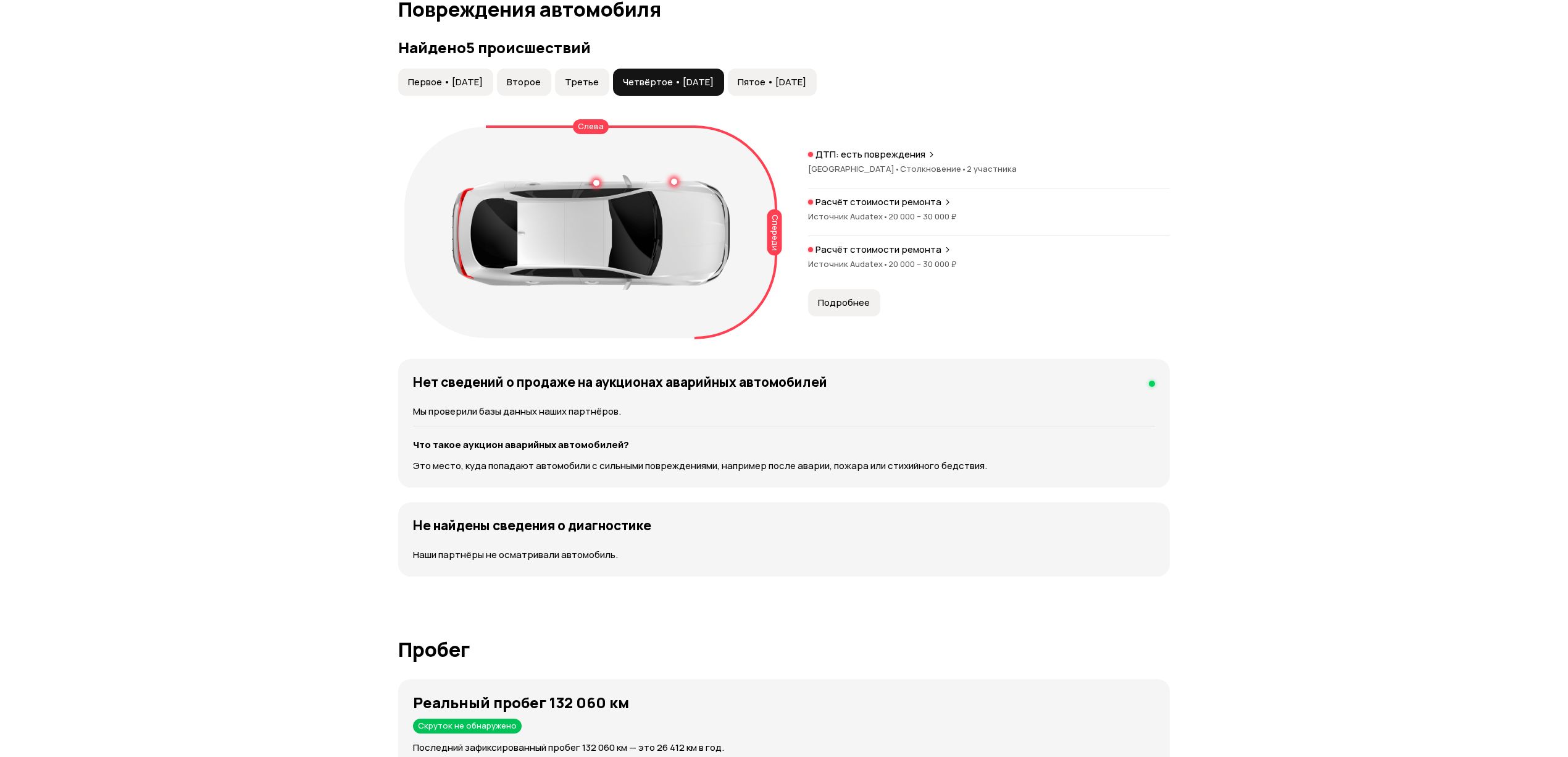
click at [797, 94] on button "Пятое • 12 фев 2025" at bounding box center [772, 82] width 89 height 27
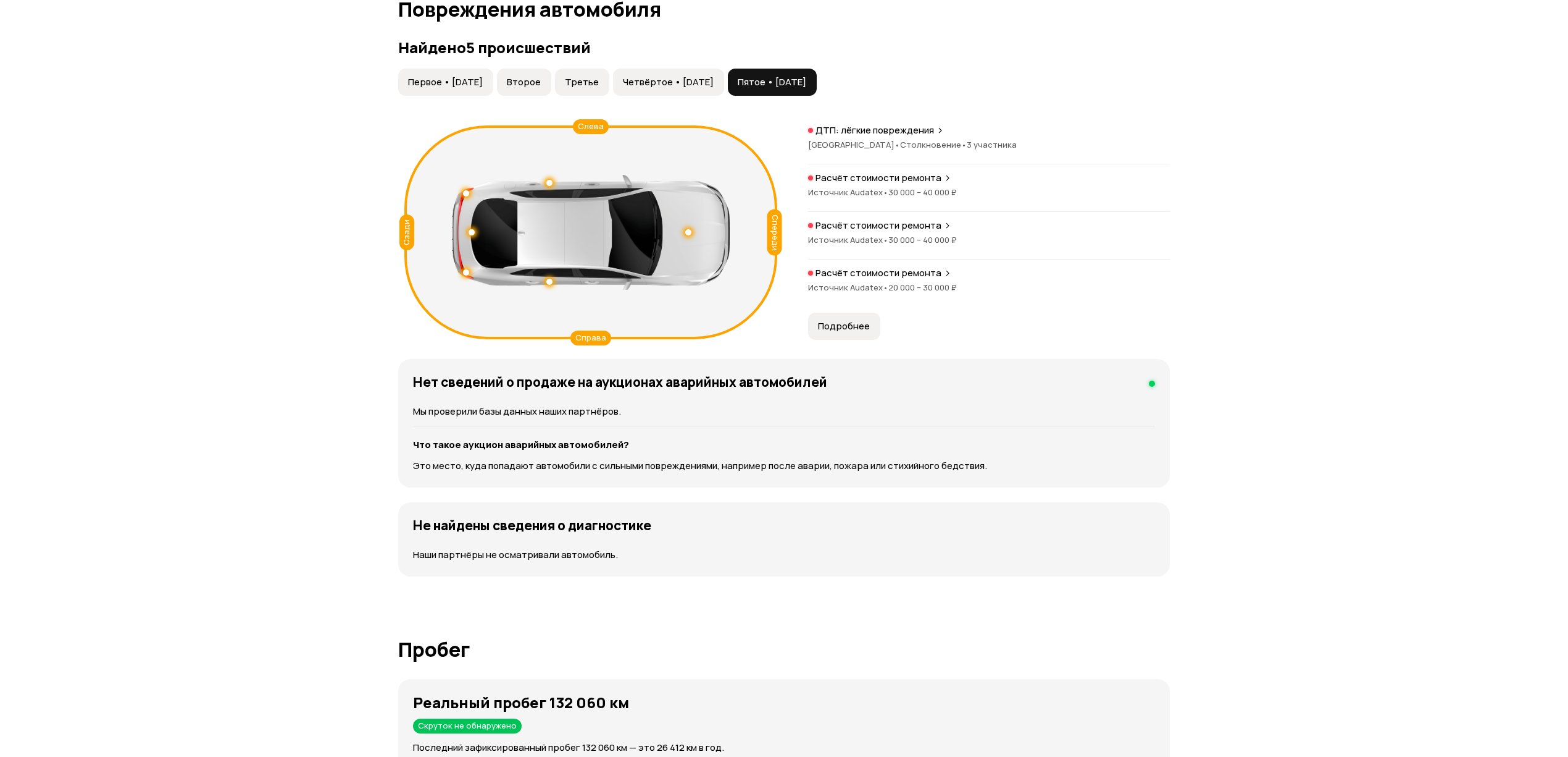
click at [838, 319] on button "Подробнее" at bounding box center [844, 325] width 72 height 27
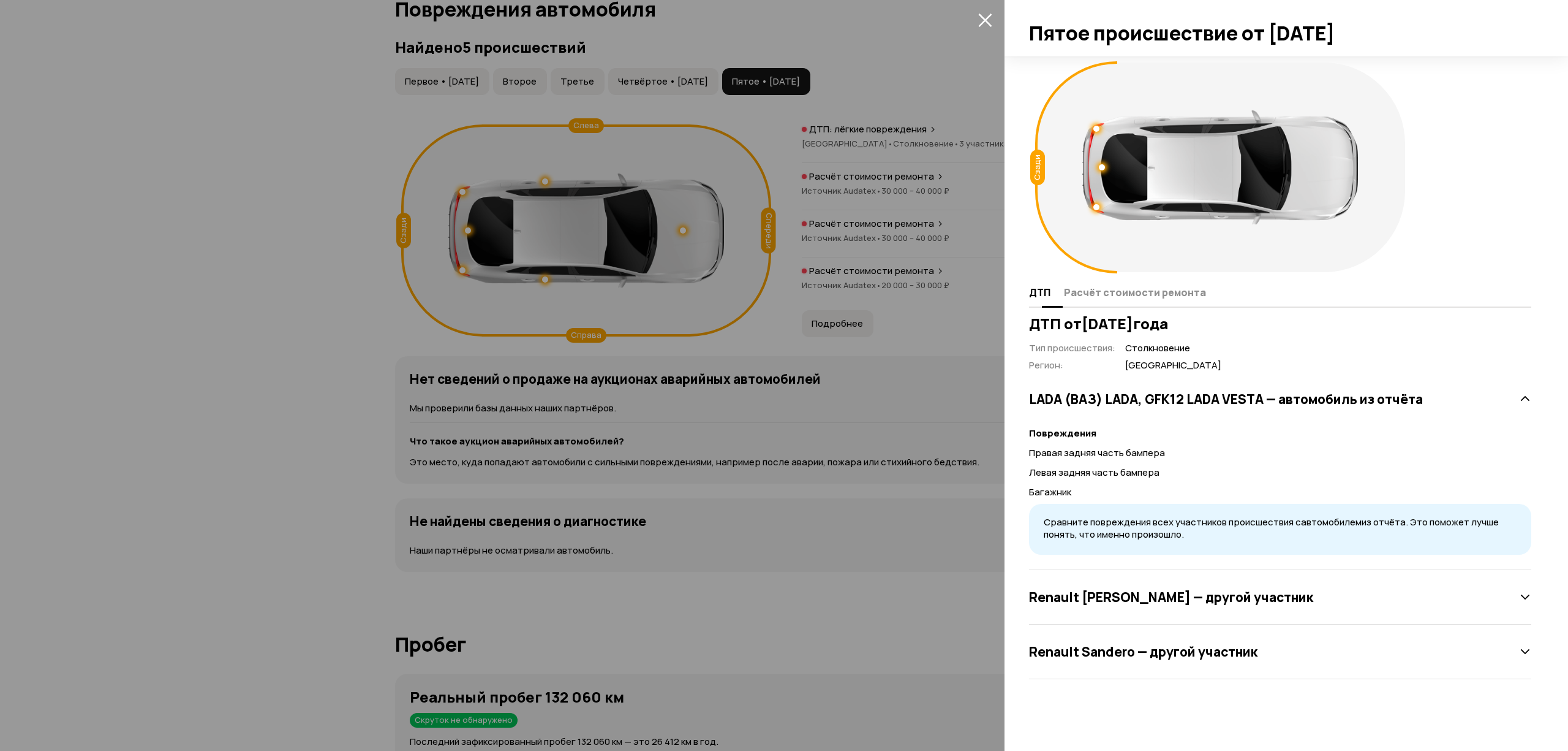
click at [1158, 298] on span "Расчёт стоимости ремонта" at bounding box center [1135, 292] width 142 height 12
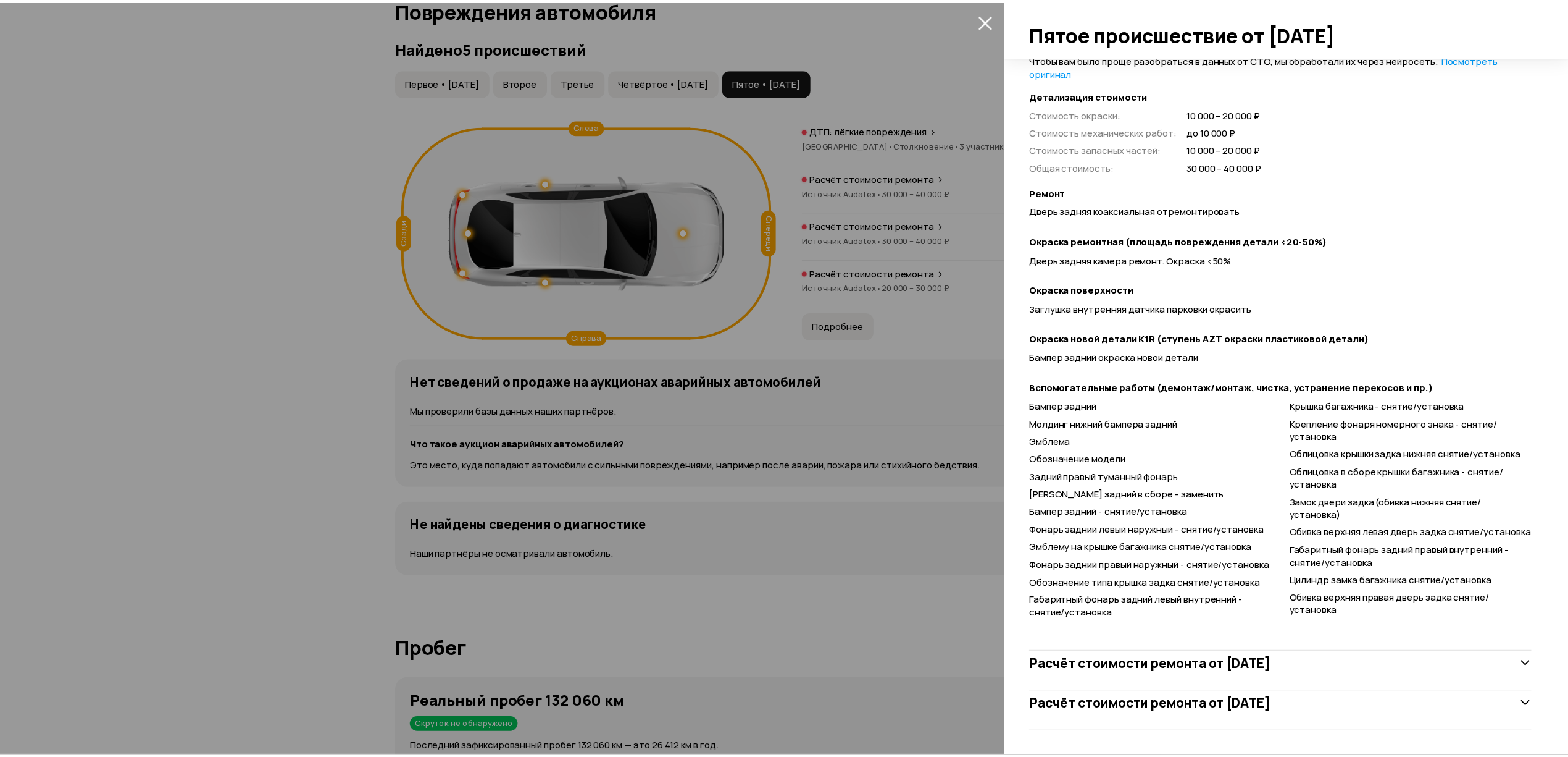
scroll to position [330, 0]
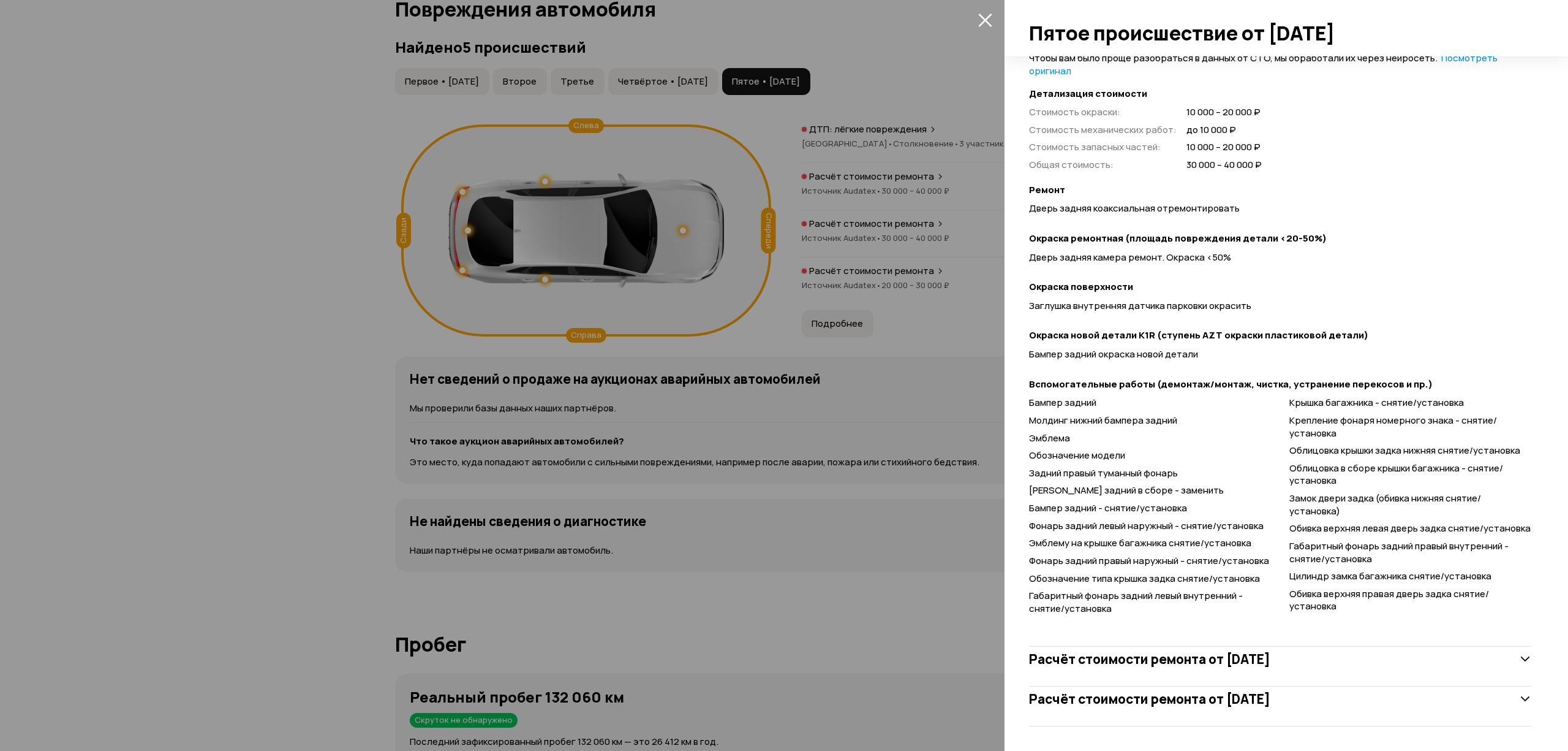
click at [787, 379] on div at bounding box center [784, 376] width 1568 height 751
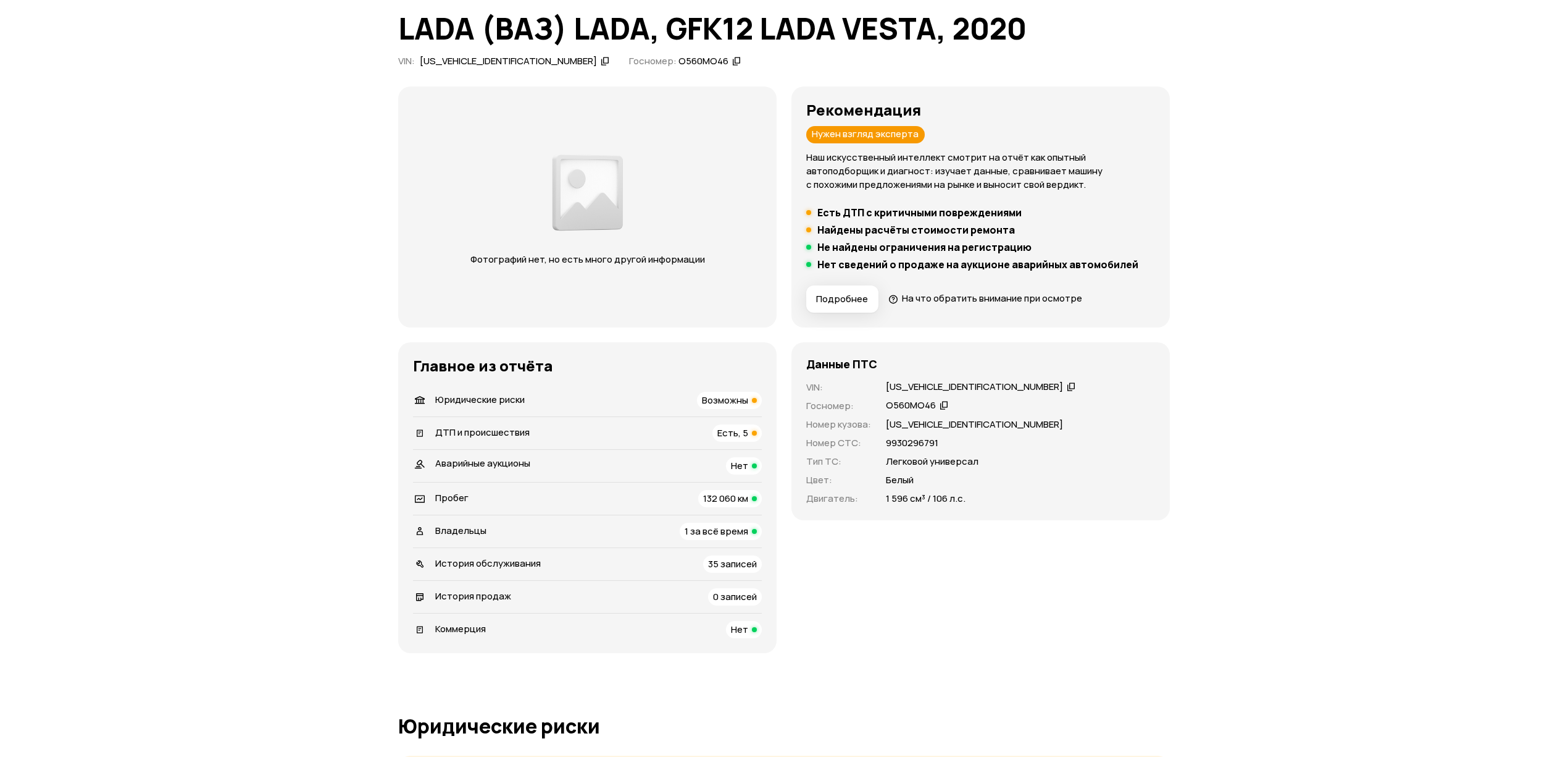
scroll to position [0, 0]
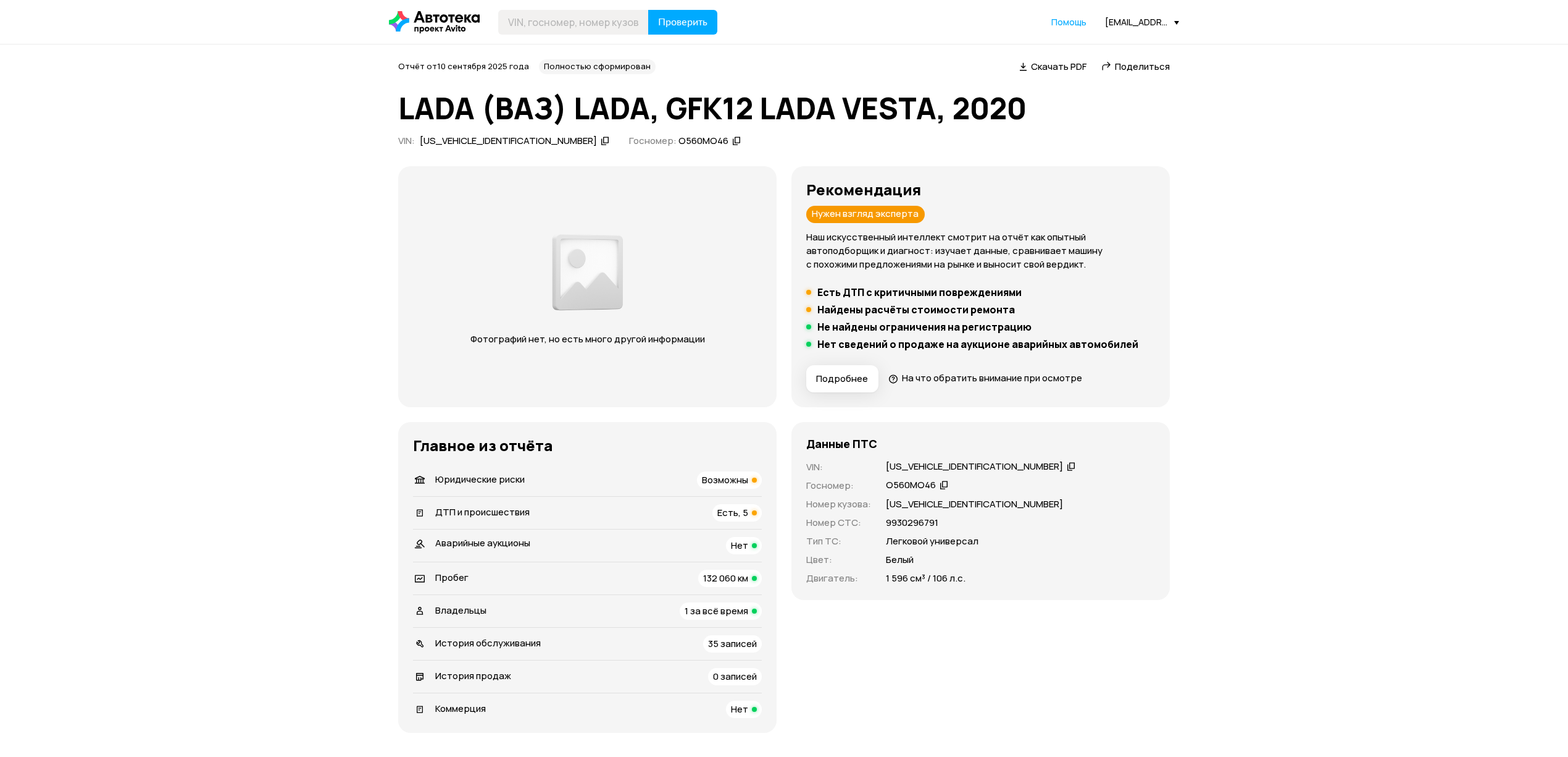
click at [494, 467] on li "Юридические риски Возможны" at bounding box center [587, 480] width 349 height 32
click at [498, 481] on span "Юридические риски" at bounding box center [479, 479] width 90 height 13
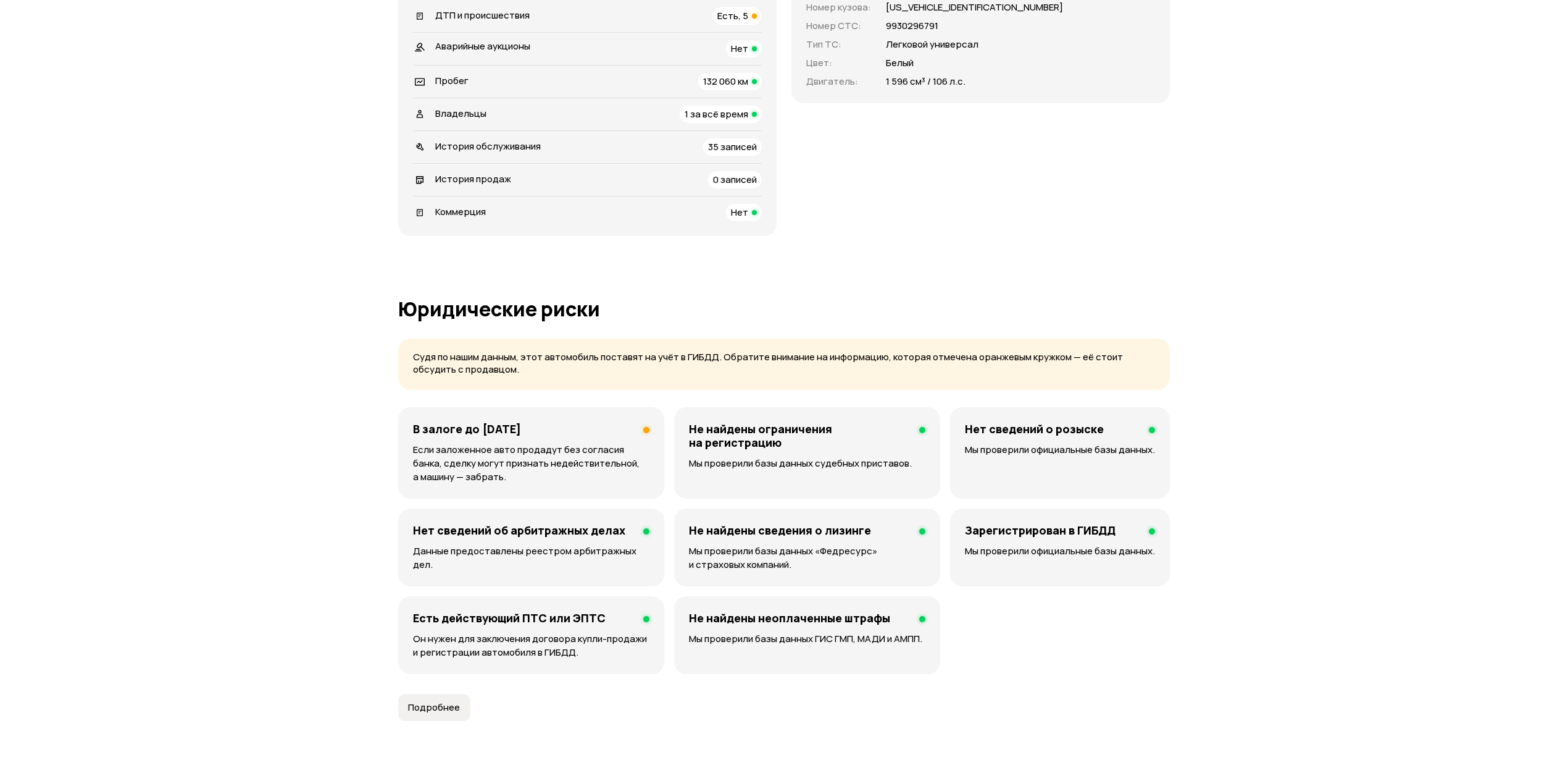
scroll to position [795, 0]
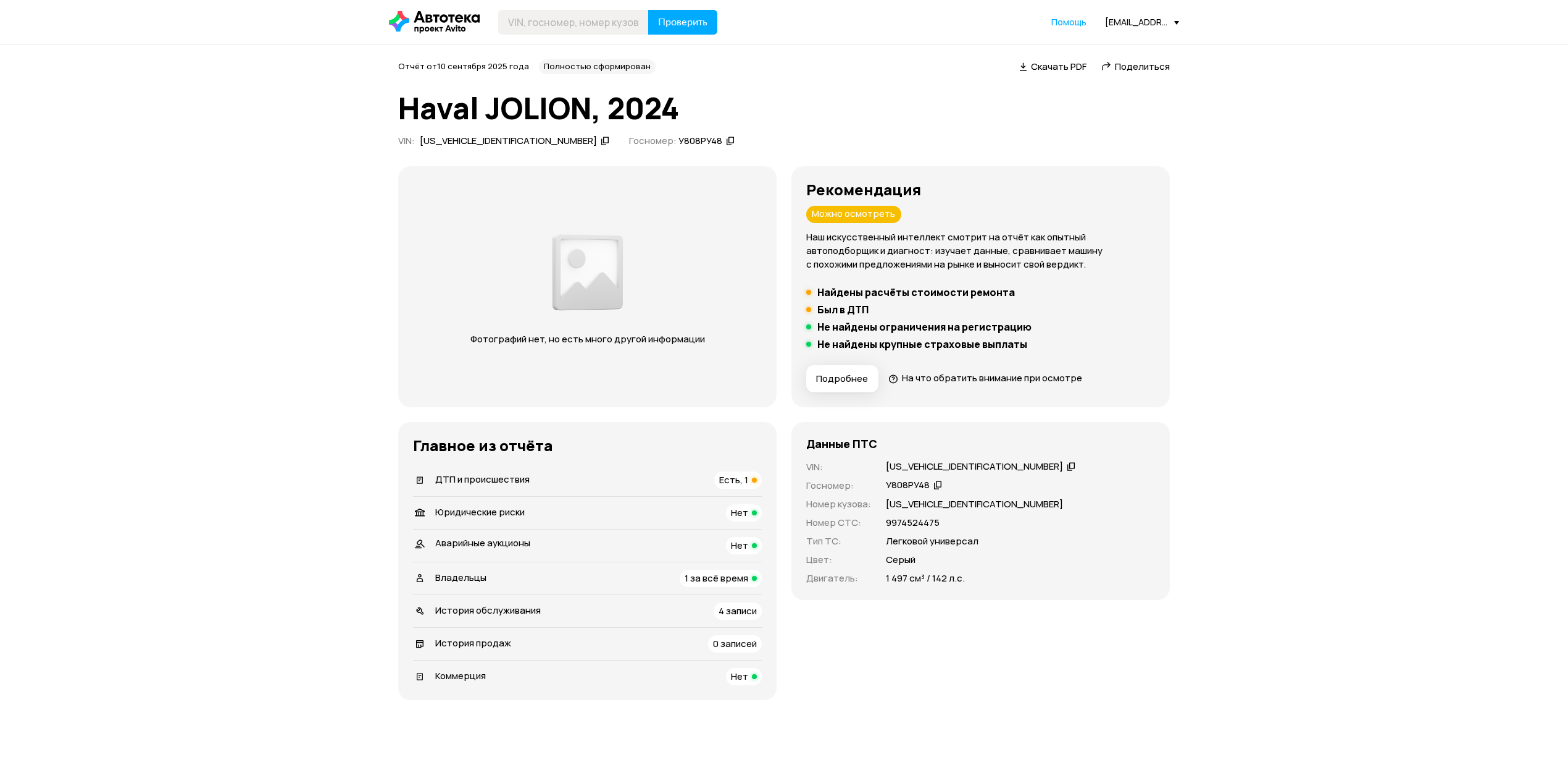
click at [524, 485] on span "ДТП и происшествия" at bounding box center [482, 479] width 94 height 13
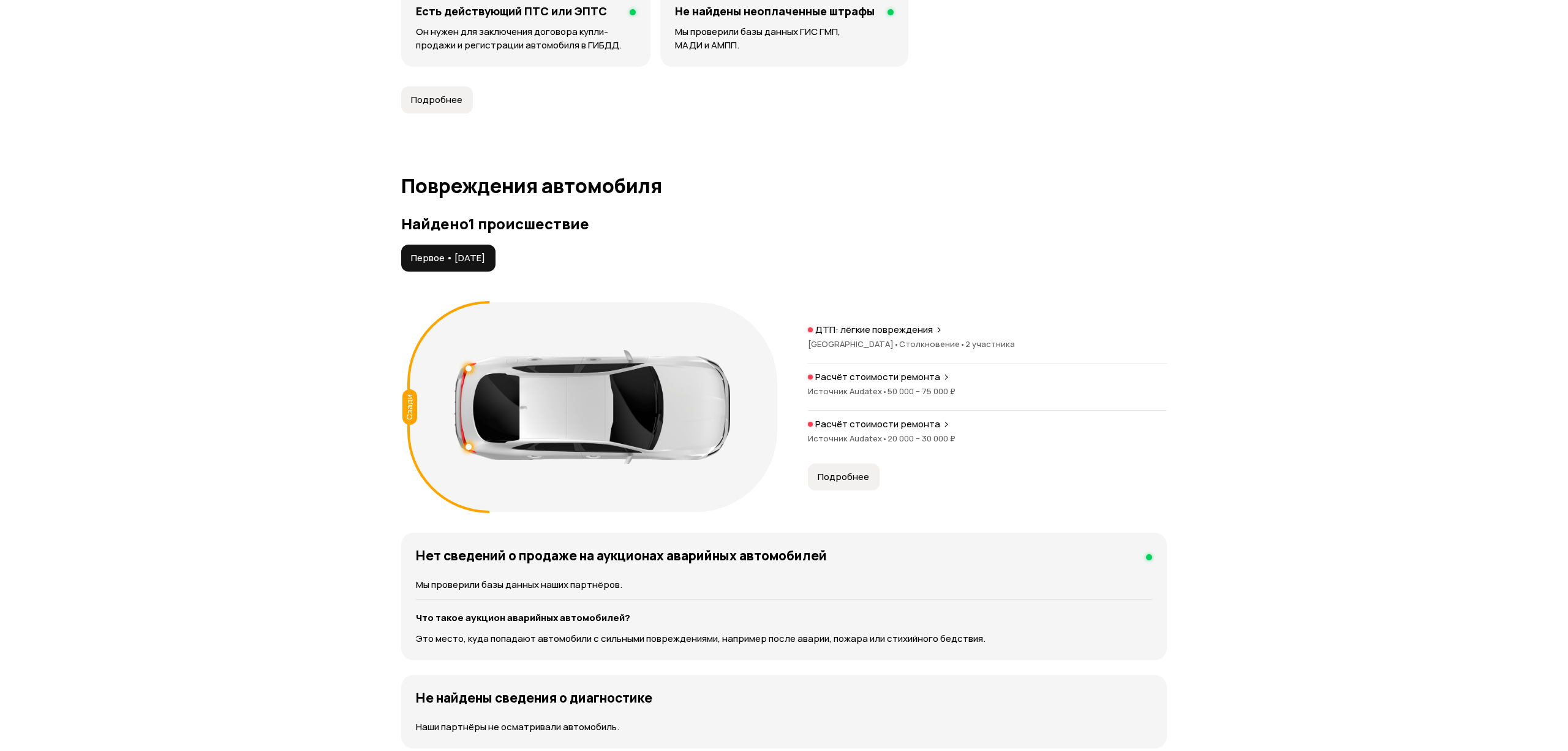
scroll to position [1239, 0]
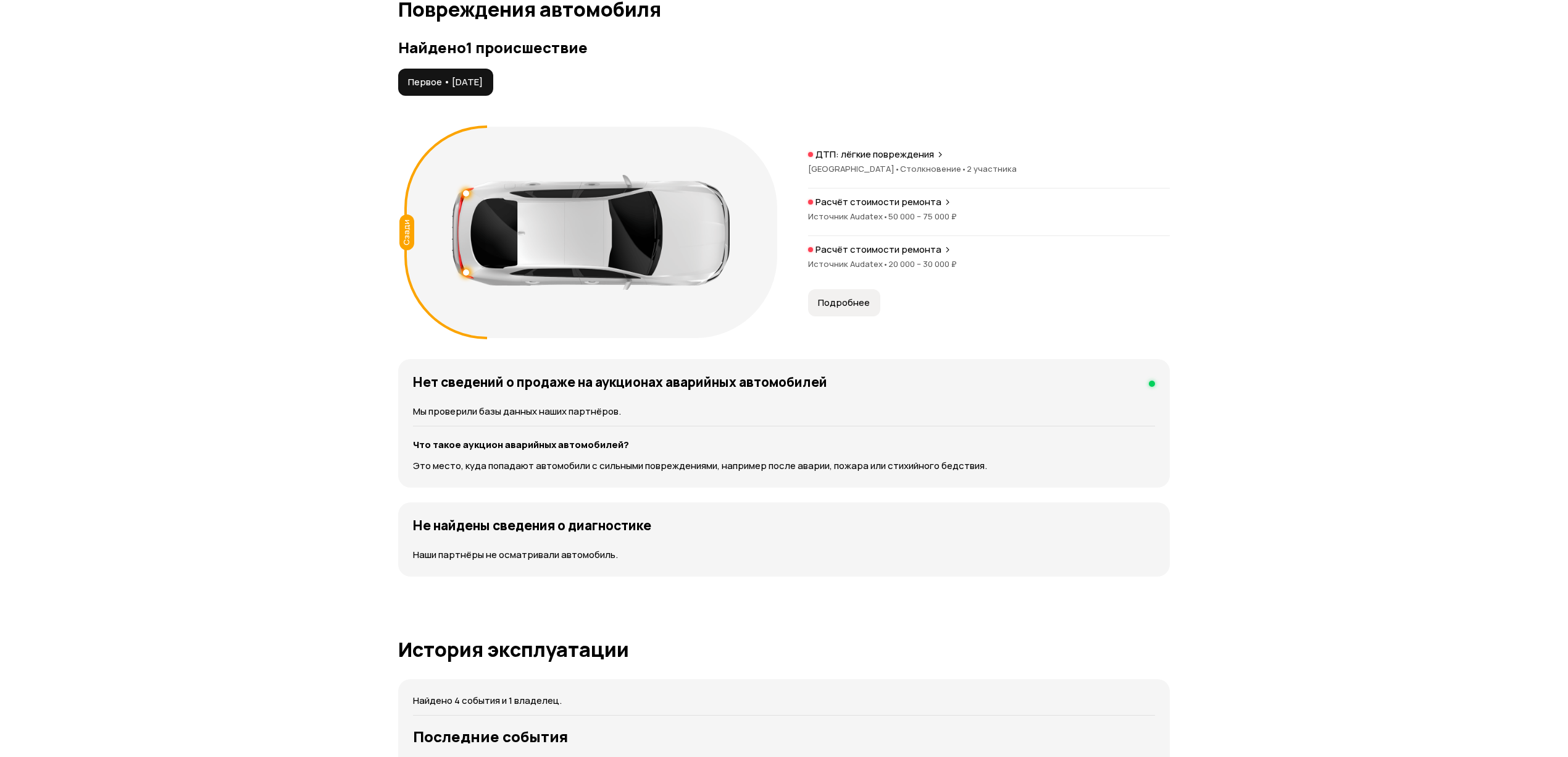
click at [860, 295] on button "Подробнее" at bounding box center [844, 302] width 72 height 27
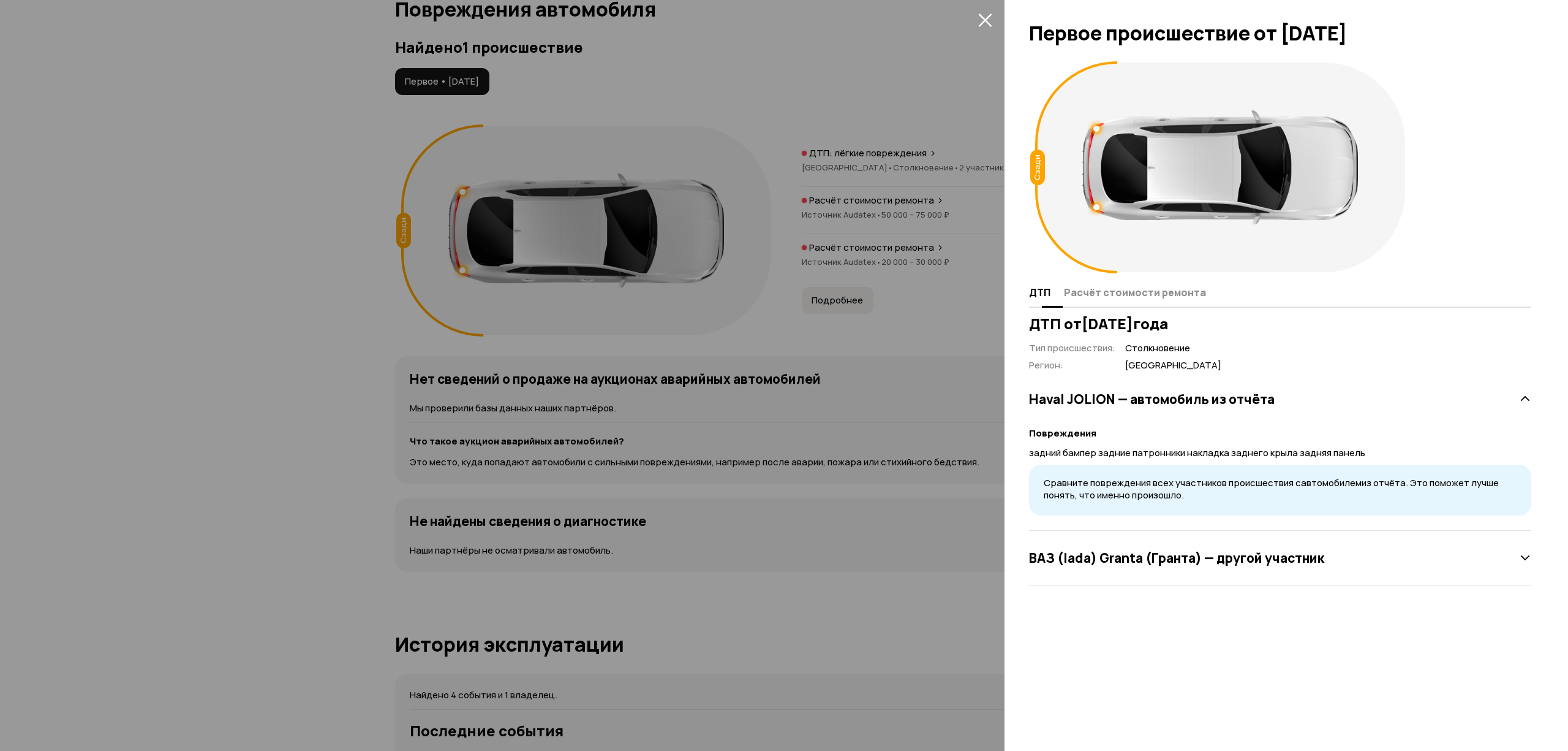
click at [1112, 287] on span "Расчёт стоимости ремонта" at bounding box center [1135, 292] width 142 height 12
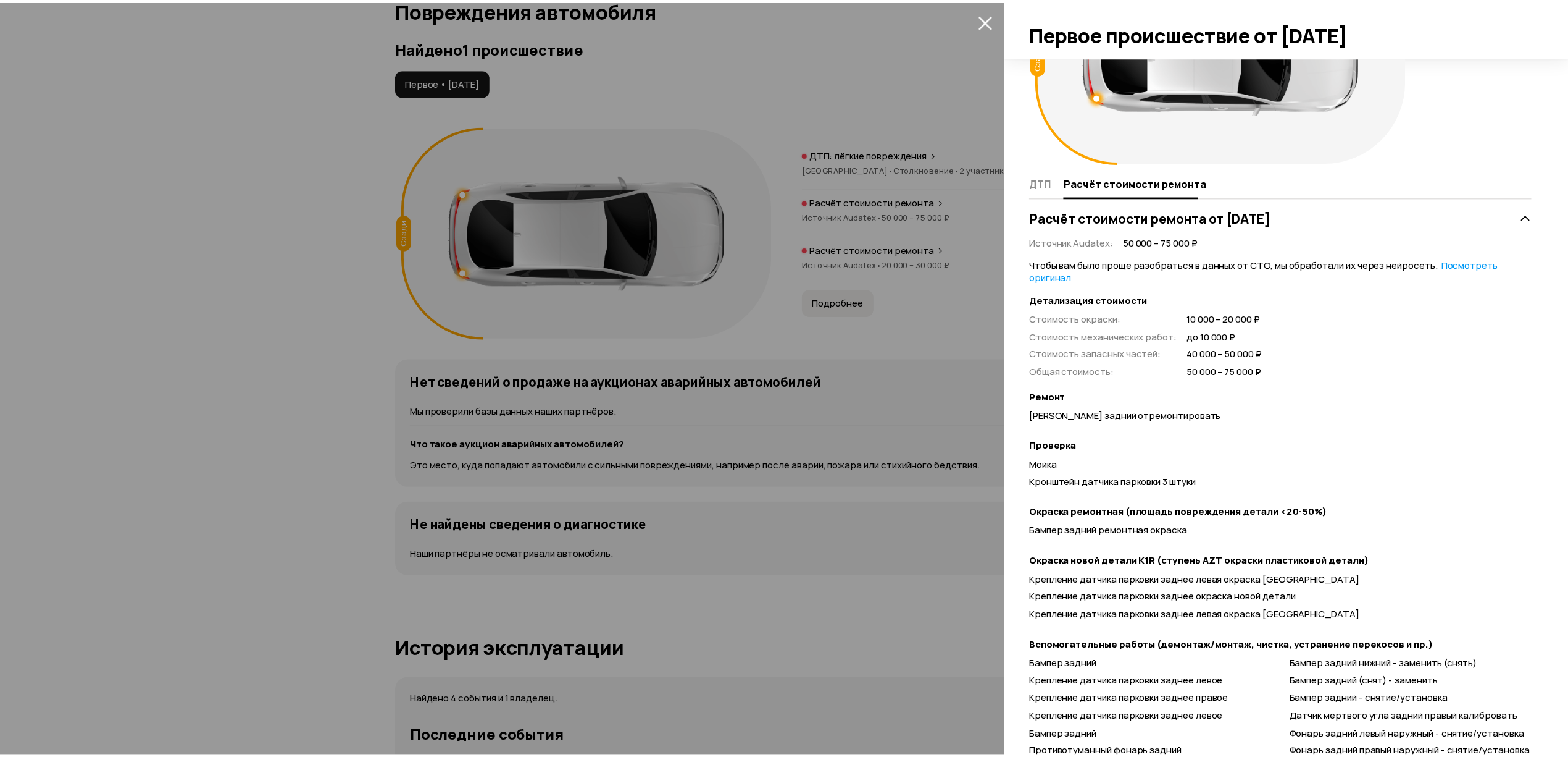
scroll to position [238, 0]
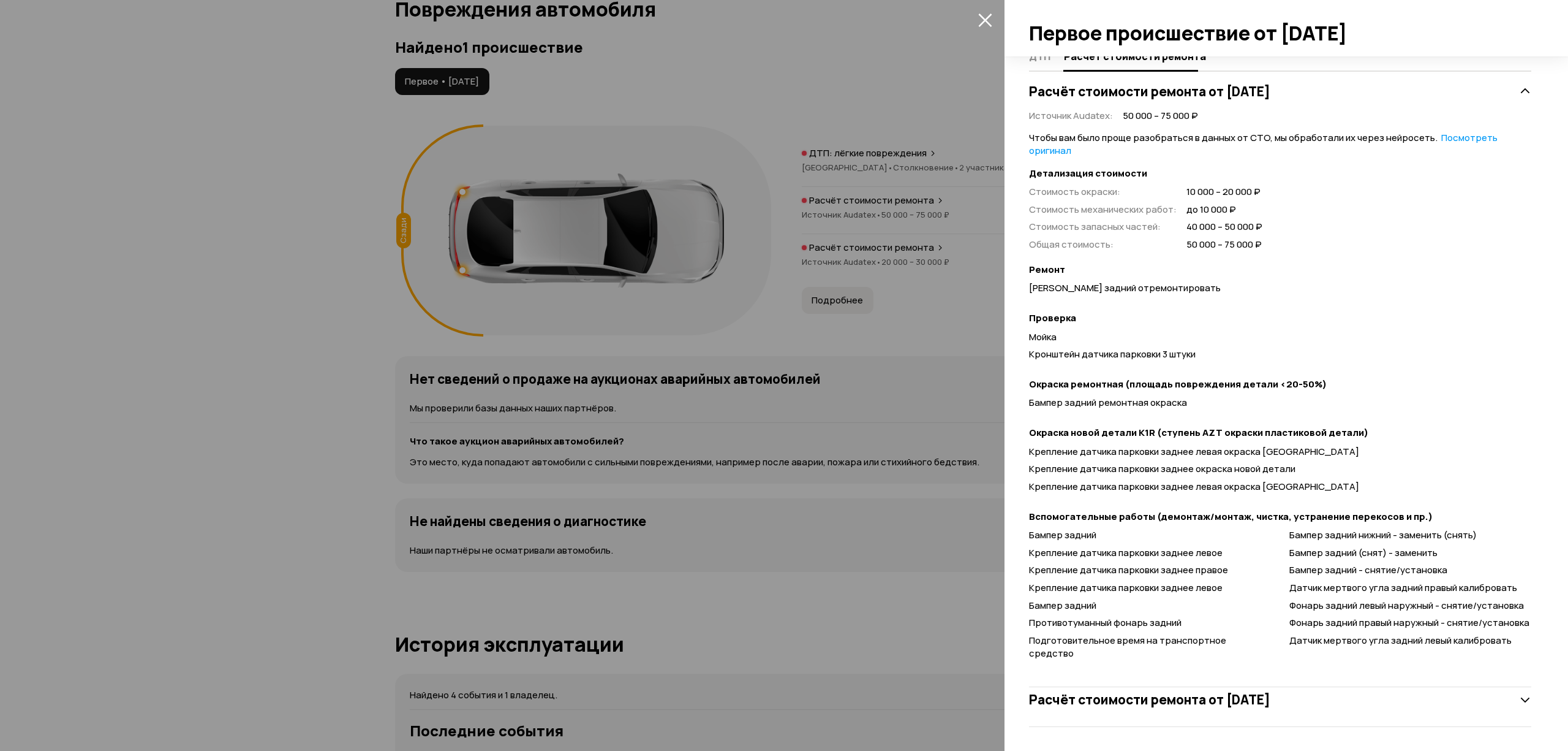
click at [720, 435] on div at bounding box center [784, 376] width 1568 height 751
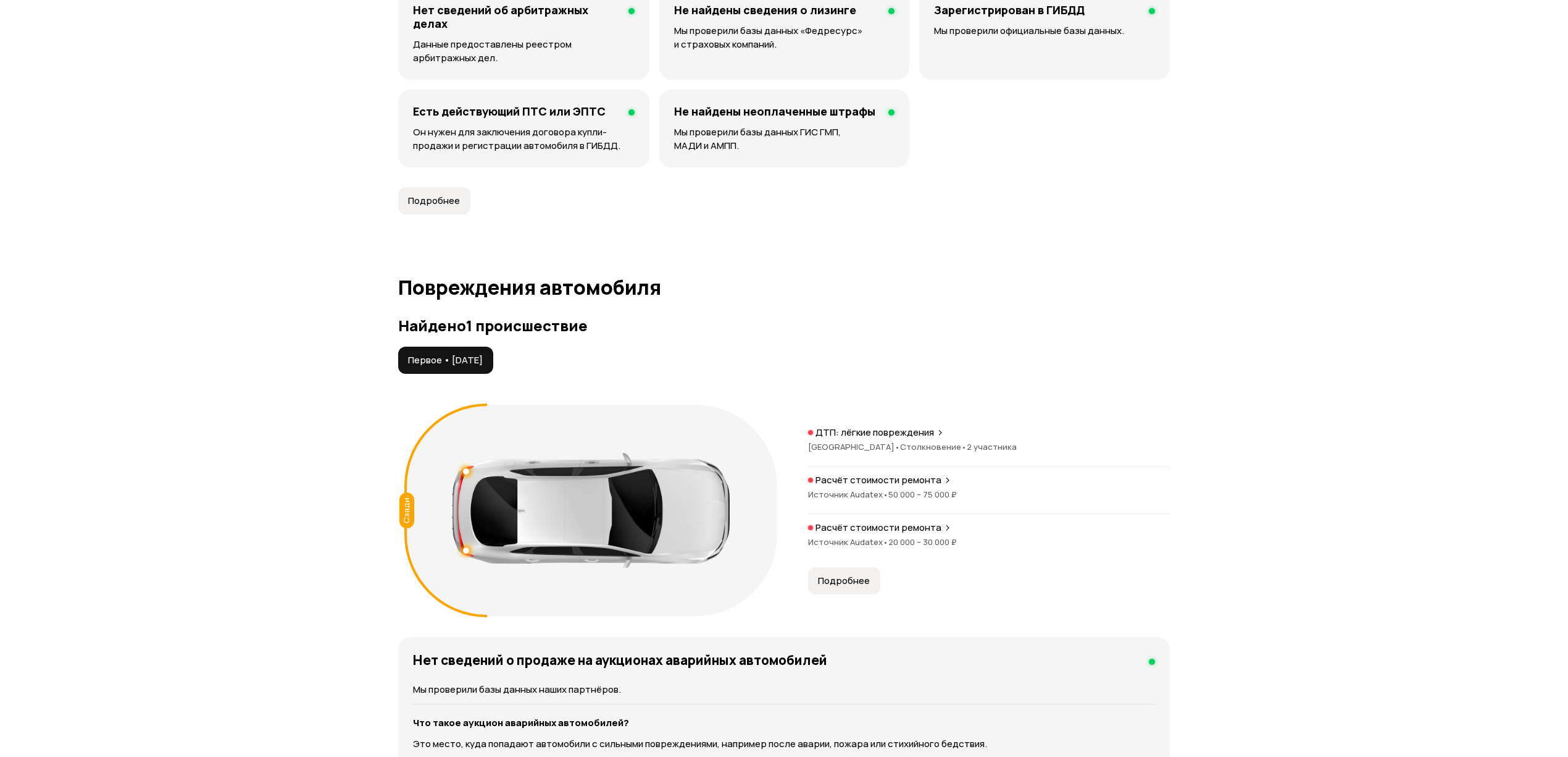
scroll to position [672, 0]
